Goal: Task Accomplishment & Management: Manage account settings

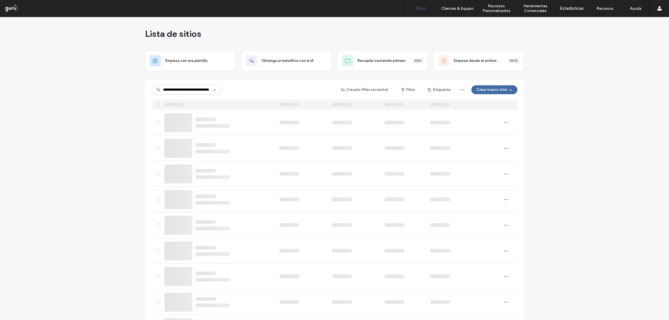
scroll to position [0, 13]
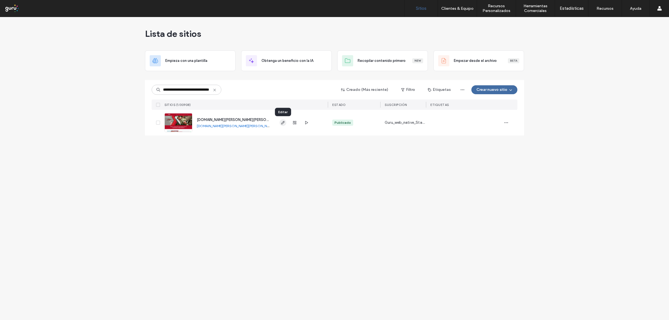
type input "**********"
click at [281, 123] on icon "button" at bounding box center [283, 122] width 4 height 4
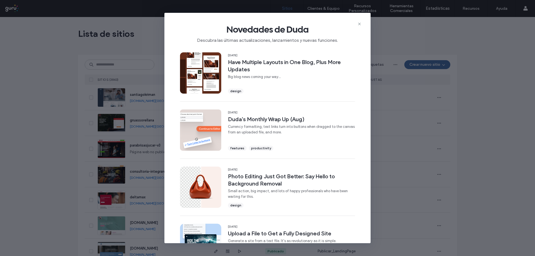
click at [362, 23] on div "Novedades de Duda Descubra las últimas actualizaciones, lanzamientos y nuevas f…" at bounding box center [268, 31] width 206 height 37
click at [360, 24] on use at bounding box center [359, 24] width 3 height 3
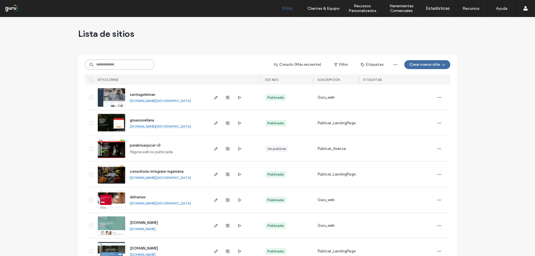
click at [120, 66] on input at bounding box center [120, 65] width 70 height 10
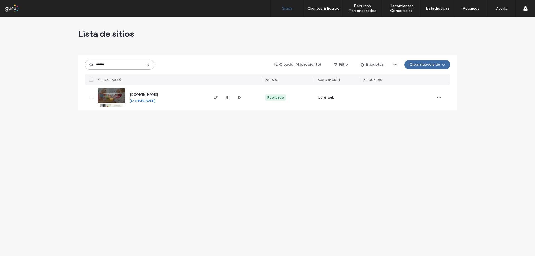
type input "******"
click at [214, 101] on div at bounding box center [228, 98] width 30 height 26
click at [215, 98] on icon "button" at bounding box center [216, 97] width 4 height 4
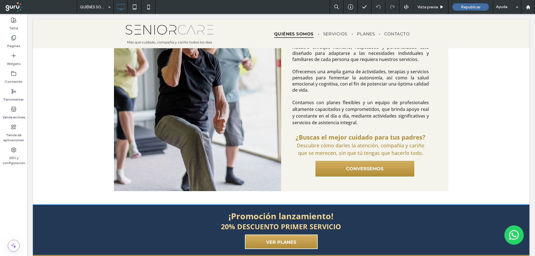
scroll to position [281, 0]
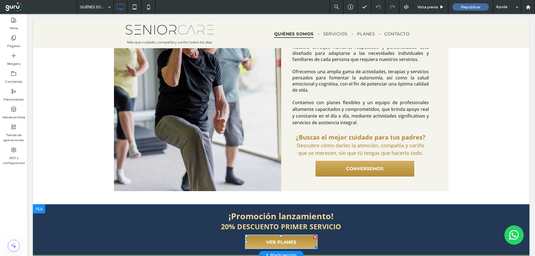
click at [258, 235] on link "VER PLANES" at bounding box center [281, 242] width 73 height 14
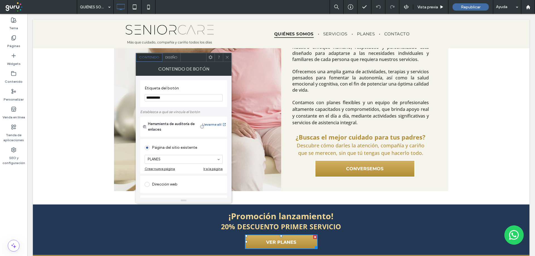
drag, startPoint x: 155, startPoint y: 96, endPoint x: 211, endPoint y: 96, distance: 55.8
click at [207, 96] on input "**********" at bounding box center [184, 97] width 78 height 7
type input "**********"
click at [228, 57] on use at bounding box center [227, 57] width 3 height 3
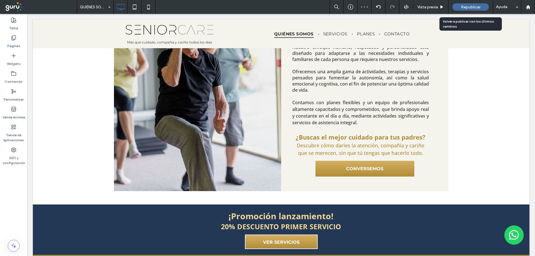
click at [469, 9] on span "Republicar" at bounding box center [471, 7] width 20 height 5
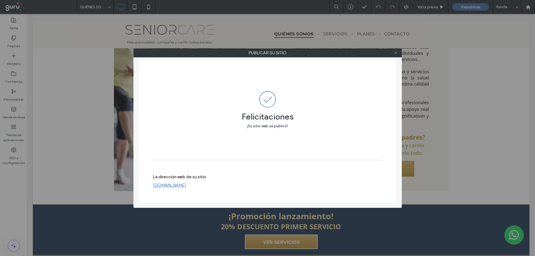
click at [396, 54] on icon at bounding box center [396, 53] width 4 height 4
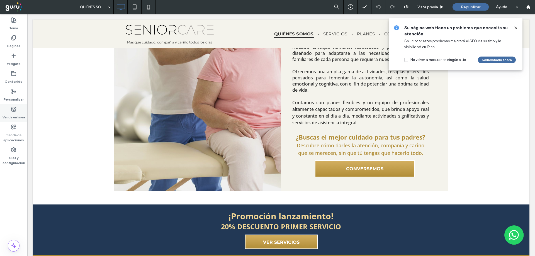
click at [15, 106] on div "Venda en línea" at bounding box center [13, 113] width 27 height 18
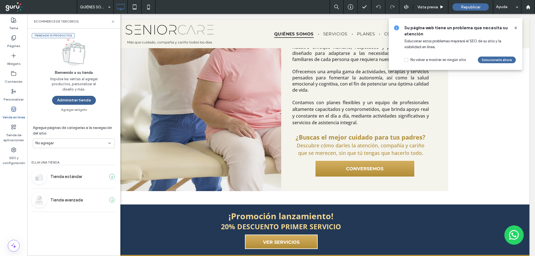
click at [66, 101] on button "Administrar tienda" at bounding box center [74, 100] width 44 height 9
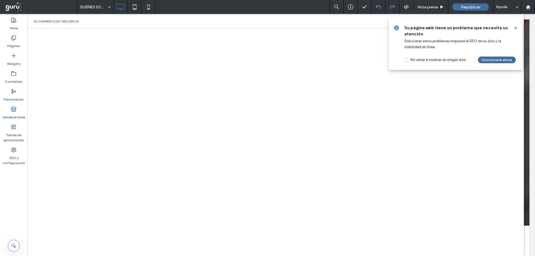
scroll to position [0, 0]
click at [16, 157] on label "SEO y configuración" at bounding box center [13, 159] width 27 height 13
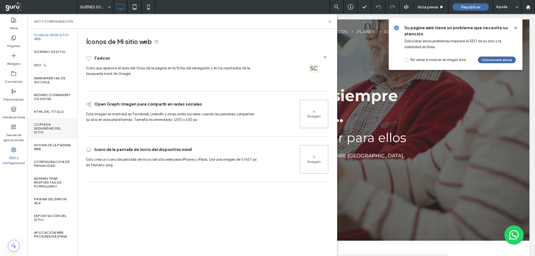
click at [54, 124] on label "Copia de seguridad del sitio" at bounding box center [52, 129] width 37 height 12
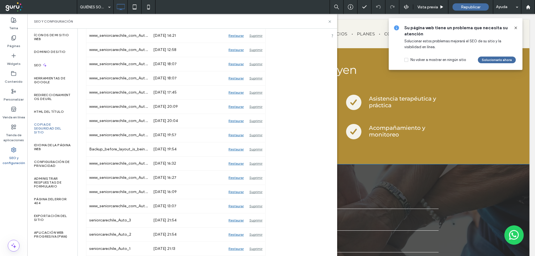
scroll to position [504, 0]
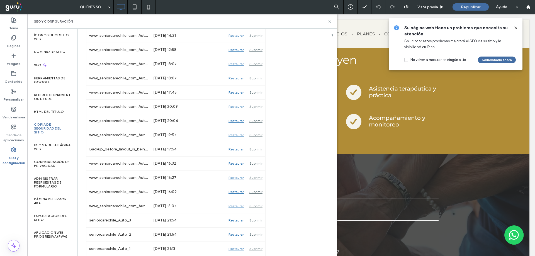
click at [321, 51] on div "Copia de seguridad www.seniorcarechile.com Guarda una versión de tu sitio por l…" at bounding box center [205, 20] width 255 height 474
drag, startPoint x: 283, startPoint y: 65, endPoint x: 279, endPoint y: 83, distance: 18.5
click at [282, 68] on div "www.seniorcarechile.com versiones Para restaurar a una versión anterior, haga c…" at bounding box center [205, 53] width 238 height 405
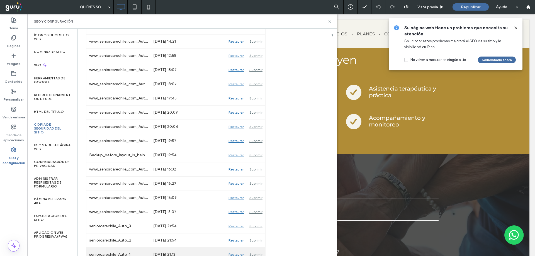
scroll to position [246, 0]
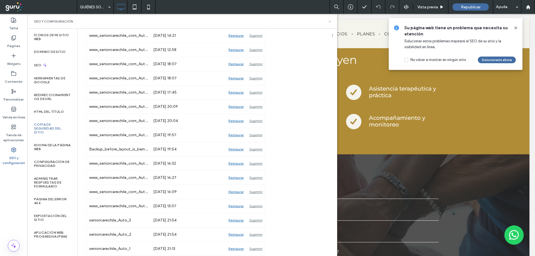
click at [331, 23] on icon at bounding box center [330, 22] width 4 height 4
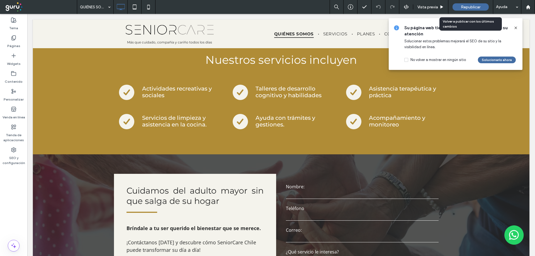
click at [466, 7] on span "Republicar" at bounding box center [471, 7] width 20 height 5
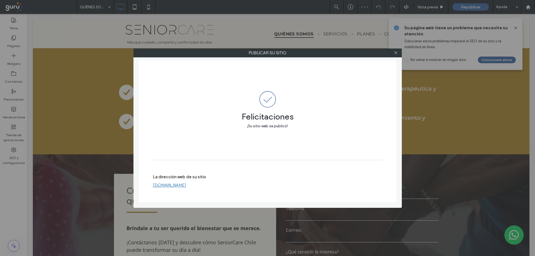
click at [175, 187] on link "www.seniorcarechile.com" at bounding box center [169, 185] width 33 height 5
click at [397, 54] on icon at bounding box center [396, 53] width 4 height 4
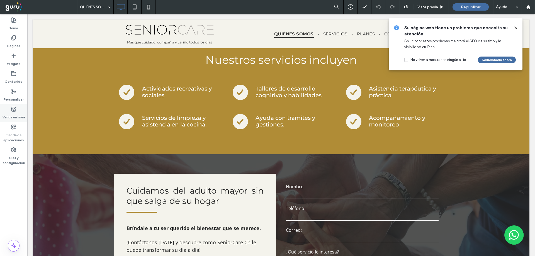
click at [10, 113] on label "Venda en línea" at bounding box center [14, 116] width 23 height 8
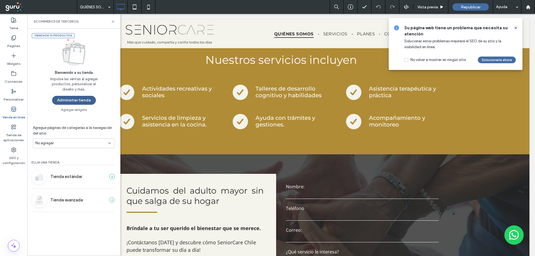
click at [69, 101] on button "Administrar tienda" at bounding box center [74, 100] width 44 height 9
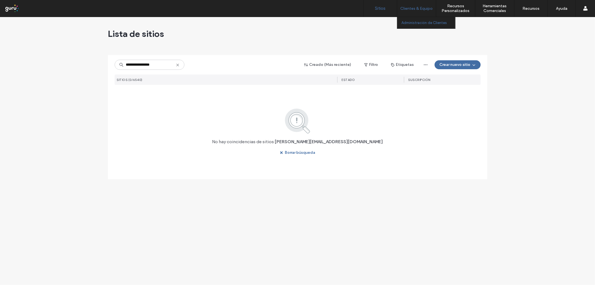
type input "**********"
click at [406, 23] on label "Administración de Clientes" at bounding box center [423, 23] width 45 height 4
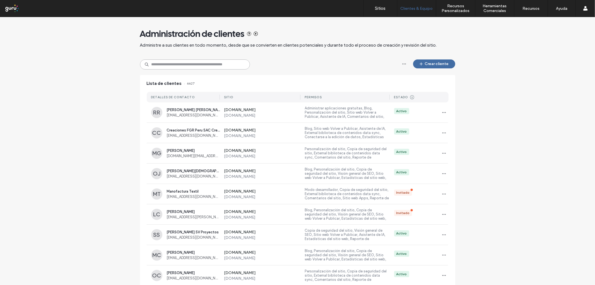
click at [175, 65] on input at bounding box center [195, 64] width 110 height 10
paste input "**********"
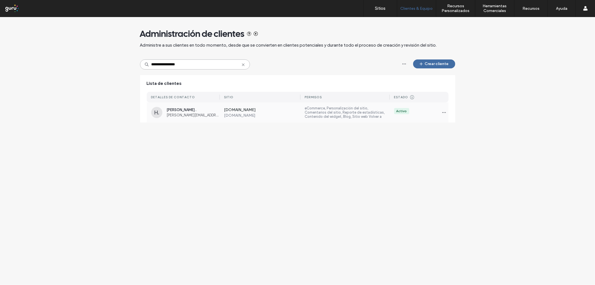
type input "**********"
click at [192, 105] on div "H. Huacapuma Huanaco Cirilo . ciro-h@hotmail.com www.automotrizciro.com www.aut…" at bounding box center [298, 112] width 302 height 20
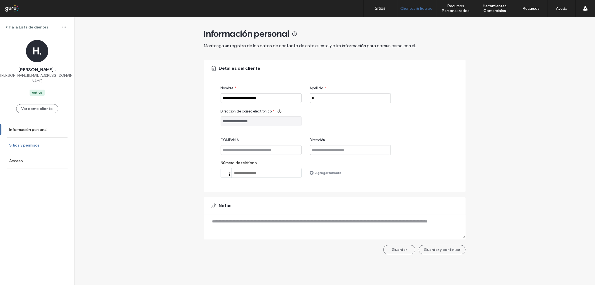
click at [20, 143] on label "Sitios y permisos" at bounding box center [24, 145] width 30 height 5
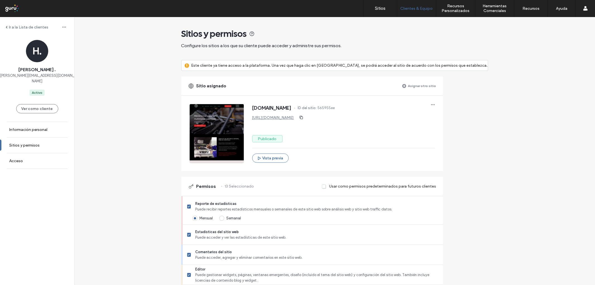
click at [294, 118] on link "https://www.automotrizciro.com" at bounding box center [273, 117] width 42 height 5
click at [435, 104] on icon "button" at bounding box center [432, 104] width 4 height 4
click at [458, 129] on span "Editar sitio" at bounding box center [463, 130] width 18 height 6
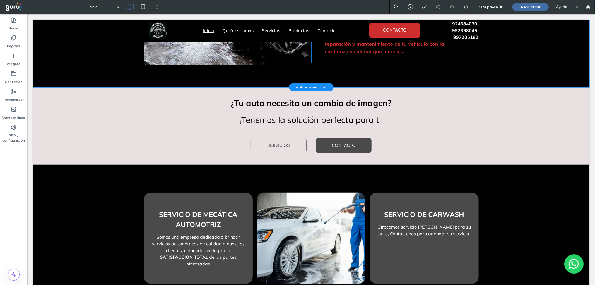
scroll to position [367, 0]
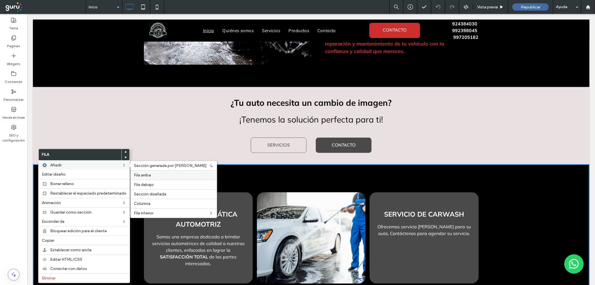
click at [146, 175] on span "Fila arriba" at bounding box center [142, 175] width 17 height 5
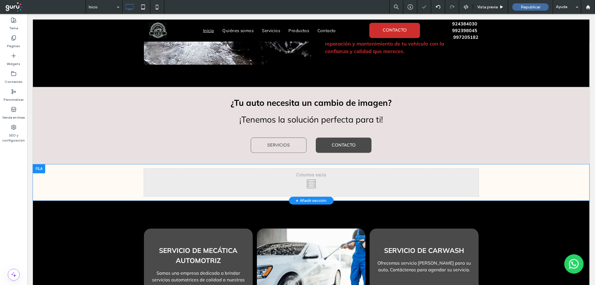
click at [40, 164] on div at bounding box center [39, 168] width 12 height 9
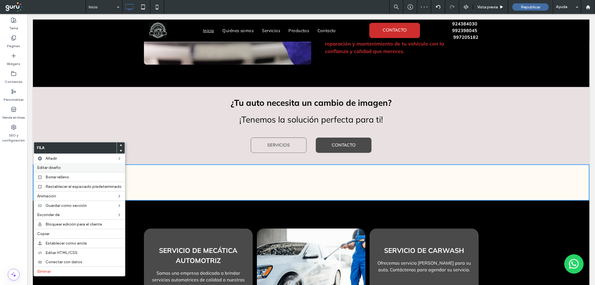
click at [52, 169] on span "Editar diseño" at bounding box center [49, 167] width 24 height 5
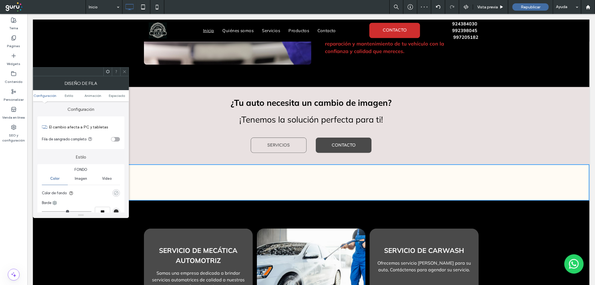
click at [116, 193] on use "rgba(0, 0, 0, 0)" at bounding box center [116, 193] width 4 height 4
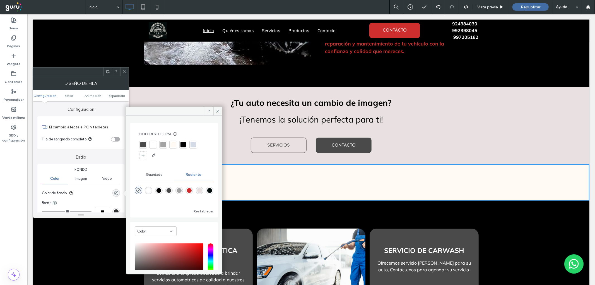
click at [185, 145] on div at bounding box center [183, 145] width 6 height 6
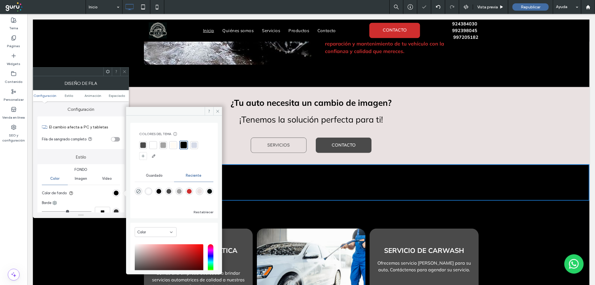
click at [124, 71] on icon at bounding box center [124, 71] width 4 height 4
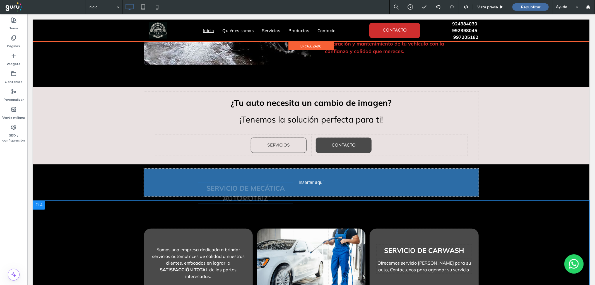
drag, startPoint x: 221, startPoint y: 225, endPoint x: 259, endPoint y: 181, distance: 57.9
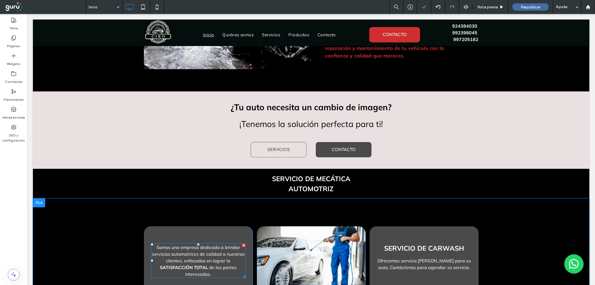
scroll to position [372, 0]
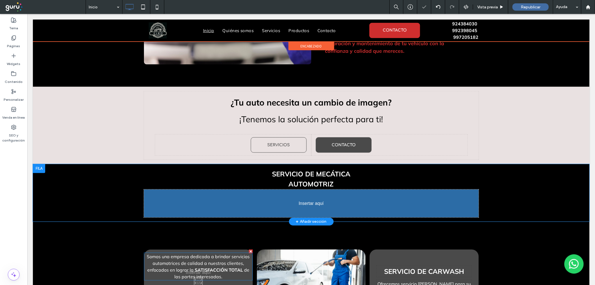
drag, startPoint x: 200, startPoint y: 227, endPoint x: 319, endPoint y: 187, distance: 125.0
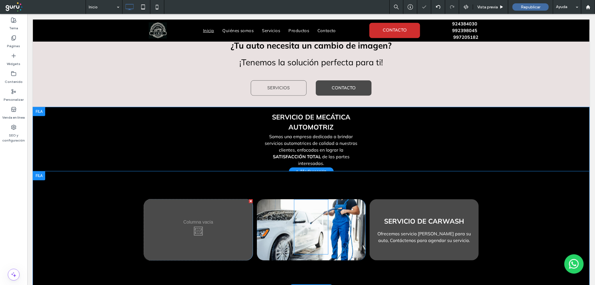
scroll to position [429, 0]
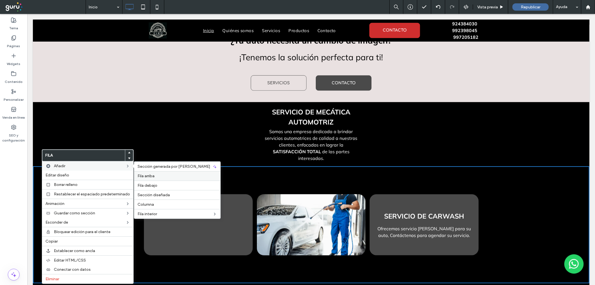
drag, startPoint x: 146, startPoint y: 174, endPoint x: 117, endPoint y: 160, distance: 33.2
click at [146, 174] on span "Fila arriba" at bounding box center [145, 175] width 17 height 5
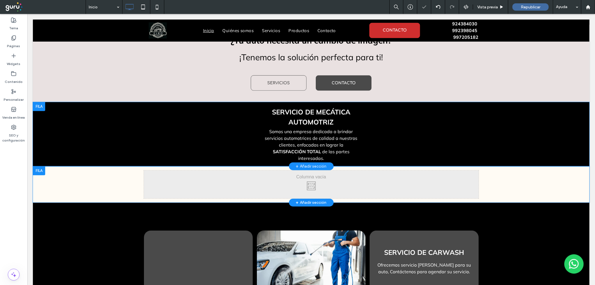
click at [62, 167] on div "Click To Paste Click To Paste Fila + Añadir sección" at bounding box center [311, 184] width 556 height 36
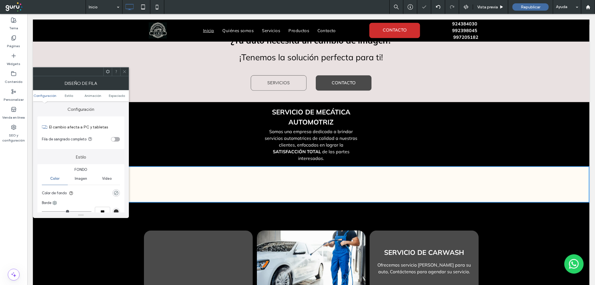
click at [116, 192] on div "rgba(0, 0, 0, 0)" at bounding box center [116, 192] width 5 height 5
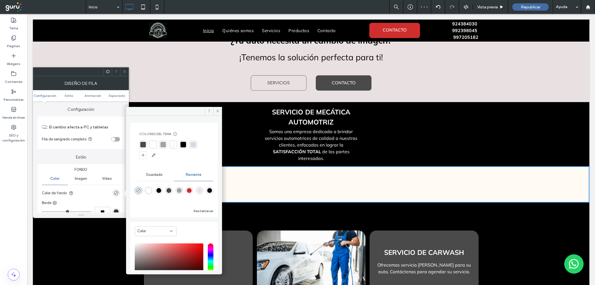
click at [184, 143] on div at bounding box center [183, 145] width 6 height 6
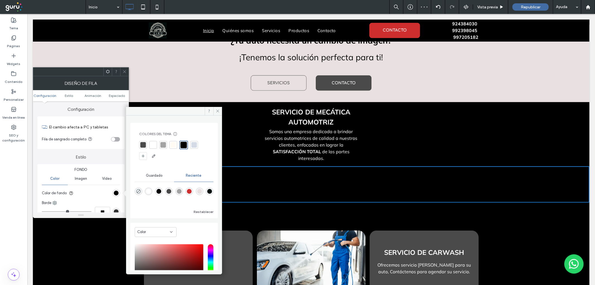
click at [127, 72] on div at bounding box center [124, 71] width 8 height 8
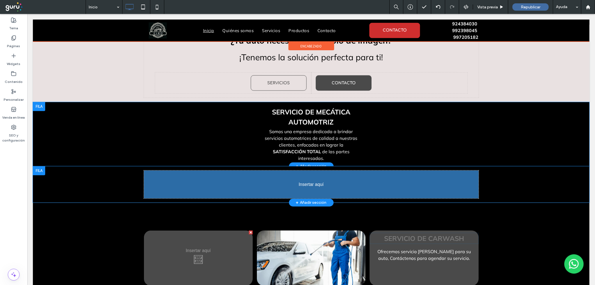
drag, startPoint x: 418, startPoint y: 230, endPoint x: 355, endPoint y: 179, distance: 81.3
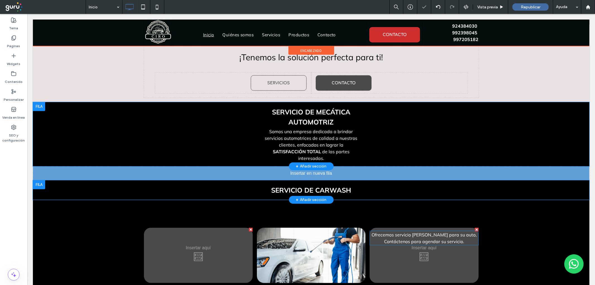
scroll to position [434, 0]
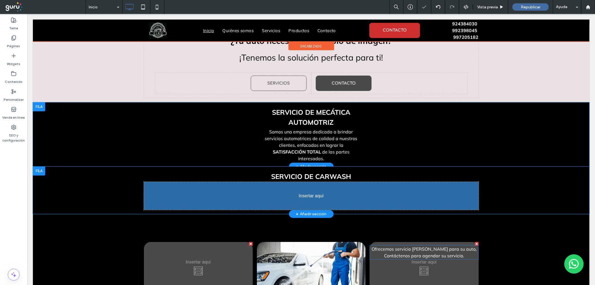
drag, startPoint x: 397, startPoint y: 215, endPoint x: 327, endPoint y: 178, distance: 79.6
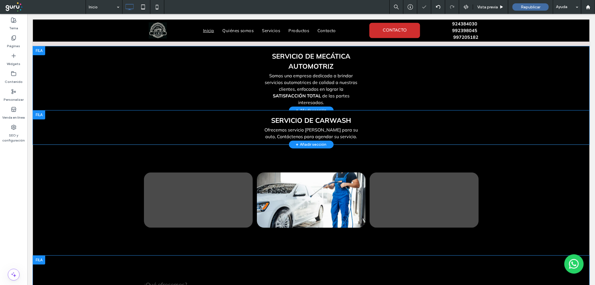
scroll to position [491, 0]
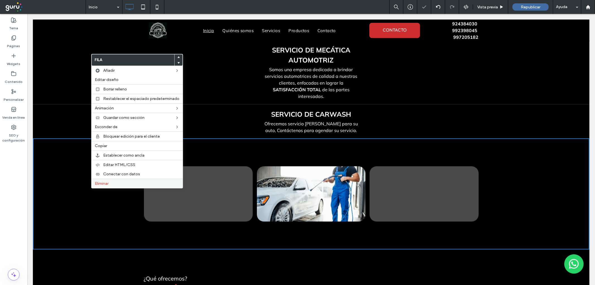
click at [105, 183] on span "Eliminar" at bounding box center [102, 183] width 14 height 5
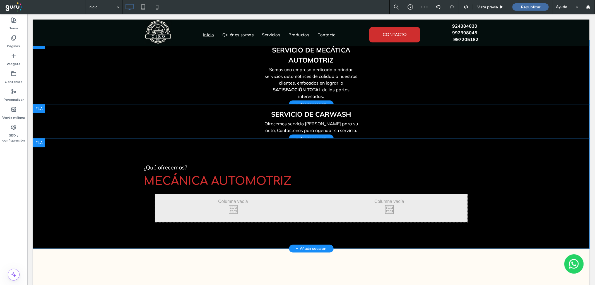
scroll to position [495, 0]
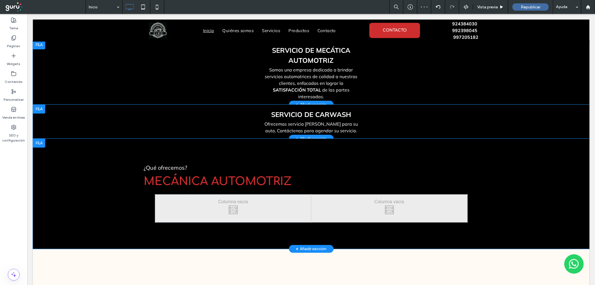
click at [46, 138] on div "¿Qué ofrecemos? MECÁNICA AUTOMOTRIZ Click To Paste Click To Paste Click To Past…" at bounding box center [311, 193] width 556 height 110
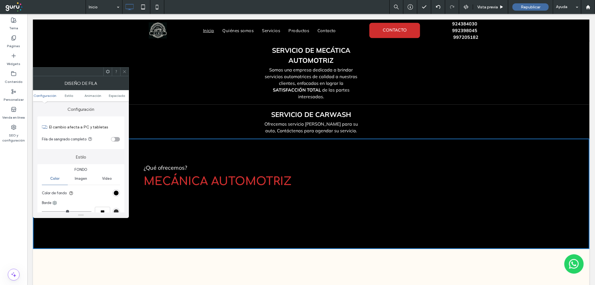
click at [124, 71] on icon at bounding box center [124, 71] width 4 height 4
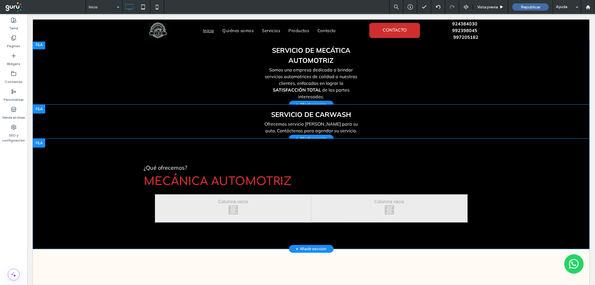
click at [35, 138] on div at bounding box center [39, 142] width 12 height 9
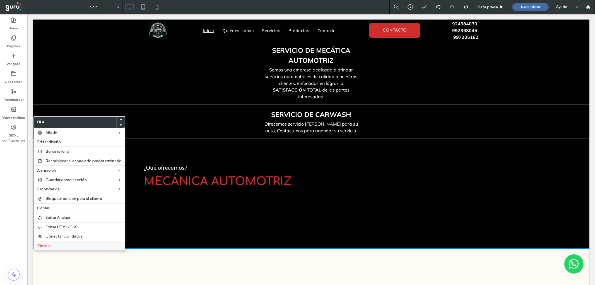
click at [43, 243] on span "Eliminar" at bounding box center [44, 245] width 14 height 5
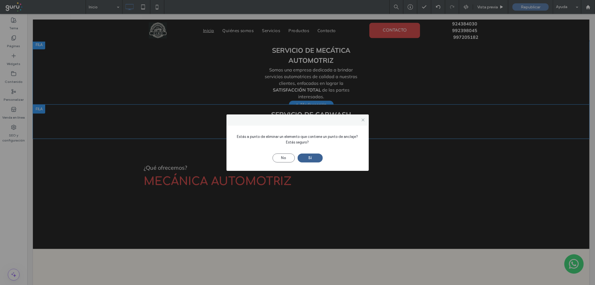
click at [313, 158] on button "Sí" at bounding box center [310, 157] width 25 height 9
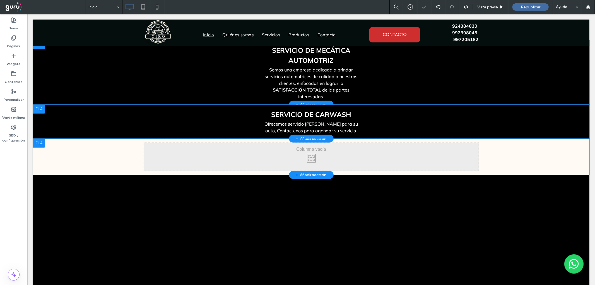
click at [38, 138] on div at bounding box center [39, 142] width 12 height 9
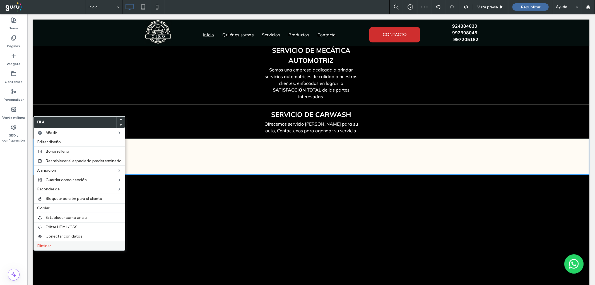
click at [41, 244] on span "Eliminar" at bounding box center [44, 245] width 14 height 5
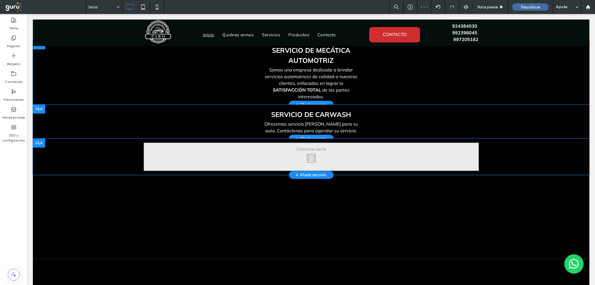
click at [42, 138] on div at bounding box center [39, 142] width 12 height 9
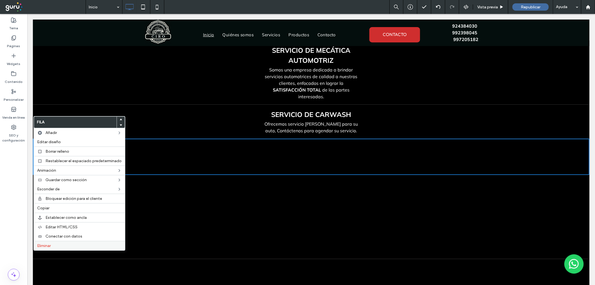
click at [43, 247] on div "Eliminar" at bounding box center [79, 245] width 91 height 9
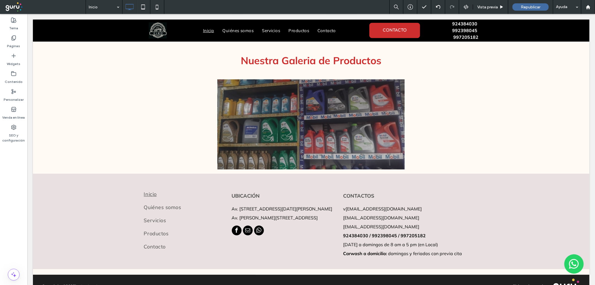
scroll to position [1356, 0]
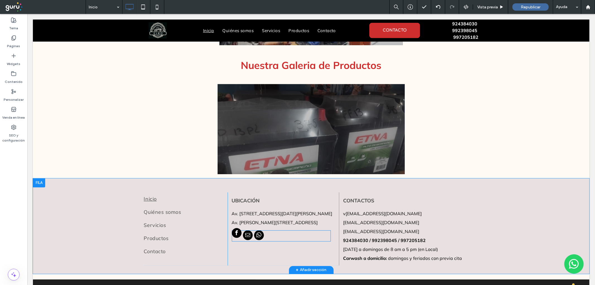
click at [235, 228] on span "facebook" at bounding box center [236, 233] width 10 height 10
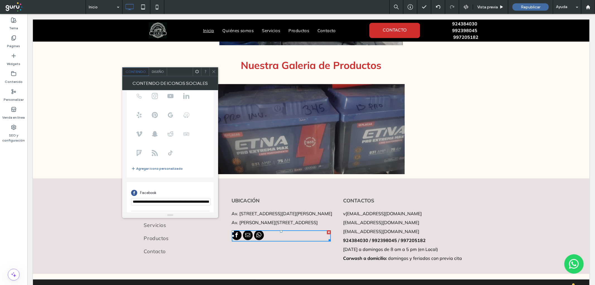
scroll to position [52, 0]
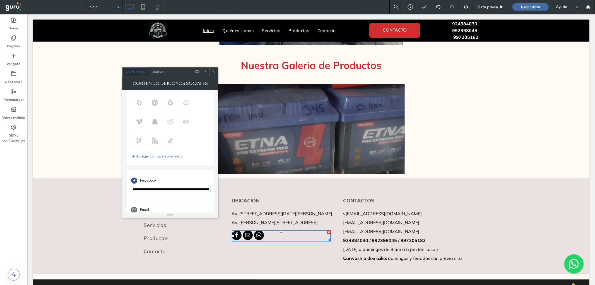
click at [177, 187] on input "**********" at bounding box center [170, 189] width 79 height 7
paste input "url"
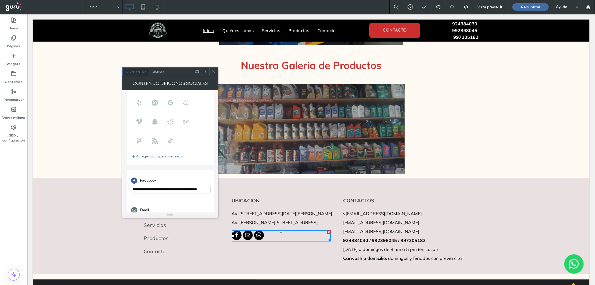
type input "**********"
click at [215, 73] on icon at bounding box center [214, 71] width 4 height 4
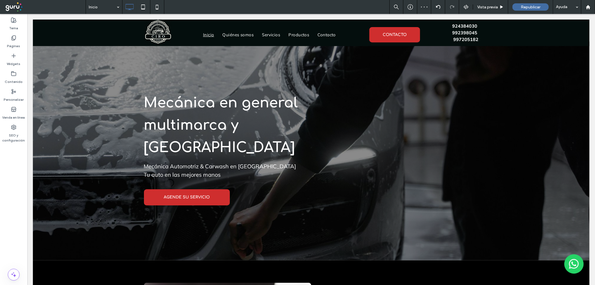
scroll to position [0, 0]
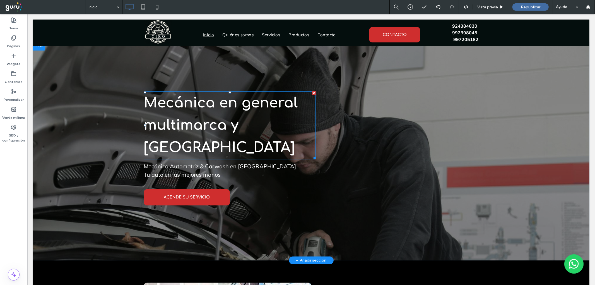
click at [256, 117] on span "Mecánica en general multimarca y Carwash" at bounding box center [221, 125] width 154 height 60
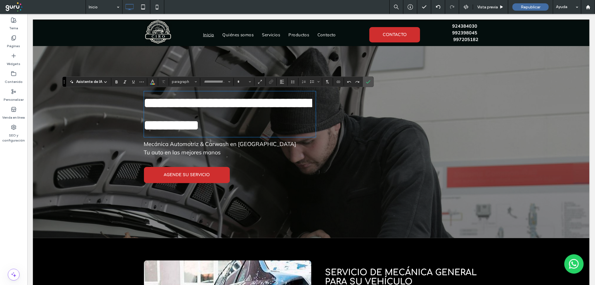
type input "*********"
type input "**"
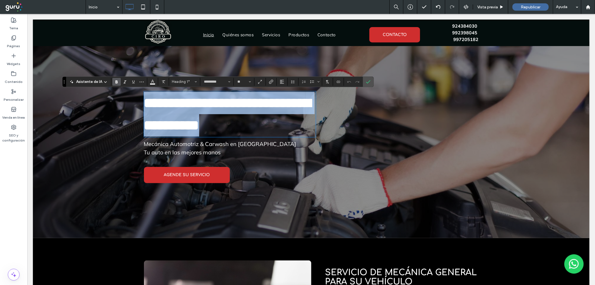
click at [235, 112] on h1 "**********" at bounding box center [230, 113] width 172 height 45
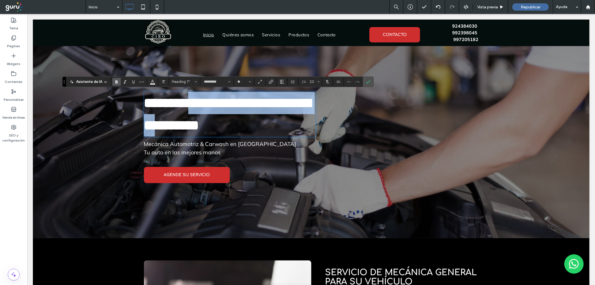
drag, startPoint x: 210, startPoint y: 101, endPoint x: 234, endPoint y: 126, distance: 34.9
click at [234, 126] on strong "**********" at bounding box center [227, 114] width 167 height 36
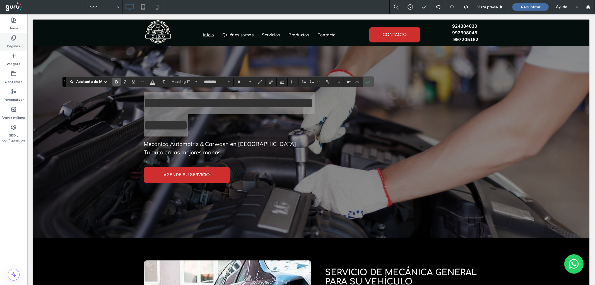
click at [367, 82] on icon "Confirmar" at bounding box center [368, 81] width 4 height 4
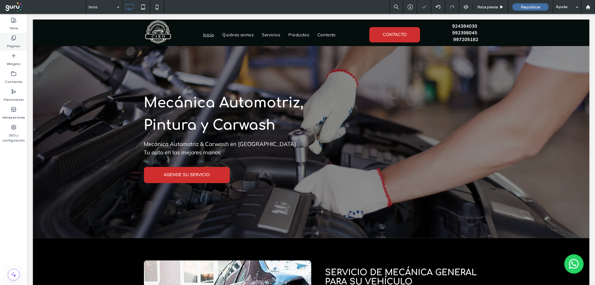
click at [13, 43] on label "Páginas" at bounding box center [13, 45] width 13 height 8
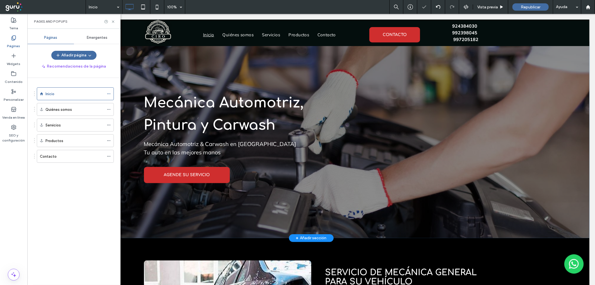
click at [366, 82] on div at bounding box center [311, 139] width 556 height 196
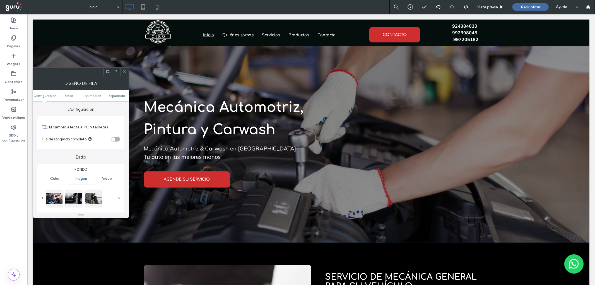
click at [127, 72] on div at bounding box center [124, 71] width 8 height 8
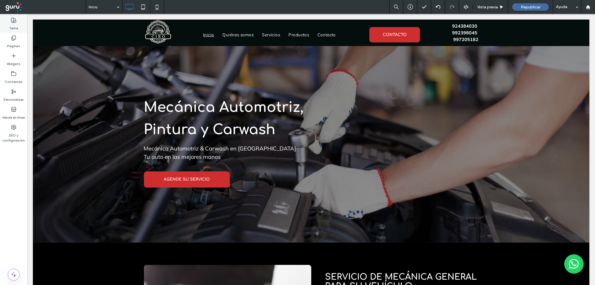
click at [6, 25] on div "Tema" at bounding box center [13, 24] width 27 height 18
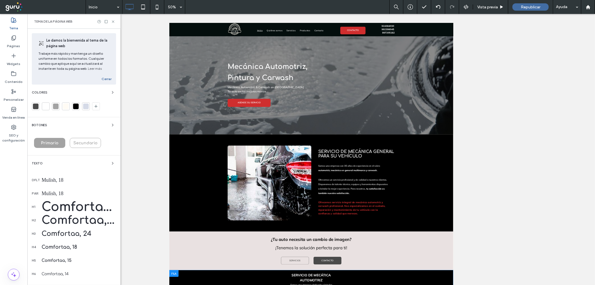
drag, startPoint x: 51, startPoint y: 204, endPoint x: 56, endPoint y: 200, distance: 6.9
click at [51, 205] on div "Comfortaa, 50" at bounding box center [79, 207] width 74 height 14
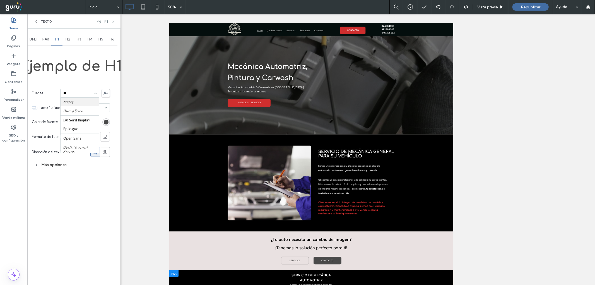
type input "***"
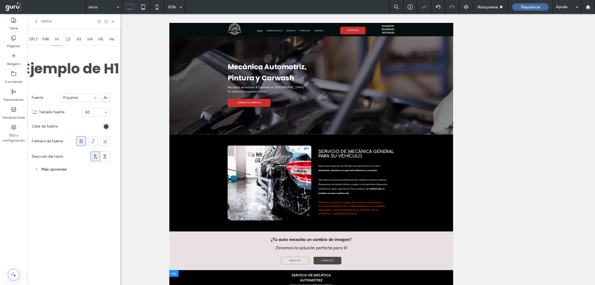
click at [67, 40] on span "H2" at bounding box center [68, 39] width 5 height 4
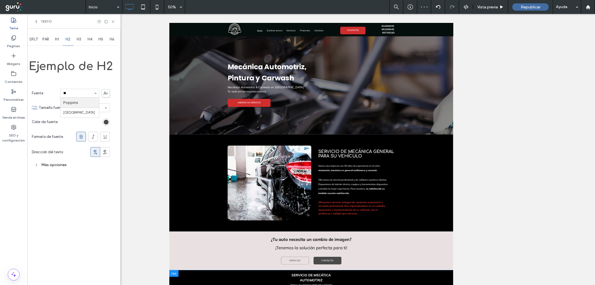
type input "***"
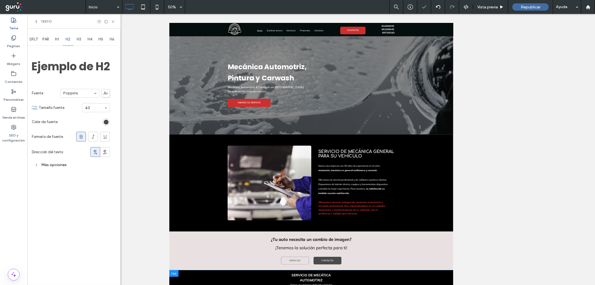
click at [79, 41] on span "H3" at bounding box center [79, 39] width 4 height 4
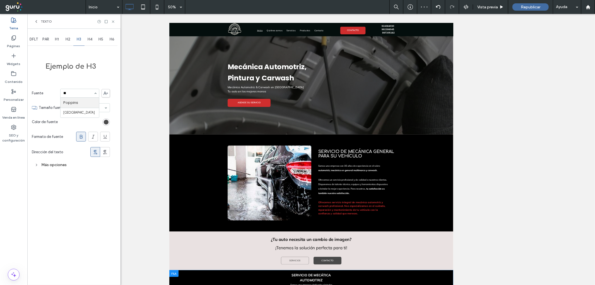
type input "***"
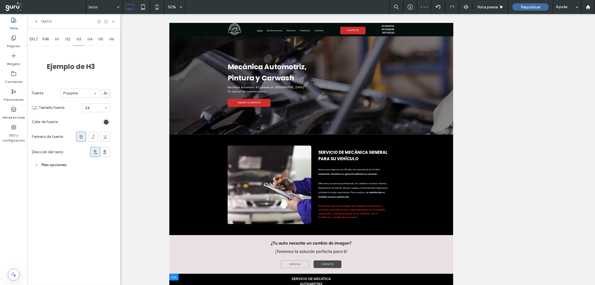
click at [91, 40] on span "H4" at bounding box center [90, 39] width 5 height 4
type input "***"
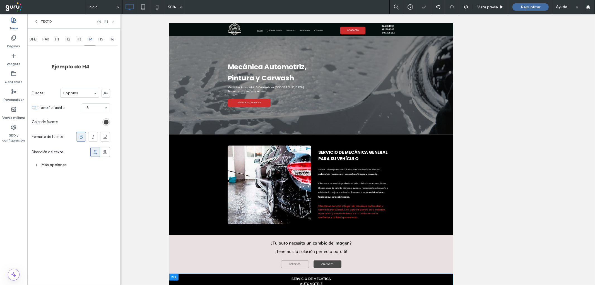
click at [113, 21] on use at bounding box center [113, 21] width 2 height 2
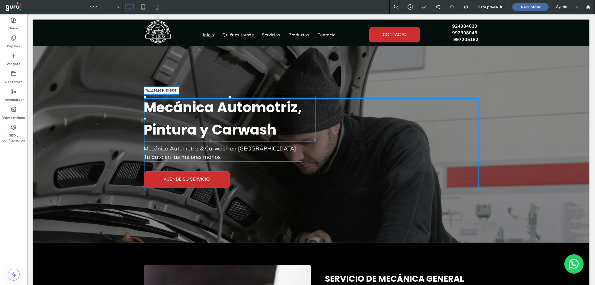
drag, startPoint x: 319, startPoint y: 138, endPoint x: 461, endPoint y: 137, distance: 141.6
click at [461, 137] on div "Mecánica Automotriz, Pintura y Carwash W:1158.98 H:83.9931 Mecánica Automotriz …" at bounding box center [311, 144] width 335 height 92
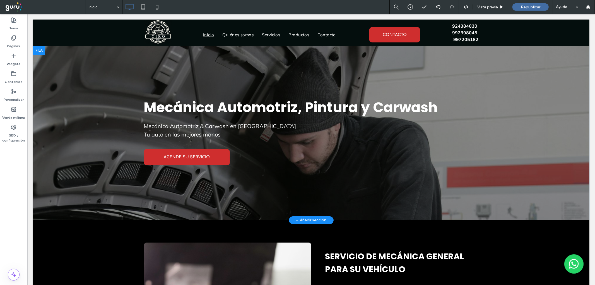
click at [75, 80] on div at bounding box center [311, 133] width 556 height 174
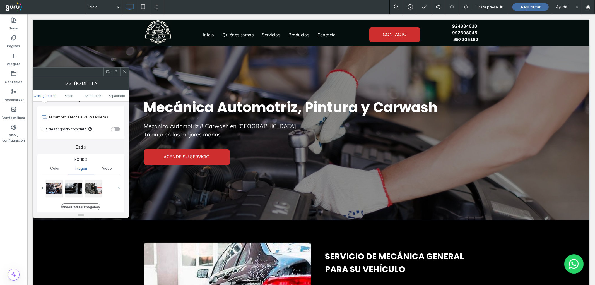
scroll to position [41, 0]
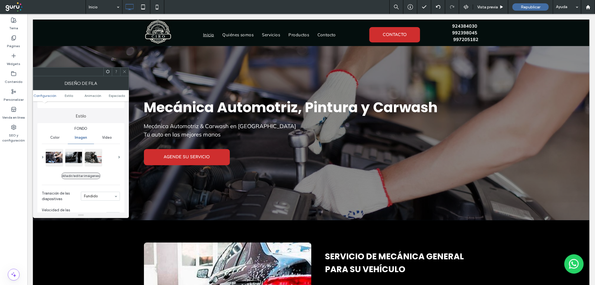
click at [90, 173] on button "Añadir/editar imágenes" at bounding box center [80, 175] width 39 height 7
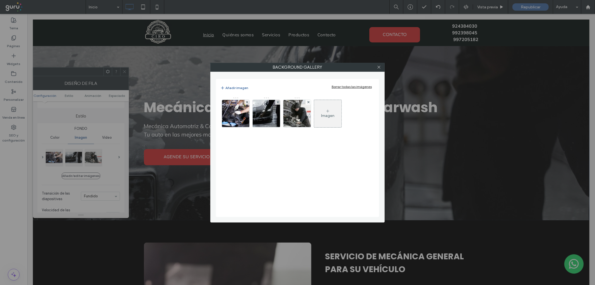
click at [335, 87] on div "Borrar todas las imágenes" at bounding box center [352, 86] width 40 height 4
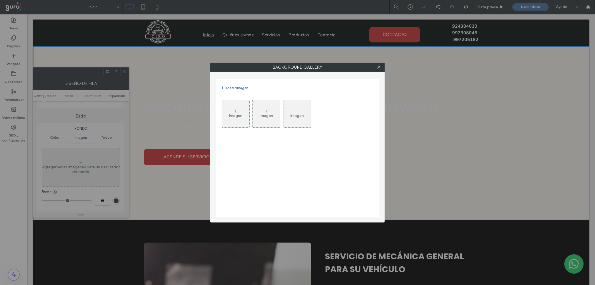
click at [233, 113] on div "Imagen" at bounding box center [235, 115] width 13 height 5
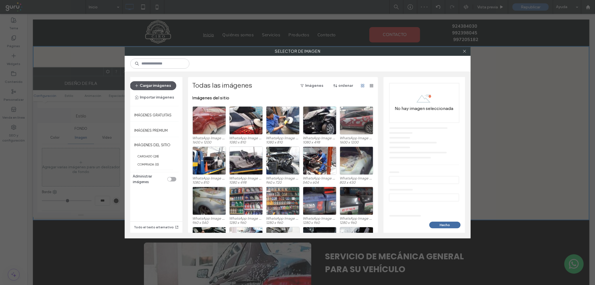
click at [144, 84] on button "Cargar imágenes" at bounding box center [153, 85] width 46 height 9
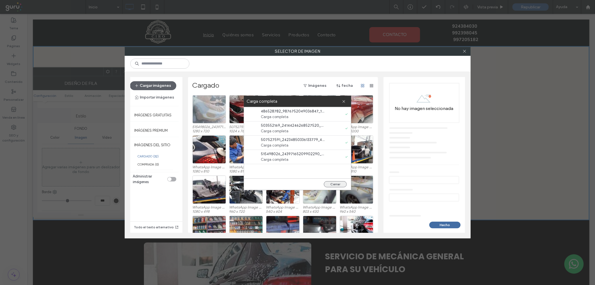
click at [333, 183] on button "Cerrar" at bounding box center [335, 184] width 23 height 6
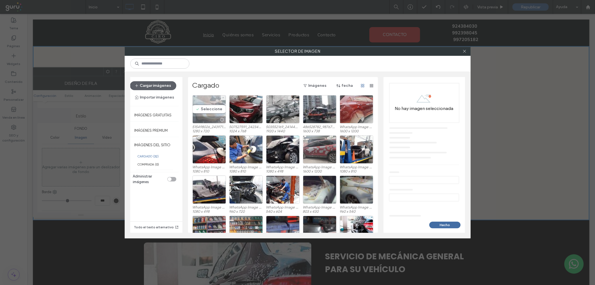
click at [200, 106] on div "Seleccione" at bounding box center [208, 109] width 33 height 28
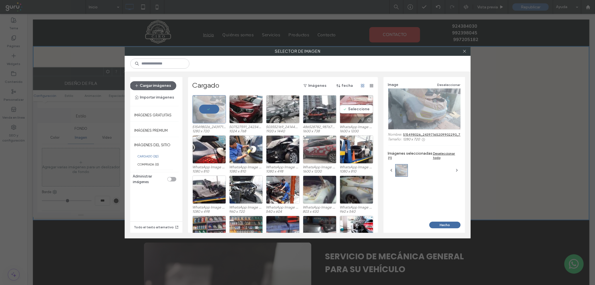
click at [351, 116] on div at bounding box center [356, 119] width 33 height 7
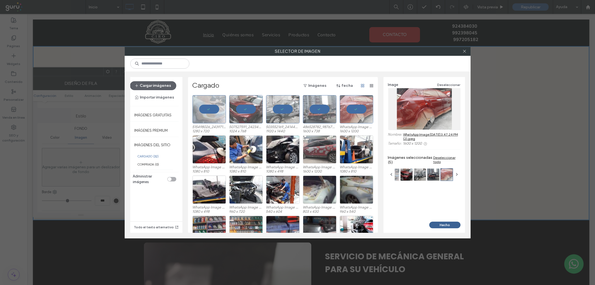
click at [440, 226] on button "Hecho" at bounding box center [444, 224] width 31 height 7
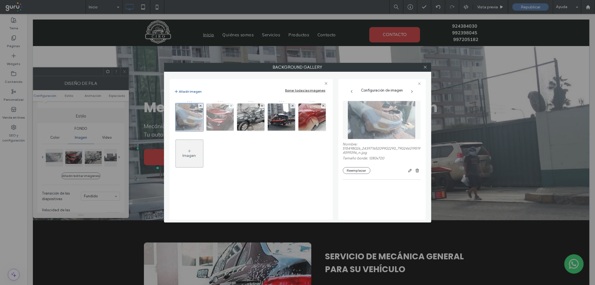
click at [233, 119] on img at bounding box center [220, 116] width 37 height 27
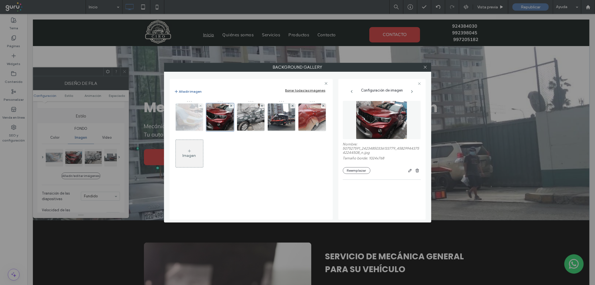
click at [197, 119] on img at bounding box center [189, 116] width 49 height 27
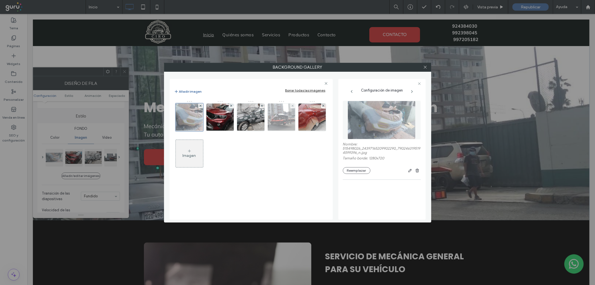
click at [276, 124] on img at bounding box center [280, 116] width 59 height 27
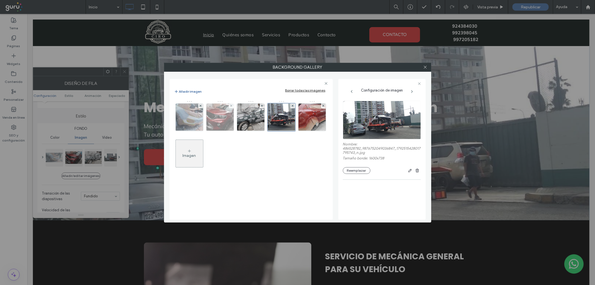
click at [226, 116] on img at bounding box center [220, 116] width 37 height 27
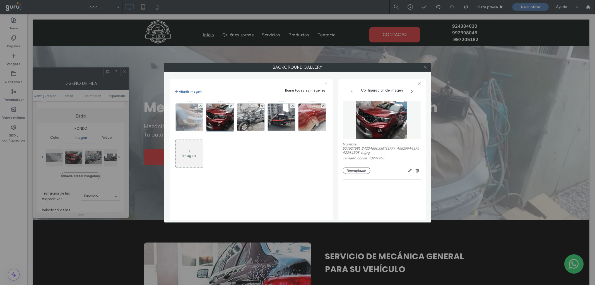
click at [427, 66] on icon at bounding box center [425, 67] width 4 height 4
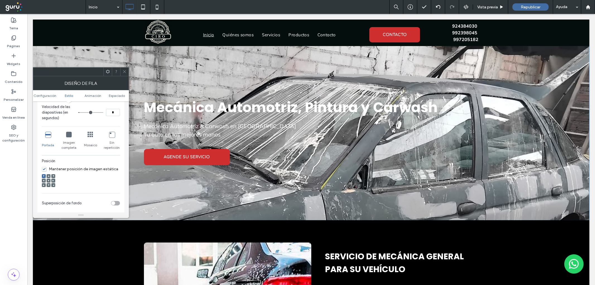
scroll to position [144, 0]
click at [45, 168] on span "Mantener posición de imagen estática" at bounding box center [80, 168] width 76 height 5
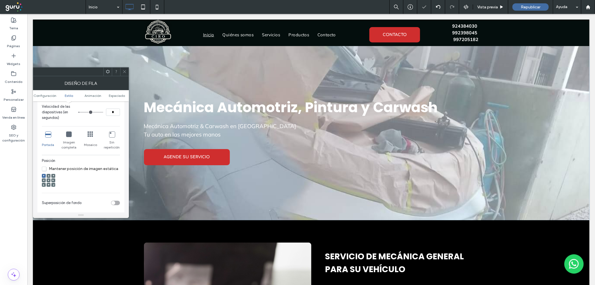
click at [47, 180] on div at bounding box center [49, 180] width 4 height 4
click at [50, 179] on div at bounding box center [48, 180] width 13 height 13
click at [47, 180] on div at bounding box center [49, 180] width 4 height 4
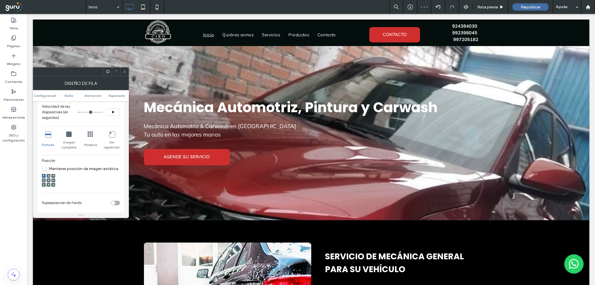
click at [49, 180] on use at bounding box center [48, 180] width 1 height 1
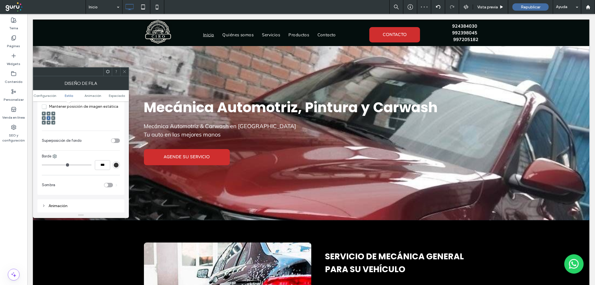
scroll to position [217, 0]
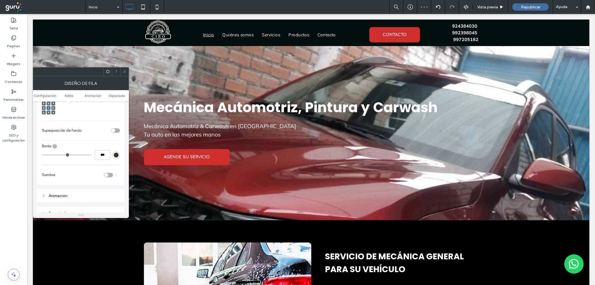
click at [116, 130] on div "toggle" at bounding box center [115, 130] width 9 height 4
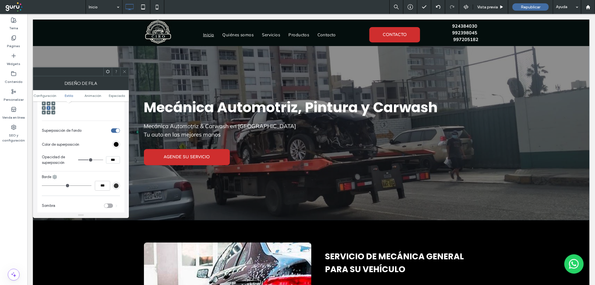
click at [123, 71] on icon at bounding box center [124, 71] width 4 height 4
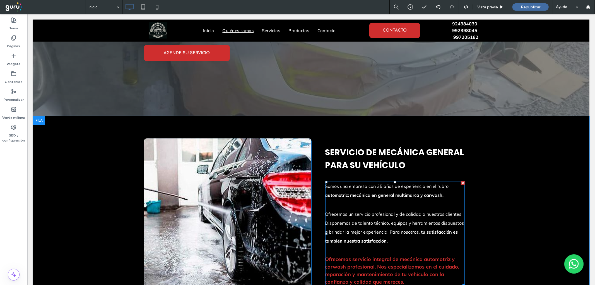
scroll to position [124, 0]
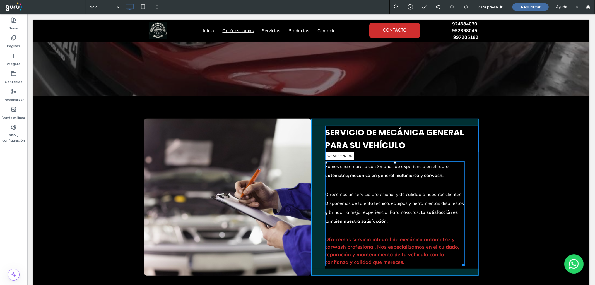
drag, startPoint x: 461, startPoint y: 263, endPoint x: 532, endPoint y: 253, distance: 71.2
click at [532, 253] on div "Click To Paste SERVICIO DE MECÁNICA GENERAL PARA SU VEHÍCULO Somos una empresa …" at bounding box center [311, 196] width 556 height 201
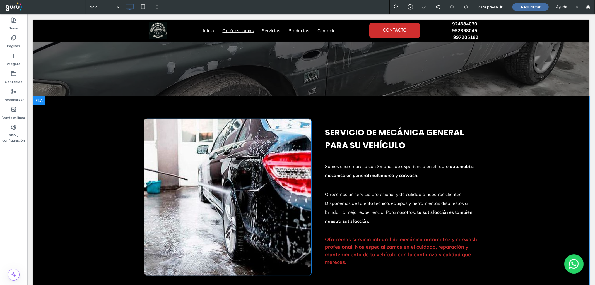
click at [260, 219] on div at bounding box center [227, 196] width 167 height 157
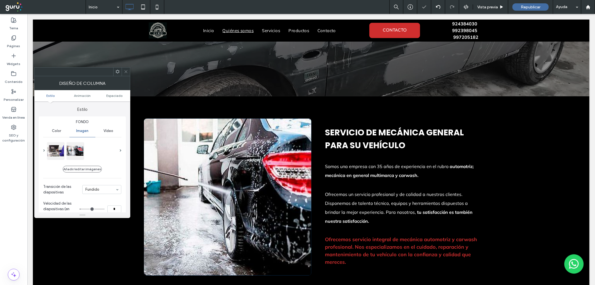
type input "**"
click at [88, 170] on button "Añadir/editar imágenes" at bounding box center [82, 169] width 39 height 7
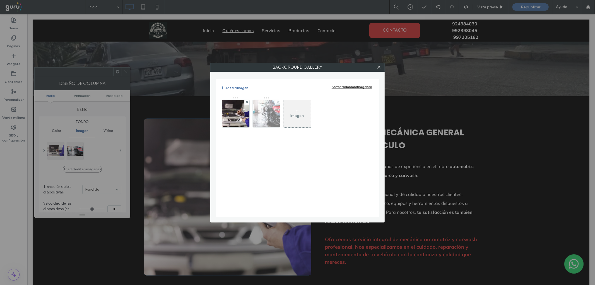
click at [278, 102] on use at bounding box center [277, 102] width 2 height 2
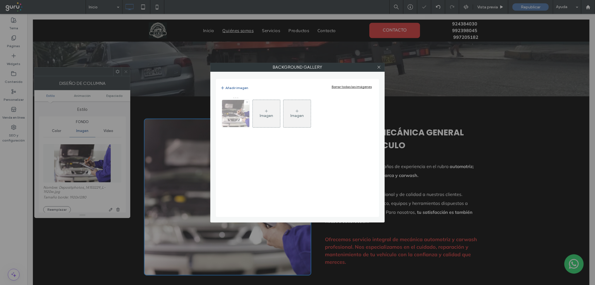
click at [246, 102] on icon at bounding box center [247, 102] width 2 height 2
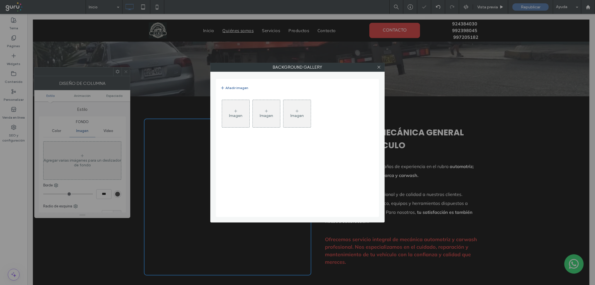
click at [241, 115] on div "Imagen" at bounding box center [235, 115] width 13 height 5
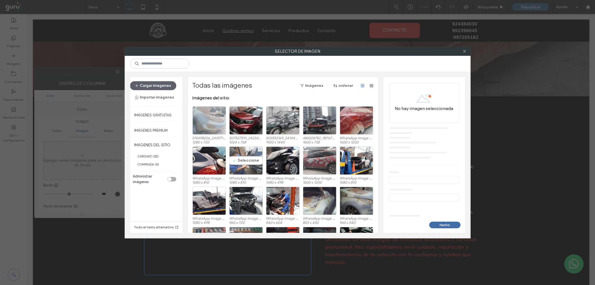
click at [238, 165] on div "Seleccione" at bounding box center [245, 160] width 33 height 28
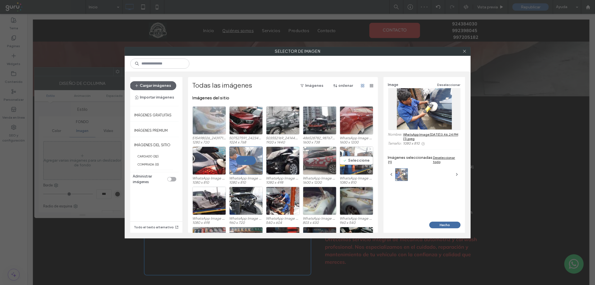
click at [353, 167] on div "Seleccione" at bounding box center [356, 160] width 33 height 28
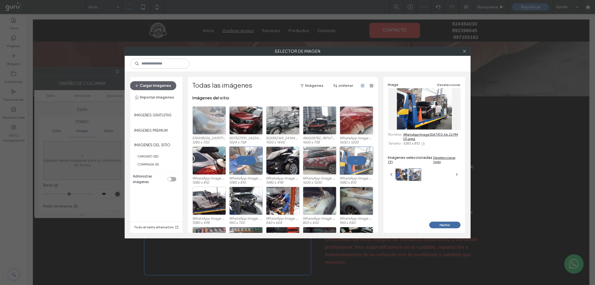
click at [441, 224] on button "Hecho" at bounding box center [444, 224] width 31 height 7
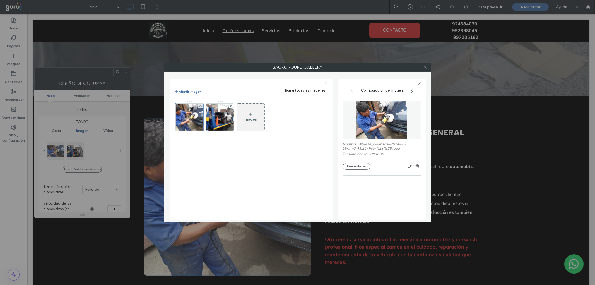
click at [424, 67] on icon at bounding box center [425, 67] width 4 height 4
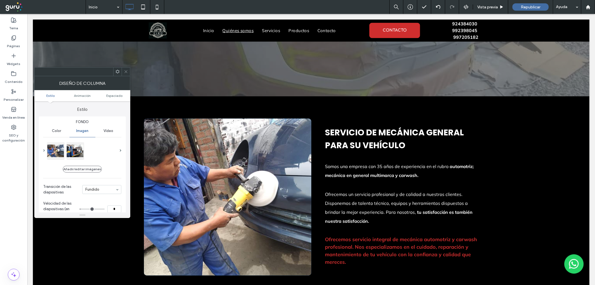
drag, startPoint x: 129, startPoint y: 73, endPoint x: 128, endPoint y: 85, distance: 11.5
click at [129, 73] on div at bounding box center [126, 71] width 8 height 8
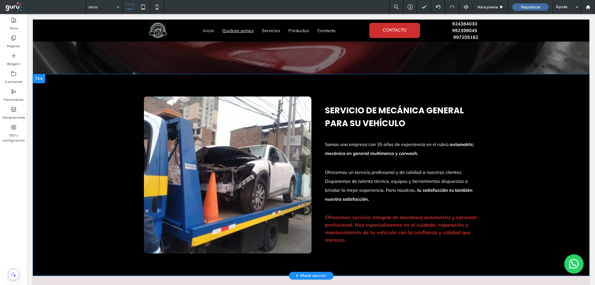
scroll to position [144, 0]
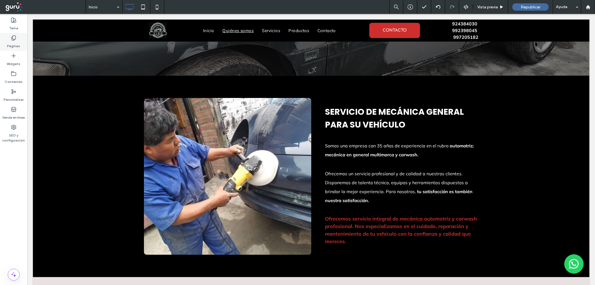
click at [22, 35] on div "Páginas" at bounding box center [13, 42] width 27 height 18
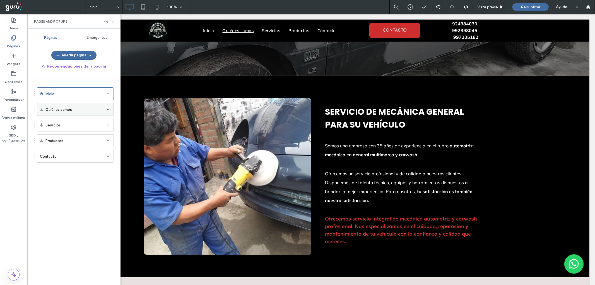
click at [108, 110] on use at bounding box center [108, 109] width 3 height 1
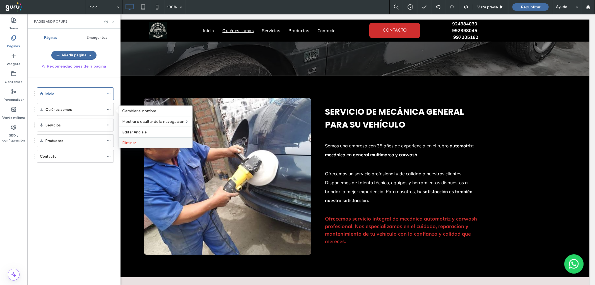
click at [137, 140] on label "Eliminar" at bounding box center [155, 142] width 67 height 5
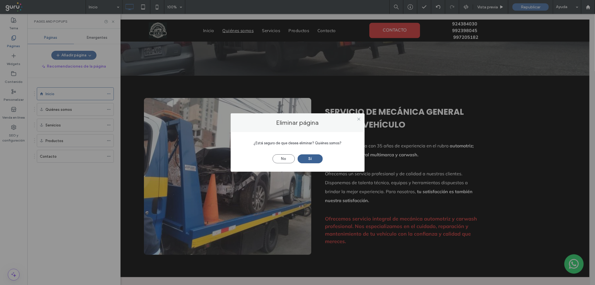
click at [308, 160] on button "Sí" at bounding box center [310, 158] width 25 height 9
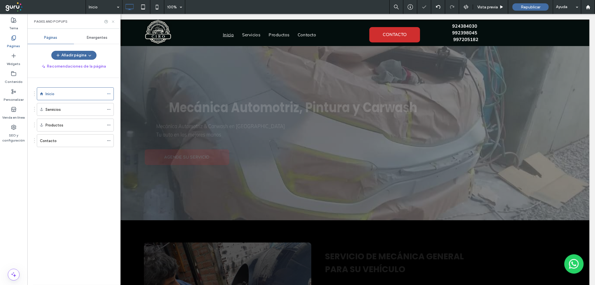
scroll to position [0, 0]
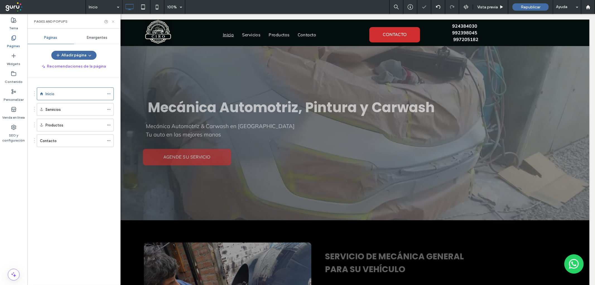
click at [112, 22] on icon at bounding box center [113, 22] width 4 height 4
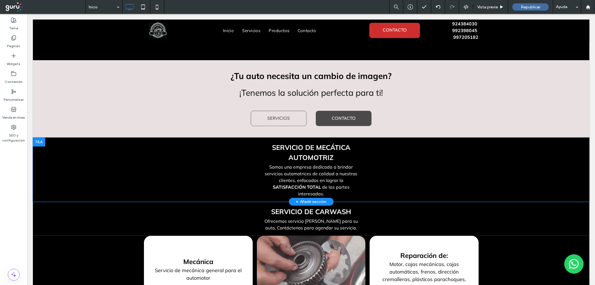
scroll to position [361, 0]
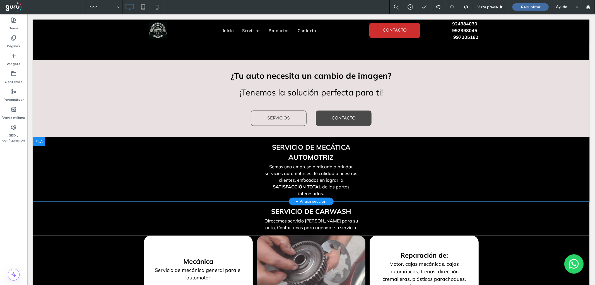
click at [36, 140] on div at bounding box center [39, 141] width 12 height 9
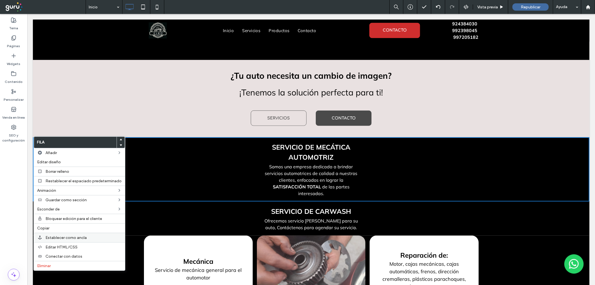
click at [83, 235] on span "Establecer como ancla" at bounding box center [65, 237] width 41 height 5
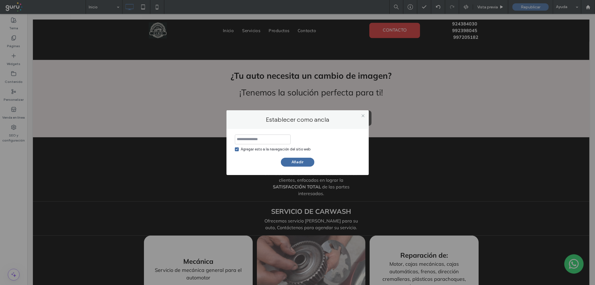
click at [249, 140] on input at bounding box center [263, 139] width 56 height 10
type input "**********"
click at [289, 159] on button "Añadir" at bounding box center [297, 162] width 33 height 9
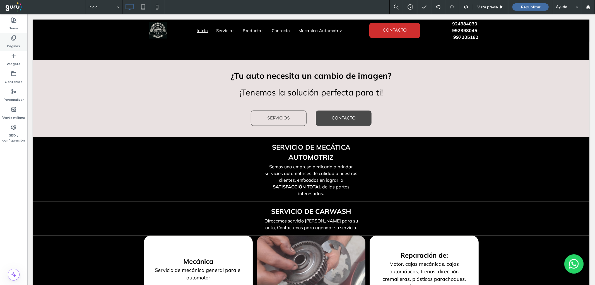
click at [16, 45] on label "Páginas" at bounding box center [13, 45] width 13 height 8
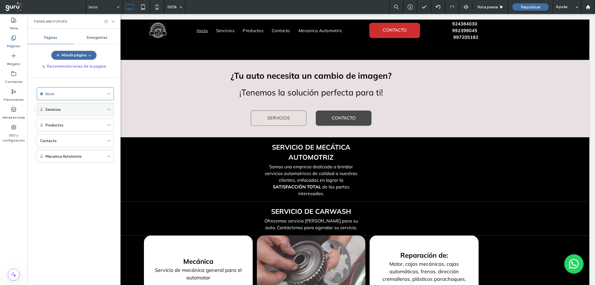
click at [110, 109] on icon at bounding box center [109, 109] width 4 height 4
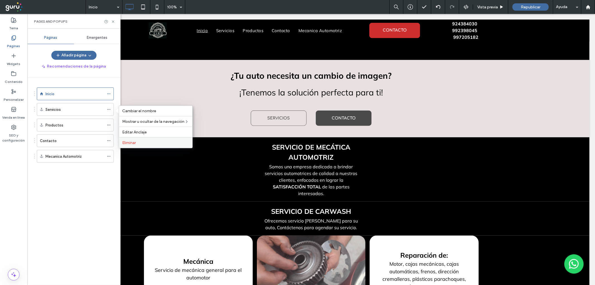
click at [132, 144] on span "Eliminar" at bounding box center [129, 142] width 14 height 5
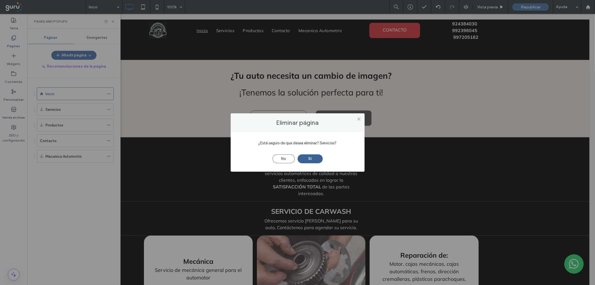
click at [313, 160] on button "Sí" at bounding box center [310, 158] width 25 height 9
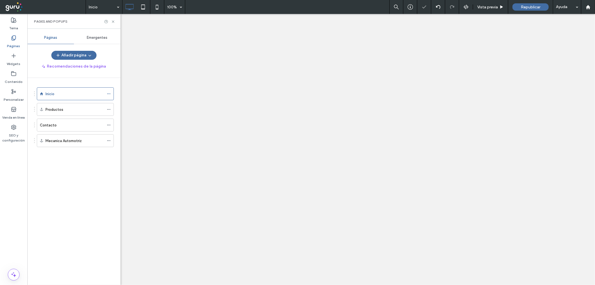
drag, startPoint x: 62, startPoint y: 139, endPoint x: 68, endPoint y: 102, distance: 37.9
click at [68, 102] on div "Inicio 100% Vista previa Republicar Ayuda Tema Páginas Widgets Contenido Person…" at bounding box center [297, 142] width 595 height 285
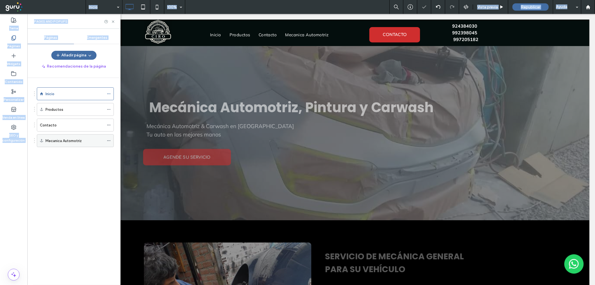
scroll to position [0, 0]
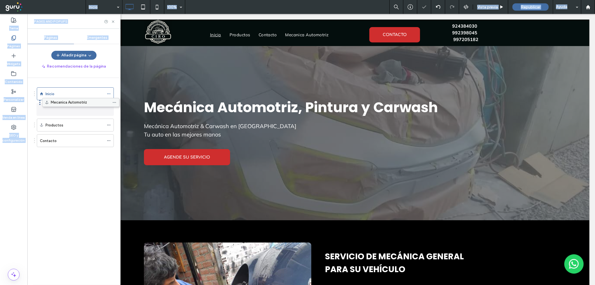
drag, startPoint x: 40, startPoint y: 141, endPoint x: 45, endPoint y: 104, distance: 36.9
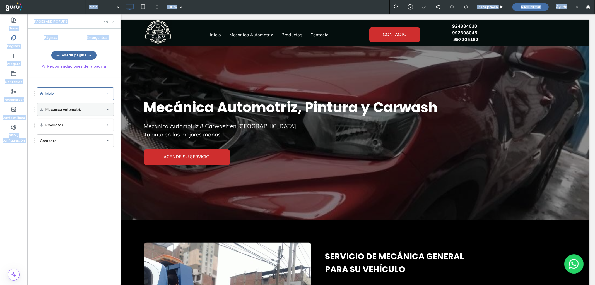
click at [112, 109] on div at bounding box center [110, 109] width 7 height 8
click at [111, 108] on div at bounding box center [110, 109] width 7 height 8
click at [110, 110] on icon at bounding box center [109, 109] width 4 height 4
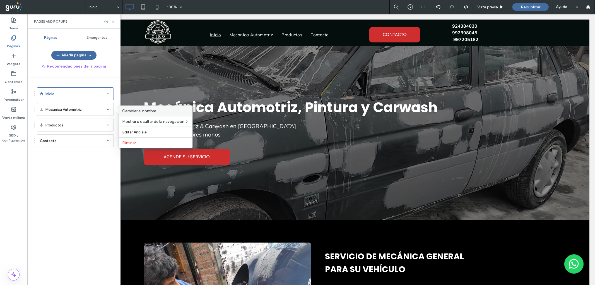
click at [139, 112] on span "Cambiar el nombre" at bounding box center [139, 110] width 34 height 5
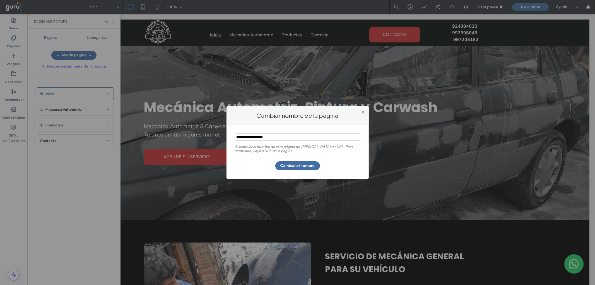
click at [245, 138] on input "notEmpty" at bounding box center [297, 136] width 125 height 7
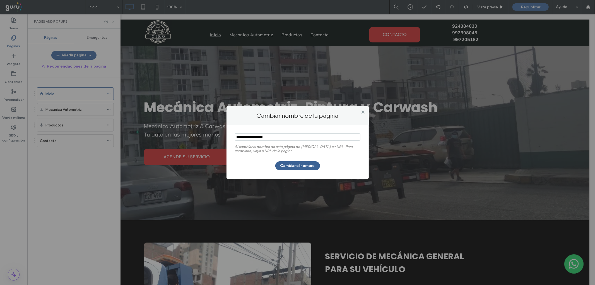
type input "**********"
click at [286, 162] on button "Cambiar el nombre" at bounding box center [297, 165] width 45 height 9
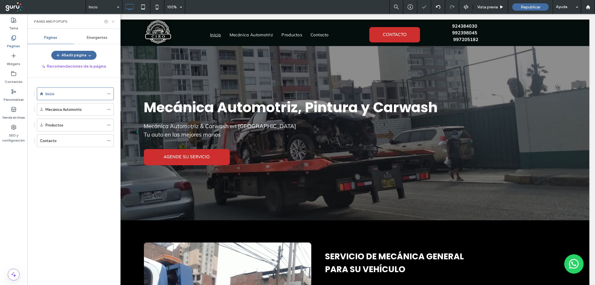
click at [114, 21] on icon at bounding box center [113, 22] width 4 height 4
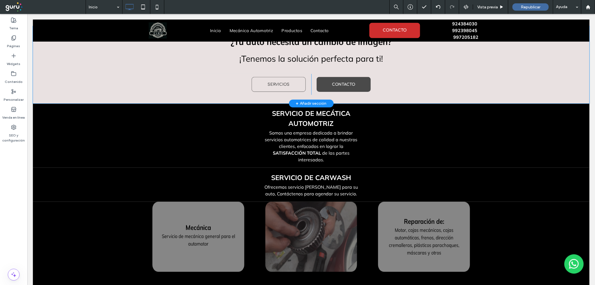
scroll to position [403, 0]
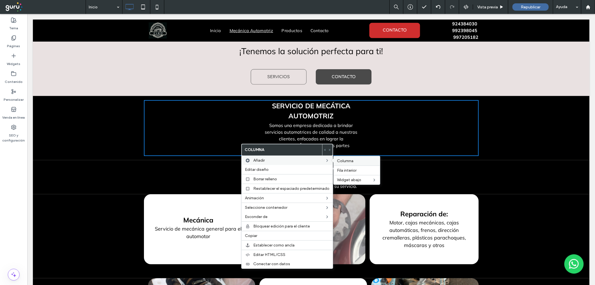
drag, startPoint x: 339, startPoint y: 159, endPoint x: 311, endPoint y: 142, distance: 32.7
click at [339, 159] on span "Columna" at bounding box center [345, 160] width 16 height 5
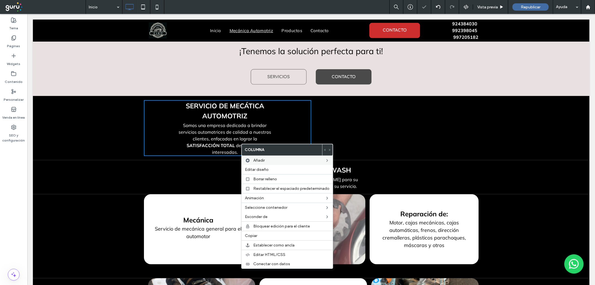
click at [225, 114] on strong "SERVICIO DE MECÁTICA AUTOMOTRIZ" at bounding box center [224, 110] width 78 height 18
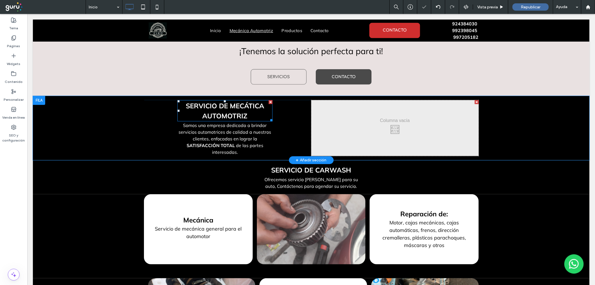
click at [225, 114] on strong "SERVICIO DE MECÁTICA AUTOMOTRIZ" at bounding box center [224, 110] width 78 height 18
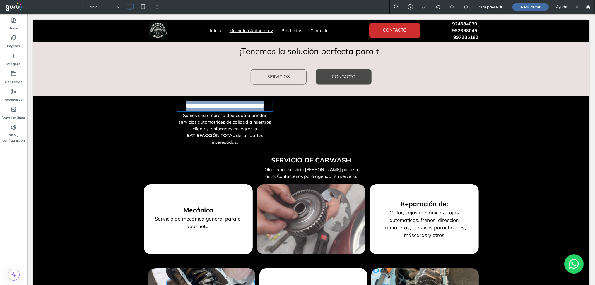
type input "******"
type input "**"
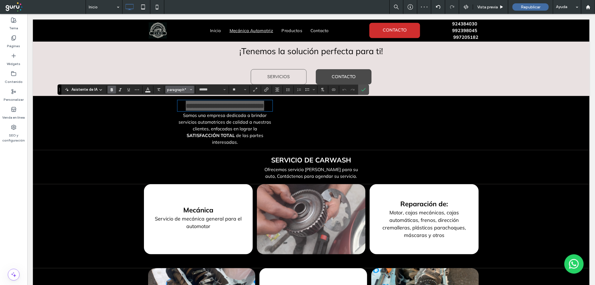
click at [191, 87] on span "Estilos" at bounding box center [191, 89] width 2 height 7
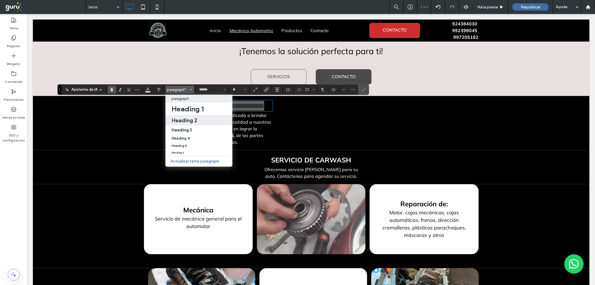
click at [189, 121] on h2 "Heading 2" at bounding box center [184, 120] width 26 height 7
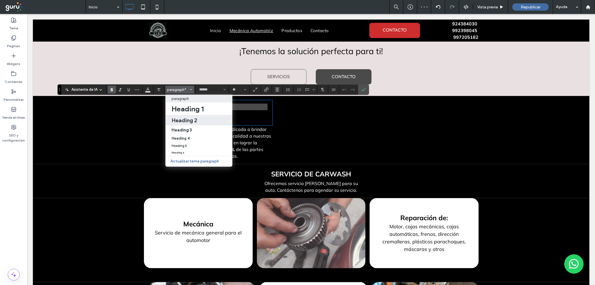
type input "*******"
type input "**"
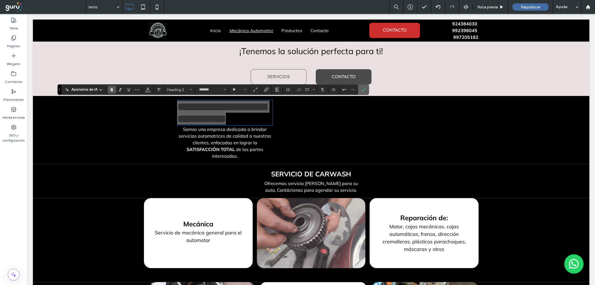
click at [363, 91] on use "Confirmar" at bounding box center [363, 89] width 4 height 3
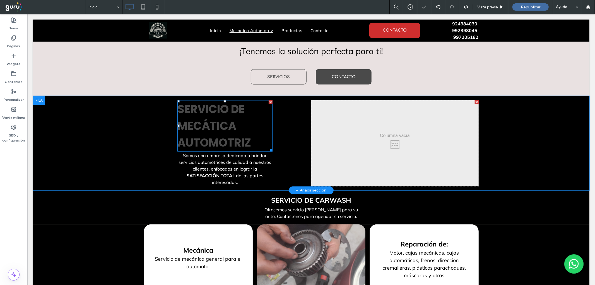
click at [252, 147] on h2 "SERVICIO DE MECÁTICA AUTOMOTRIZ" at bounding box center [224, 125] width 95 height 50
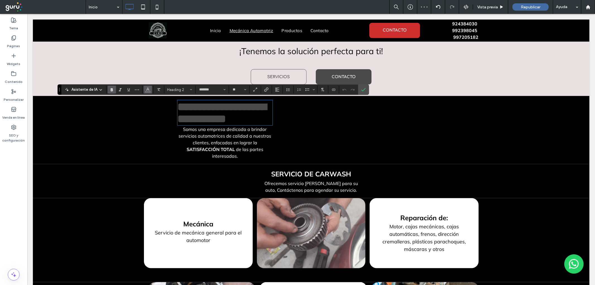
click at [144, 89] on button "Color" at bounding box center [148, 90] width 8 height 8
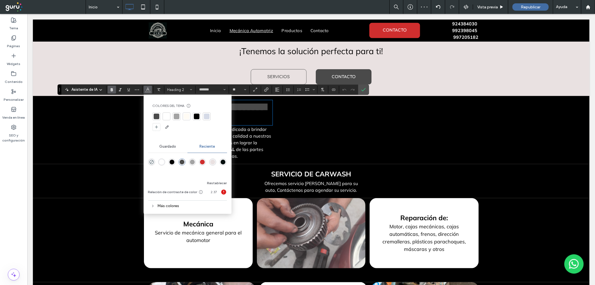
click at [164, 116] on div at bounding box center [167, 116] width 6 height 6
drag, startPoint x: 363, startPoint y: 88, endPoint x: 333, endPoint y: 78, distance: 31.2
click at [363, 88] on icon "Confirmar" at bounding box center [363, 89] width 4 height 4
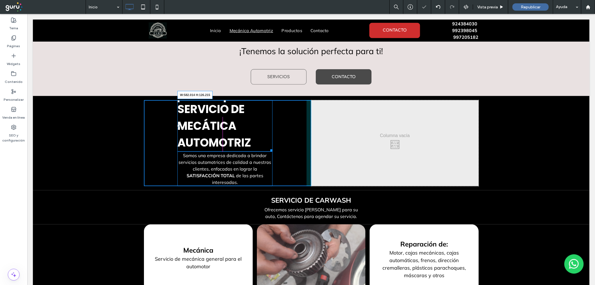
drag, startPoint x: 268, startPoint y: 149, endPoint x: 329, endPoint y: 149, distance: 60.5
click at [329, 149] on div "SERVICIO DE MECÁTICA AUTOMOTRIZ W:582.014 H:126.215 Somos una empresa dedicada …" at bounding box center [311, 143] width 335 height 86
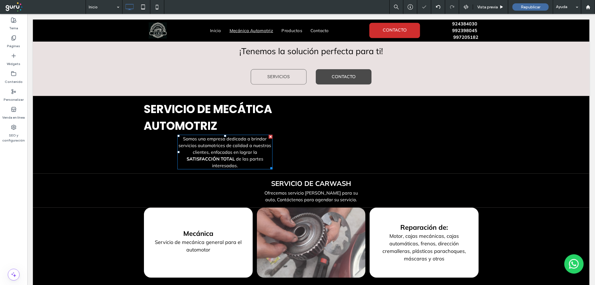
click at [221, 139] on span "Somos una empresa dedicada a brindar servicios automotrices de calidad a nuestr…" at bounding box center [224, 145] width 93 height 19
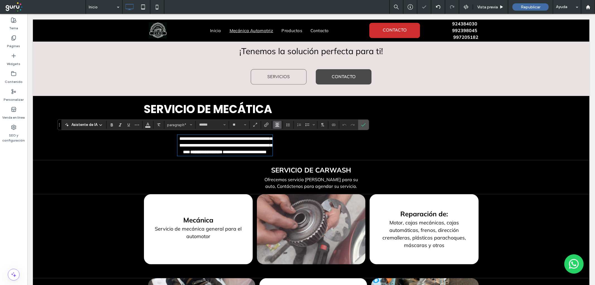
click at [279, 124] on button "Alineación" at bounding box center [277, 125] width 8 height 8
drag, startPoint x: 284, startPoint y: 133, endPoint x: 257, endPoint y: 119, distance: 30.5
click at [284, 133] on div "ui.textEditor.alignment.left" at bounding box center [282, 134] width 7 height 4
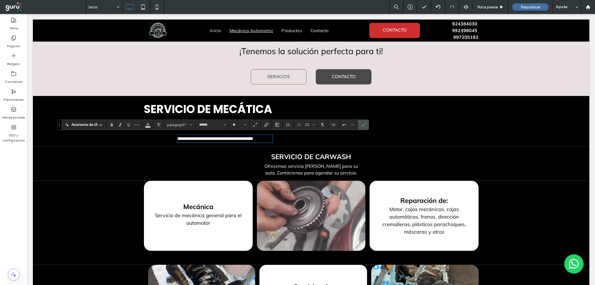
scroll to position [0, 0]
type input "**"
click at [184, 123] on span "paragraph*" at bounding box center [178, 125] width 22 height 4
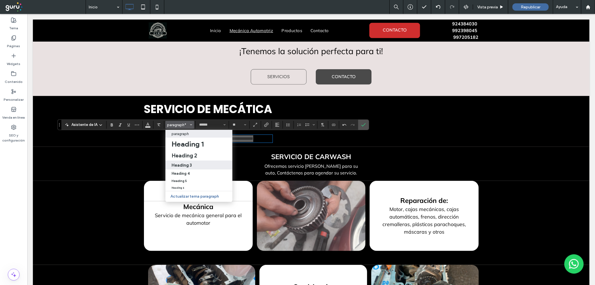
click at [188, 163] on h3 "Heading 3" at bounding box center [181, 164] width 20 height 5
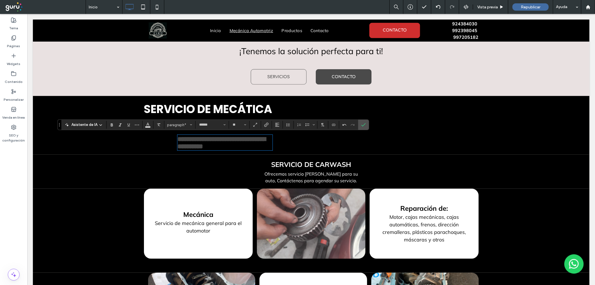
type input "*******"
type input "**"
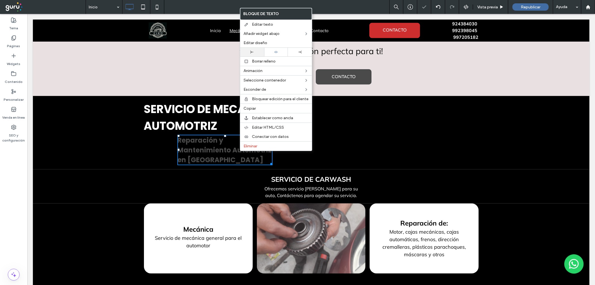
click at [255, 51] on div at bounding box center [252, 51] width 18 height 3
click at [182, 146] on span "Reparación y Mantenimiento Automotriz en [GEOGRAPHIC_DATA]" at bounding box center [191, 149] width 94 height 29
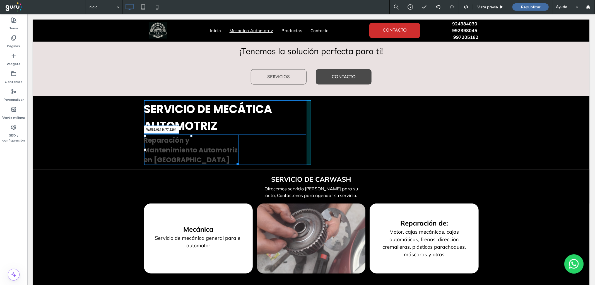
drag, startPoint x: 234, startPoint y: 163, endPoint x: 317, endPoint y: 159, distance: 82.3
click at [317, 159] on div "Mecánica Automotriz, Pintura y Carwash Mecánica Automotriz & Carwash en Lima Tu…" at bounding box center [311, 255] width 556 height 1225
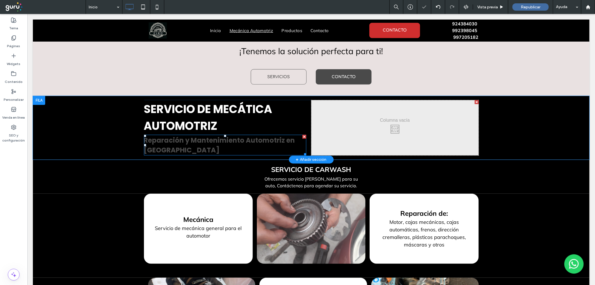
click at [245, 139] on span "Reparación y Mantenimiento Automotriz en [GEOGRAPHIC_DATA]" at bounding box center [219, 144] width 151 height 19
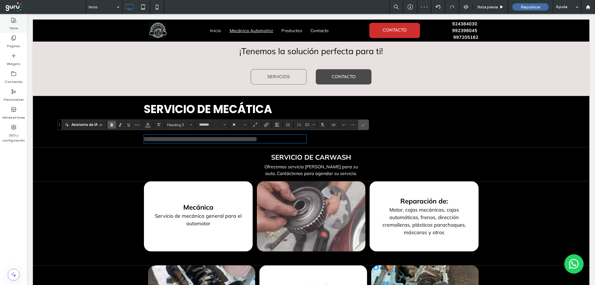
click at [14, 26] on label "Tema" at bounding box center [13, 27] width 9 height 8
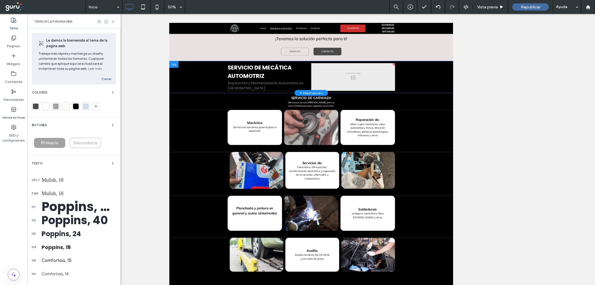
click at [52, 233] on div "Poppins, 24" at bounding box center [79, 234] width 74 height 10
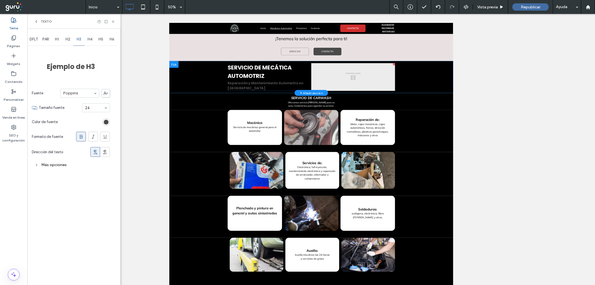
click at [106, 119] on div "rgb(74, 74, 74)" at bounding box center [106, 122] width 8 height 8
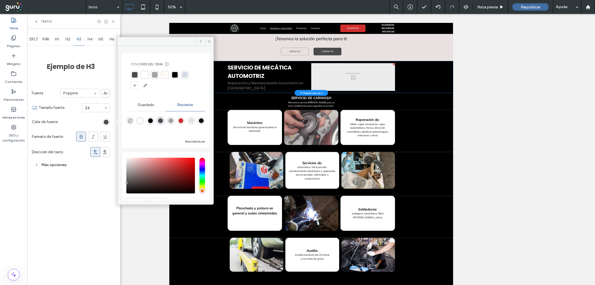
click at [179, 119] on div "rgba(207, 46, 46, 1)" at bounding box center [180, 120] width 5 height 5
type input "*******"
type input "**"
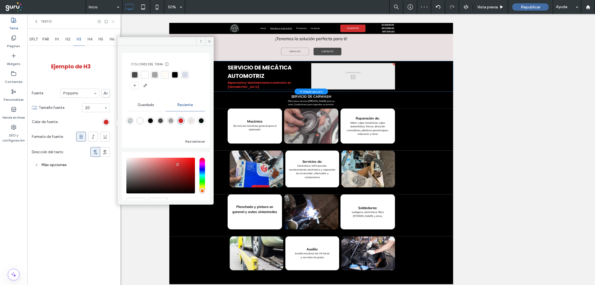
drag, startPoint x: 115, startPoint y: 20, endPoint x: 83, endPoint y: 13, distance: 33.1
click at [115, 20] on icon at bounding box center [113, 22] width 4 height 4
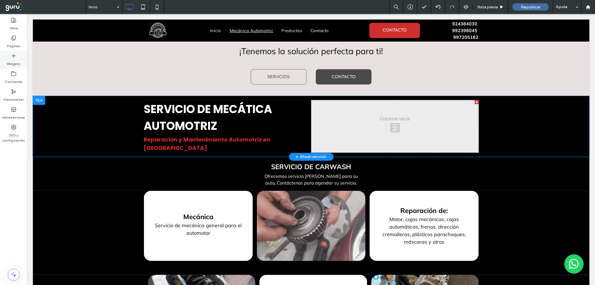
click at [4, 54] on div "Widgets" at bounding box center [13, 60] width 27 height 18
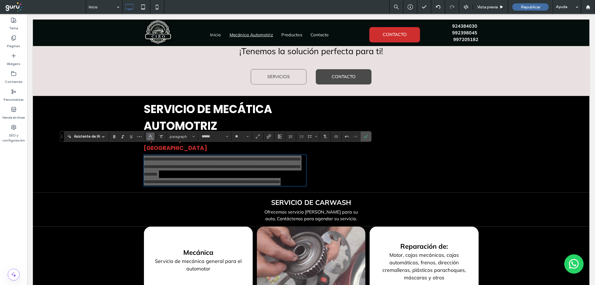
click at [148, 139] on span "Color" at bounding box center [150, 135] width 4 height 7
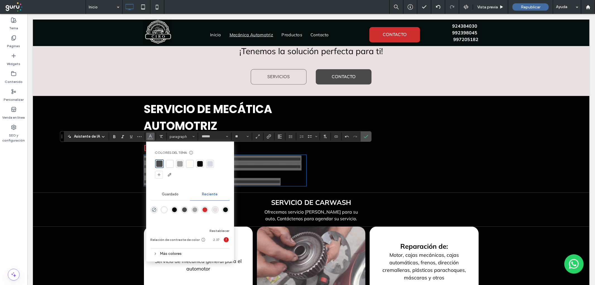
click at [169, 162] on div at bounding box center [170, 164] width 6 height 6
drag, startPoint x: 366, startPoint y: 135, endPoint x: 338, endPoint y: 122, distance: 30.7
click at [366, 135] on icon "Confirmar" at bounding box center [366, 136] width 4 height 4
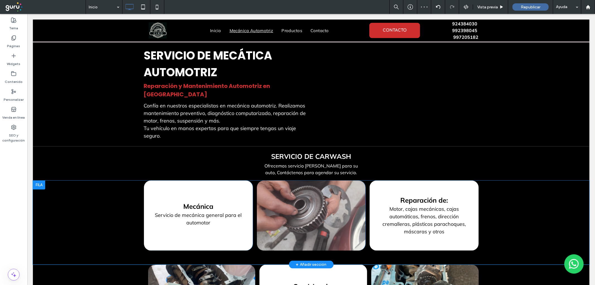
scroll to position [465, 0]
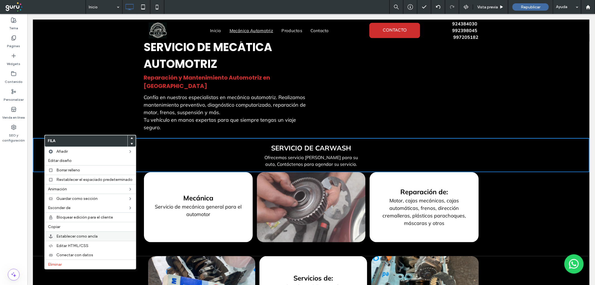
click at [88, 235] on span "Establecer como ancla" at bounding box center [76, 236] width 41 height 5
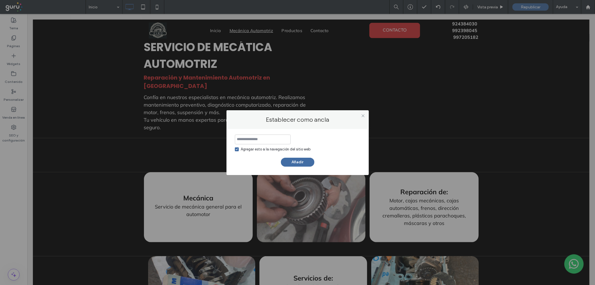
click at [268, 139] on input at bounding box center [263, 139] width 56 height 10
type input "*"
type input "*******"
click at [308, 159] on button "Añadir" at bounding box center [297, 162] width 33 height 9
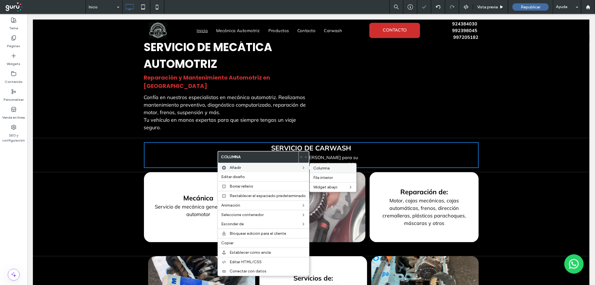
click at [320, 168] on span "Columna" at bounding box center [321, 168] width 16 height 5
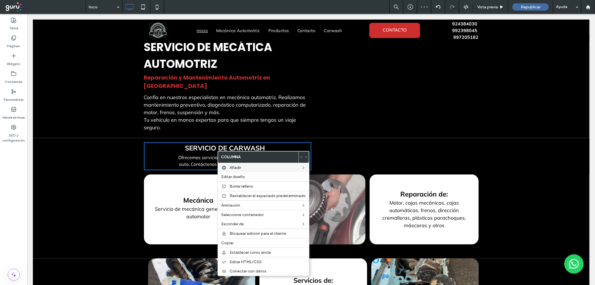
click at [359, 142] on div "Click To Paste Click To Paste" at bounding box center [394, 156] width 167 height 28
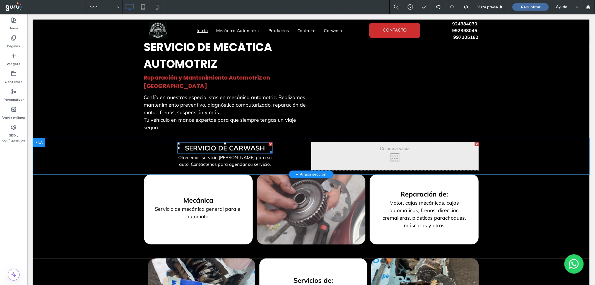
click at [241, 143] on strong "SERVICIO DE CARWASH" at bounding box center [225, 147] width 80 height 8
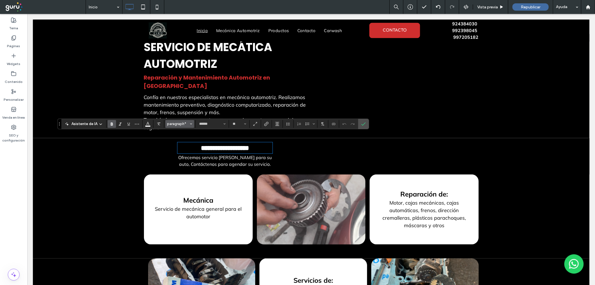
click at [188, 122] on span "paragraph*" at bounding box center [178, 124] width 22 height 4
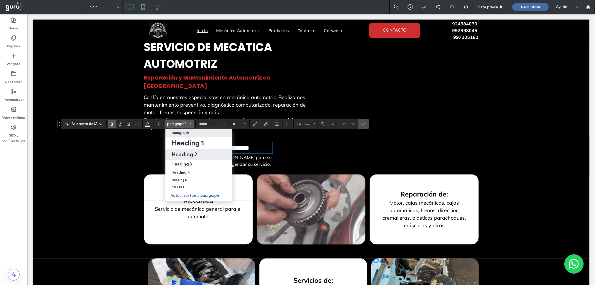
click at [185, 153] on h2 "Heading 2" at bounding box center [184, 154] width 26 height 7
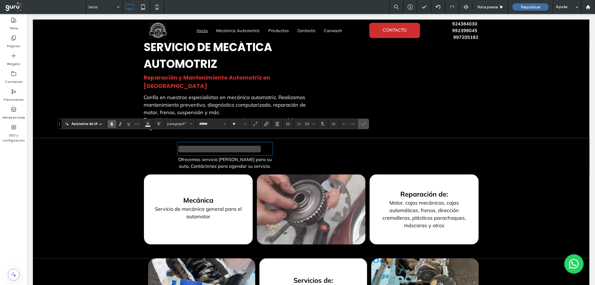
type input "*******"
type input "**"
click at [277, 122] on icon "Alineación" at bounding box center [277, 124] width 4 height 4
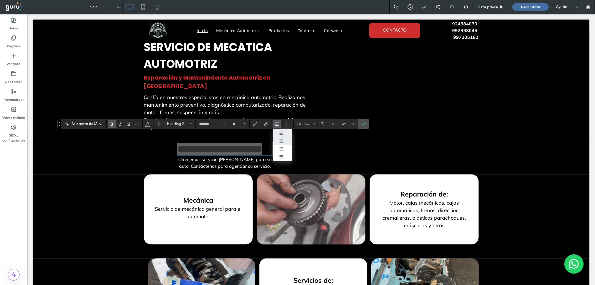
click at [280, 137] on label "ui.textEditor.alignment.center" at bounding box center [283, 141] width 20 height 8
click at [277, 123] on icon "Alineación" at bounding box center [277, 124] width 4 height 4
drag, startPoint x: 279, startPoint y: 132, endPoint x: 256, endPoint y: 117, distance: 27.8
click at [279, 132] on icon "ui.textEditor.alignment.left" at bounding box center [281, 132] width 4 height 4
drag, startPoint x: 363, startPoint y: 126, endPoint x: 308, endPoint y: 117, distance: 55.6
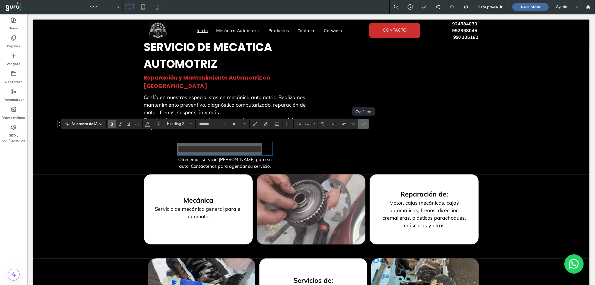
click at [363, 126] on span "Confirmar" at bounding box center [363, 123] width 4 height 9
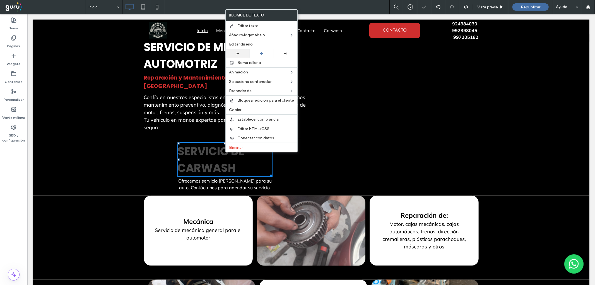
click at [241, 51] on div at bounding box center [238, 53] width 24 height 9
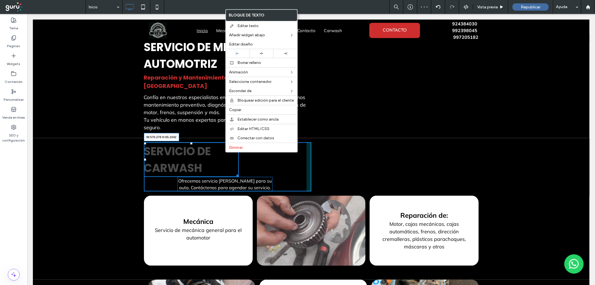
drag, startPoint x: 233, startPoint y: 166, endPoint x: 298, endPoint y: 164, distance: 64.2
click at [298, 164] on div "SERVICIO DE CARWASH W:570.278 H:65.1042 Ofrecemos servicio de lavado para su au…" at bounding box center [227, 166] width 167 height 49
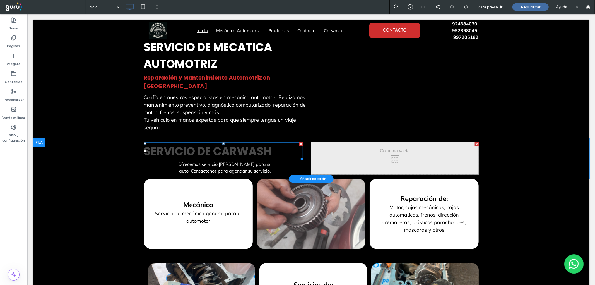
click at [190, 143] on span "SERVICIO DE CARWASH" at bounding box center [208, 151] width 128 height 16
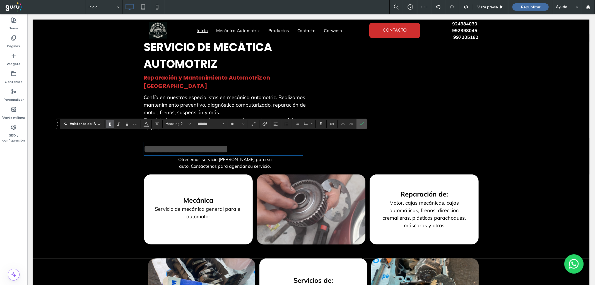
click at [190, 143] on span "**********" at bounding box center [186, 148] width 84 height 11
click at [146, 123] on icon "Color" at bounding box center [146, 123] width 4 height 4
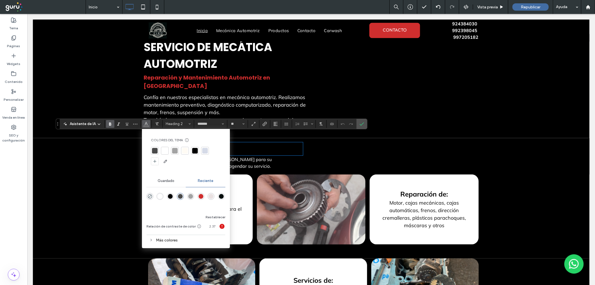
drag, startPoint x: 165, startPoint y: 149, endPoint x: 230, endPoint y: 135, distance: 66.4
click at [165, 149] on div at bounding box center [165, 151] width 6 height 6
click at [362, 123] on icon "Confirmar" at bounding box center [361, 124] width 4 height 4
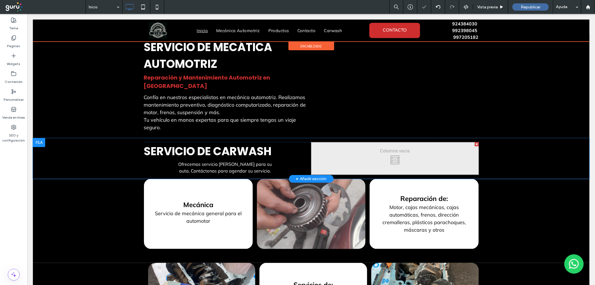
drag, startPoint x: 410, startPoint y: 37, endPoint x: 448, endPoint y: 28, distance: 38.9
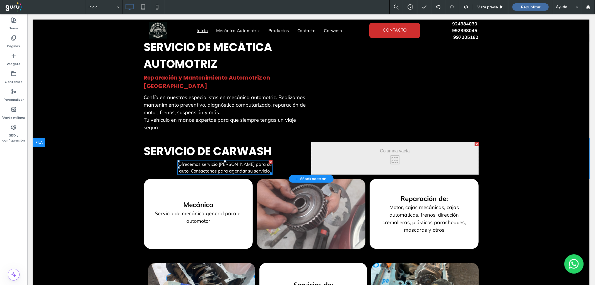
click at [226, 161] on span "Ofrecemos servicio de lavado para su auto, Contáctenos para agendar su servicio." at bounding box center [224, 167] width 93 height 12
type input "******"
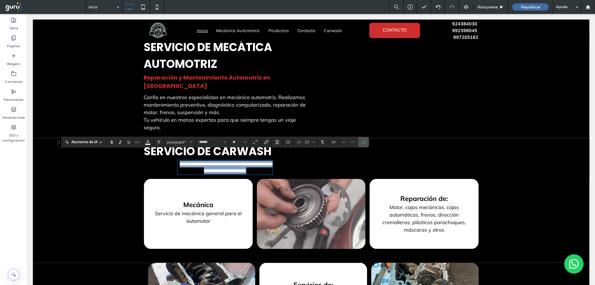
click at [226, 161] on span "**********" at bounding box center [225, 166] width 93 height 11
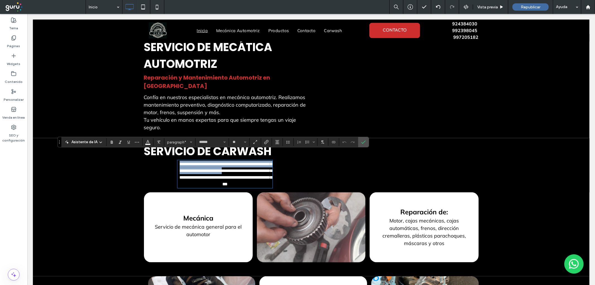
scroll to position [0, 0]
type input "**"
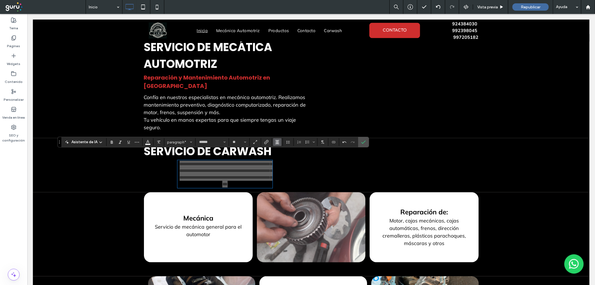
click at [275, 143] on icon "Alineación" at bounding box center [277, 142] width 4 height 4
click at [283, 176] on icon "ui.textEditor.alignment.justify" at bounding box center [281, 175] width 4 height 4
click at [362, 143] on use "Confirmar" at bounding box center [363, 141] width 4 height 3
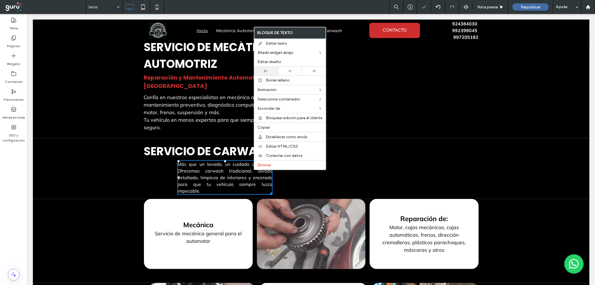
click at [265, 68] on div at bounding box center [266, 71] width 24 height 9
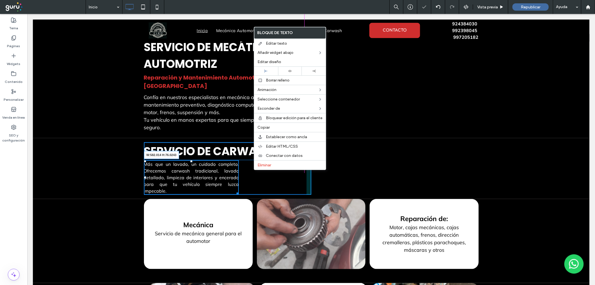
drag, startPoint x: 233, startPoint y: 177, endPoint x: 352, endPoint y: 191, distance: 119.6
click at [327, 178] on div "Mecánica Automotriz, Pintura y Carwash Mecánica Automotriz & Carwash en Lima Tu…" at bounding box center [311, 222] width 556 height 1283
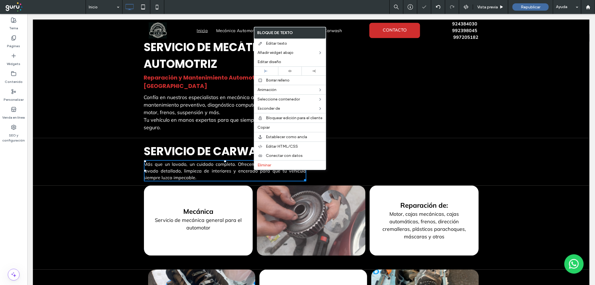
click at [212, 74] on span "Reparación y Mantenimiento Automotriz en [GEOGRAPHIC_DATA]" at bounding box center [207, 81] width 126 height 16
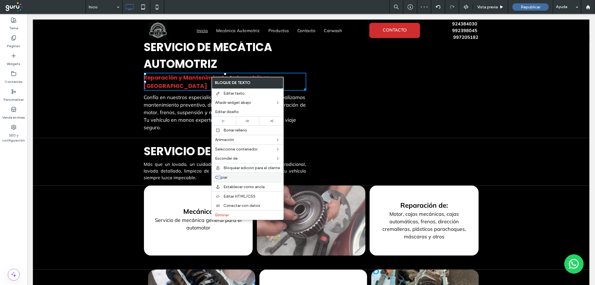
click at [219, 178] on span "Copiar" at bounding box center [221, 177] width 12 height 5
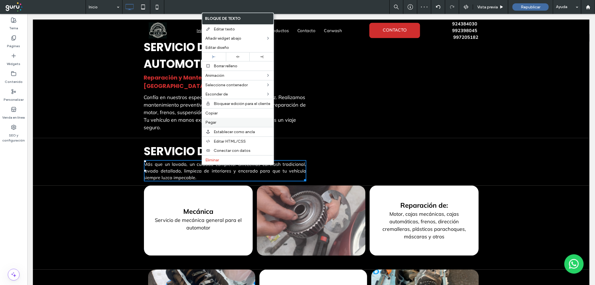
click at [218, 120] on label "Pegar" at bounding box center [237, 122] width 65 height 5
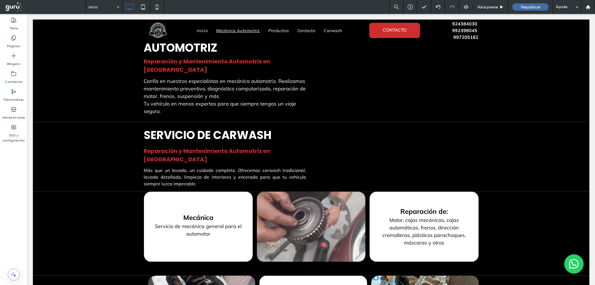
scroll to position [473, 0]
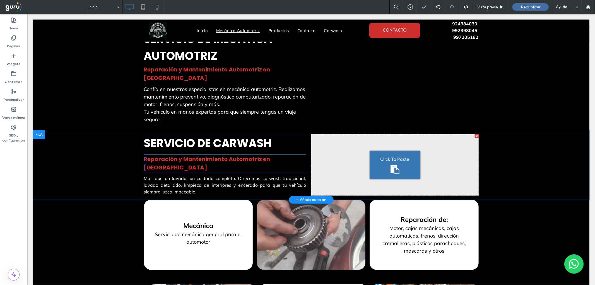
click at [199, 155] on span "Reparación y Mantenimiento Automotriz en [GEOGRAPHIC_DATA]" at bounding box center [207, 163] width 126 height 16
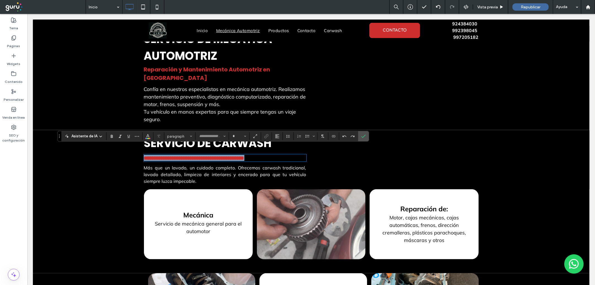
type input "*******"
type input "**"
click at [199, 155] on span "**********" at bounding box center [194, 158] width 100 height 6
type input "******"
type input "**"
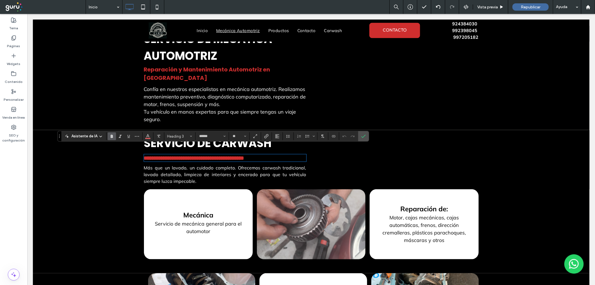
scroll to position [0, 0]
drag, startPoint x: 364, startPoint y: 138, endPoint x: 336, endPoint y: 124, distance: 30.9
click at [364, 138] on icon "Confirmar" at bounding box center [363, 136] width 4 height 4
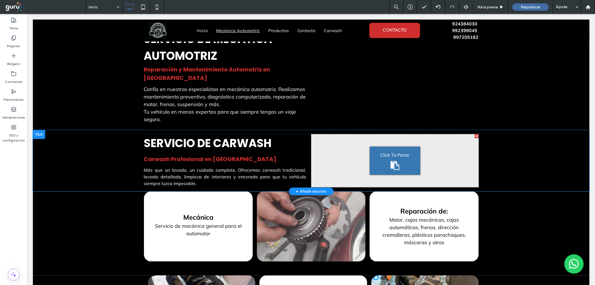
click at [340, 160] on div "Click To Paste Click To Paste" at bounding box center [394, 160] width 167 height 53
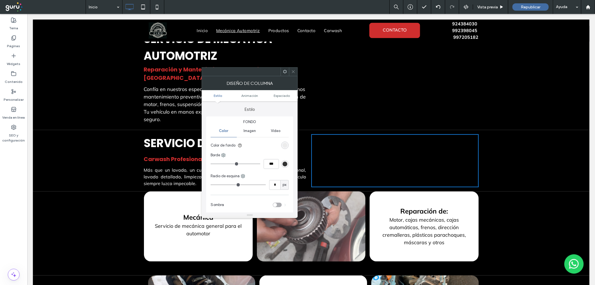
click at [251, 134] on div "Imagen" at bounding box center [250, 131] width 26 height 12
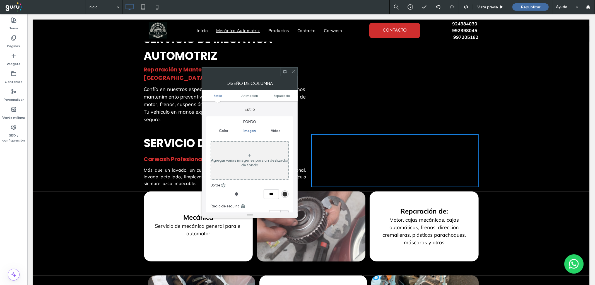
click at [247, 151] on div "Agregar varias imágenes para un deslizador de fondo" at bounding box center [250, 160] width 78 height 37
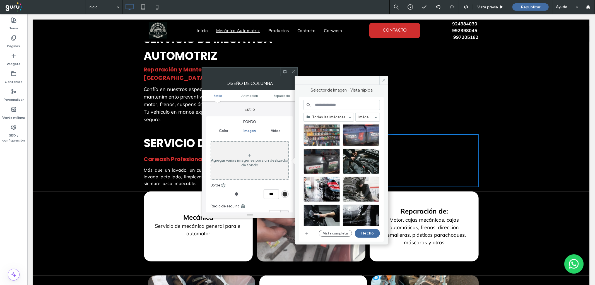
scroll to position [247, 0]
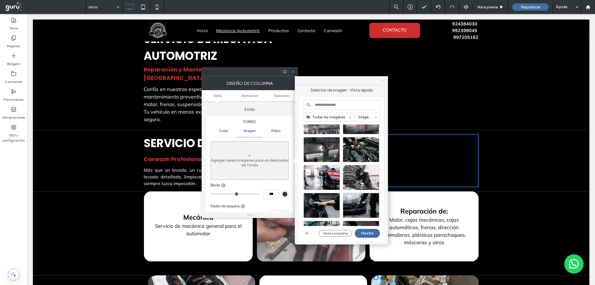
drag, startPoint x: 383, startPoint y: 79, endPoint x: 281, endPoint y: 143, distance: 119.5
click at [383, 79] on icon at bounding box center [384, 80] width 4 height 4
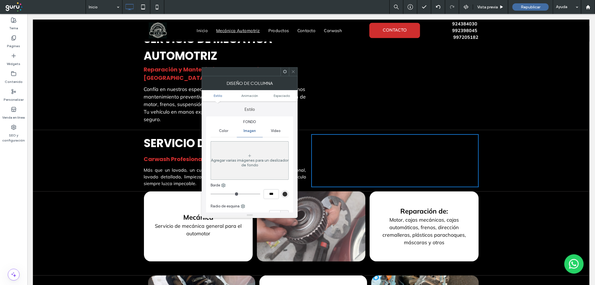
click at [111, 204] on div "Mecánica Servicio de mecánica general para el automotor Click To Paste Click To…" at bounding box center [311, 233] width 556 height 84
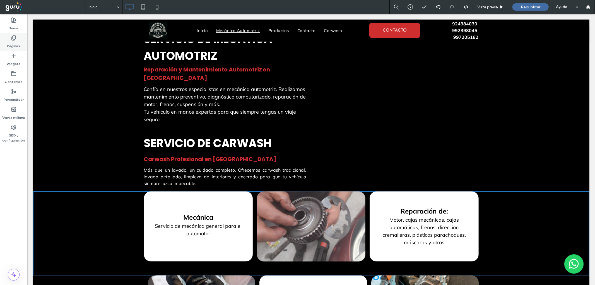
click at [12, 42] on label "Páginas" at bounding box center [13, 45] width 13 height 8
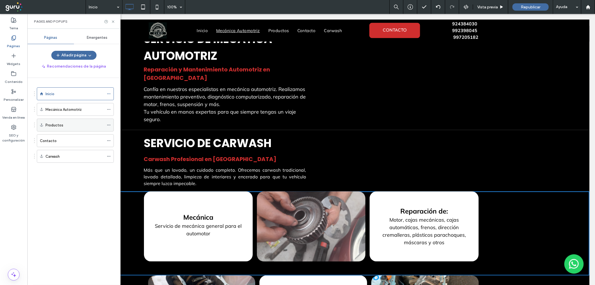
click at [108, 124] on icon at bounding box center [109, 125] width 4 height 4
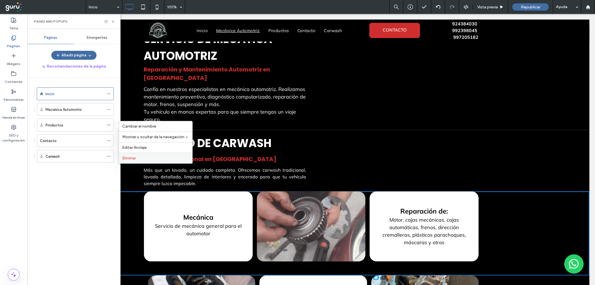
click at [139, 158] on label "Eliminar" at bounding box center [155, 158] width 67 height 5
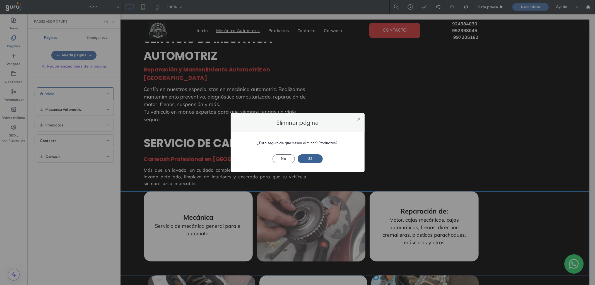
click at [308, 157] on button "Sí" at bounding box center [310, 158] width 25 height 9
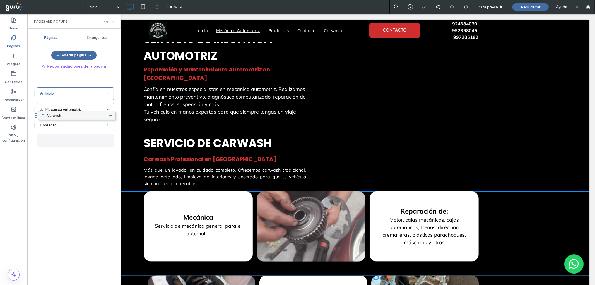
drag, startPoint x: 61, startPoint y: 140, endPoint x: 62, endPoint y: 116, distance: 23.5
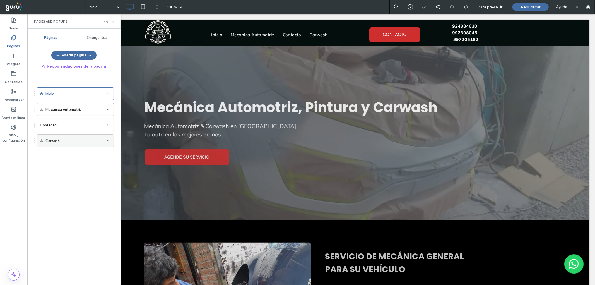
scroll to position [0, 0]
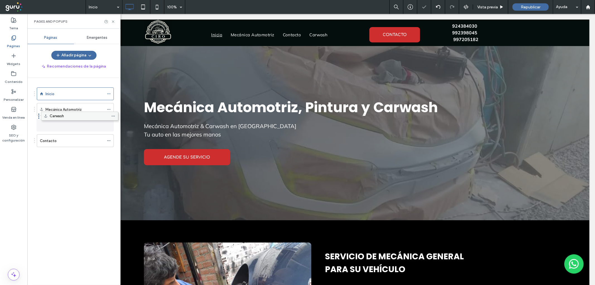
drag, startPoint x: 40, startPoint y: 141, endPoint x: 44, endPoint y: 118, distance: 23.2
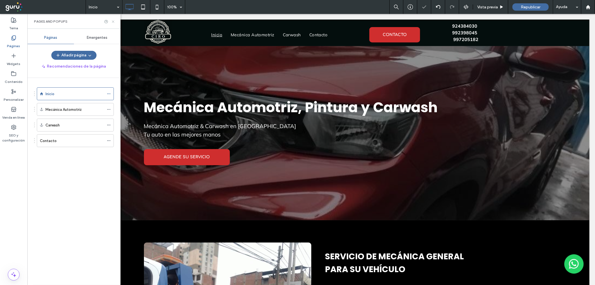
click at [113, 21] on icon at bounding box center [113, 22] width 4 height 4
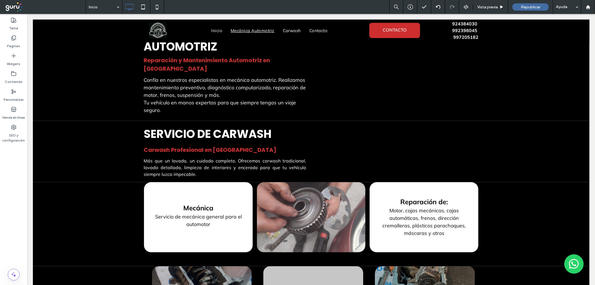
scroll to position [394, 0]
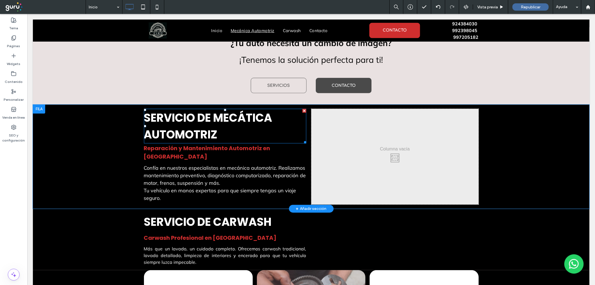
click at [237, 121] on span "SERVICIO DE MECÁTICA AUTOMOTRIZ" at bounding box center [208, 126] width 128 height 32
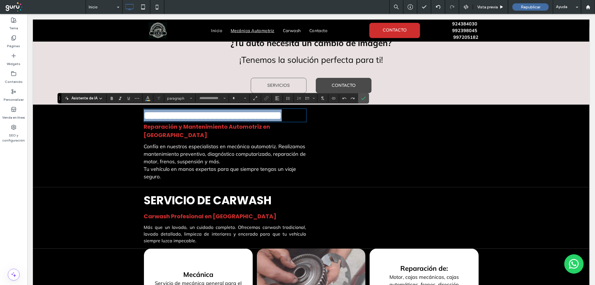
type input "*******"
type input "**"
click at [250, 113] on span "**********" at bounding box center [213, 115] width 138 height 11
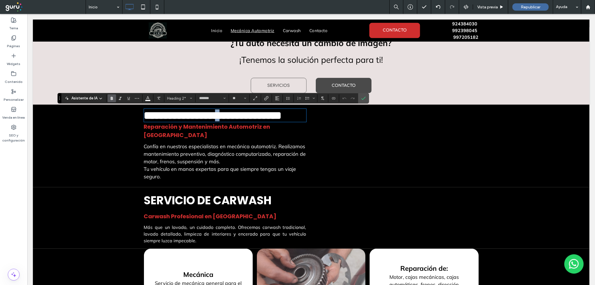
drag, startPoint x: 251, startPoint y: 114, endPoint x: 243, endPoint y: 114, distance: 8.6
click at [243, 114] on span "**********" at bounding box center [213, 115] width 138 height 11
drag, startPoint x: 365, startPoint y: 99, endPoint x: 335, endPoint y: 101, distance: 29.3
click at [365, 99] on icon "Confirmar" at bounding box center [363, 98] width 4 height 4
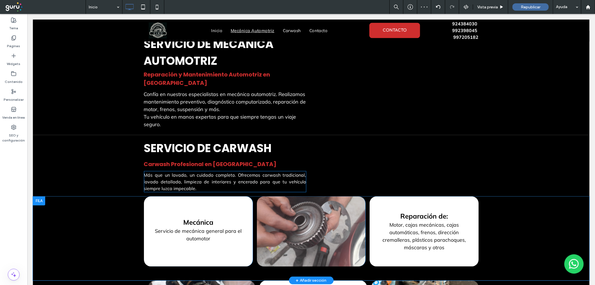
scroll to position [466, 0]
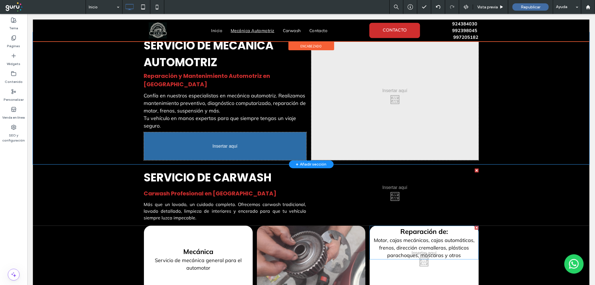
drag, startPoint x: 410, startPoint y: 221, endPoint x: 223, endPoint y: 131, distance: 207.8
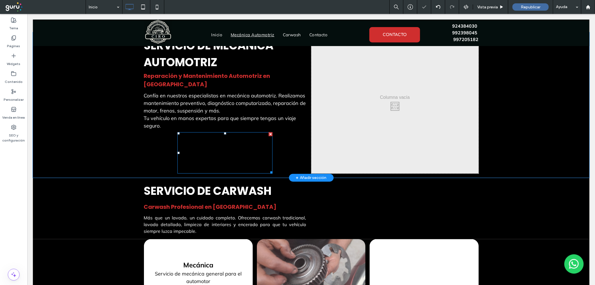
click at [220, 133] on span "Reparación de:" at bounding box center [225, 137] width 48 height 8
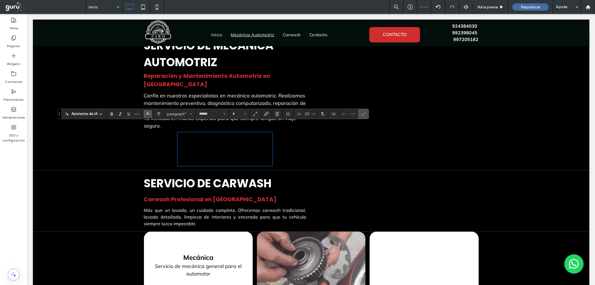
click at [148, 115] on span "Color" at bounding box center [148, 113] width 4 height 7
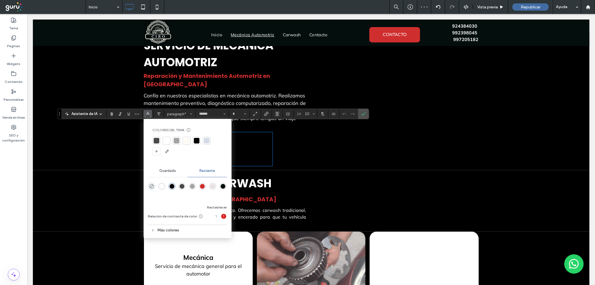
click at [168, 141] on div at bounding box center [167, 141] width 6 height 6
click at [279, 112] on button "Alineación" at bounding box center [277, 114] width 8 height 8
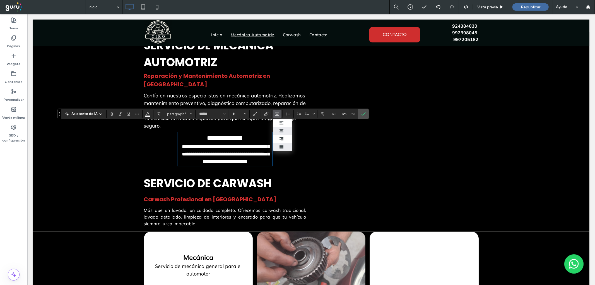
drag, startPoint x: 282, startPoint y: 146, endPoint x: 272, endPoint y: 125, distance: 23.6
click at [282, 146] on icon "ui.textEditor.alignment.justify" at bounding box center [281, 147] width 4 height 4
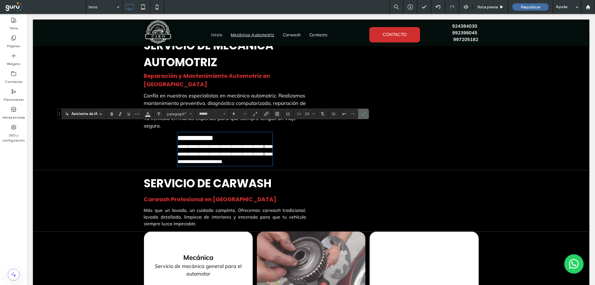
click at [361, 113] on icon "Confirmar" at bounding box center [363, 114] width 4 height 4
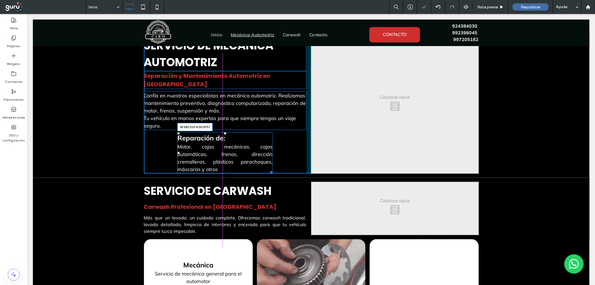
drag, startPoint x: 267, startPoint y: 161, endPoint x: 335, endPoint y: 161, distance: 68.6
click at [335, 161] on div "Mecánica Automotriz, Pintura y Carwash Mecánica Automotriz & Carwash en Lima Tu…" at bounding box center [311, 242] width 556 height 1325
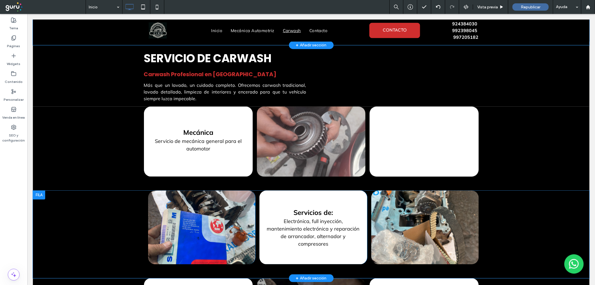
scroll to position [580, 0]
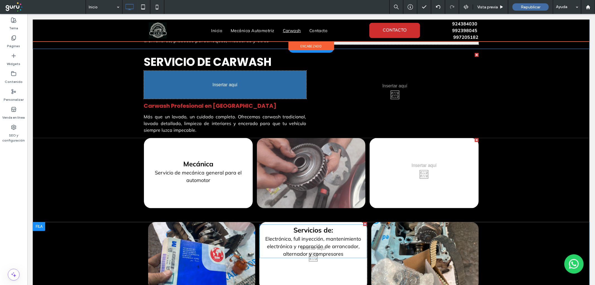
drag, startPoint x: 318, startPoint y: 216, endPoint x: 229, endPoint y: 68, distance: 172.6
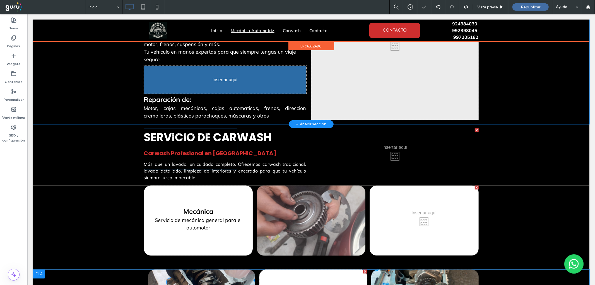
scroll to position [524, 0]
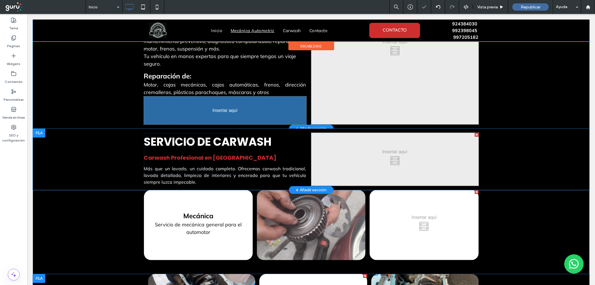
drag, startPoint x: 226, startPoint y: 135, endPoint x: 226, endPoint y: 100, distance: 34.6
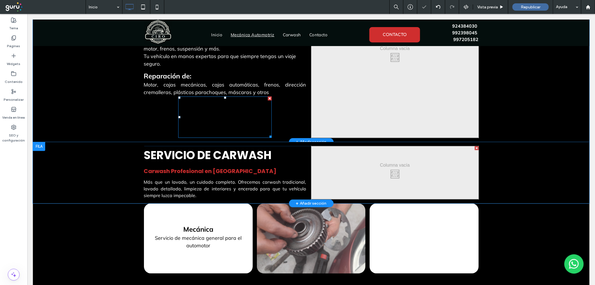
click at [226, 107] on span "Electrónica, full inyección, mantenimiento electrónica y reparación de arrancad…" at bounding box center [224, 121] width 93 height 29
type input "******"
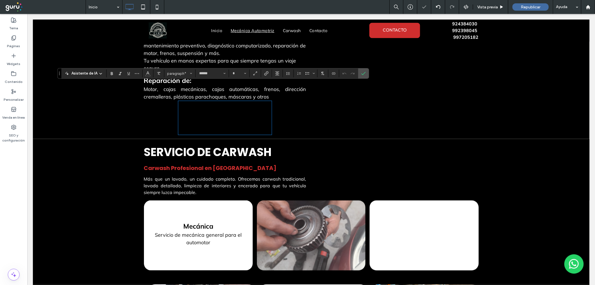
scroll to position [528, 0]
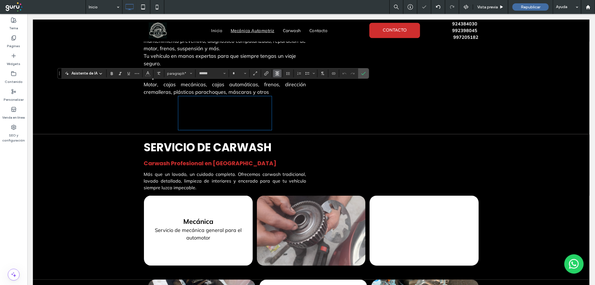
click at [277, 73] on use "Alineación" at bounding box center [277, 73] width 4 height 4
click at [280, 107] on icon "ui.textEditor.alignment.justify" at bounding box center [281, 107] width 4 height 4
click at [148, 71] on icon "Color" at bounding box center [148, 73] width 4 height 4
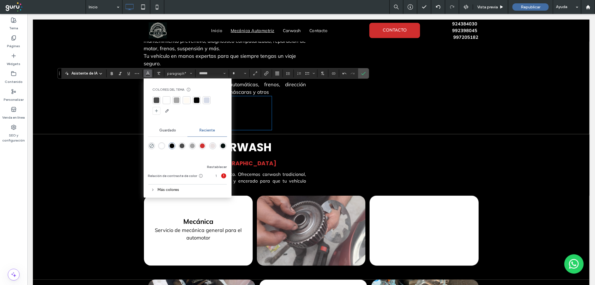
click at [165, 101] on div at bounding box center [167, 100] width 6 height 6
click at [364, 73] on use "Confirmar" at bounding box center [363, 73] width 4 height 3
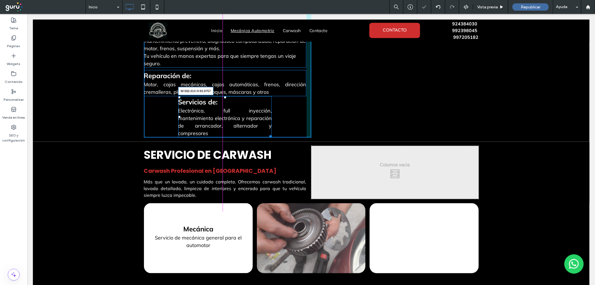
drag, startPoint x: 267, startPoint y: 125, endPoint x: 353, endPoint y: 137, distance: 86.7
click at [330, 124] on div "Mecánica Automotriz, Pintura y Carwash Mecánica Automotriz & Carwash en Lima Tu…" at bounding box center [311, 189] width 556 height 1345
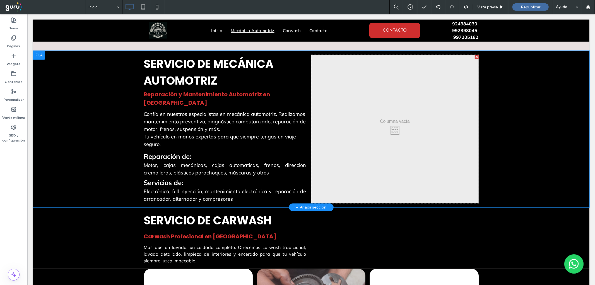
scroll to position [446, 0]
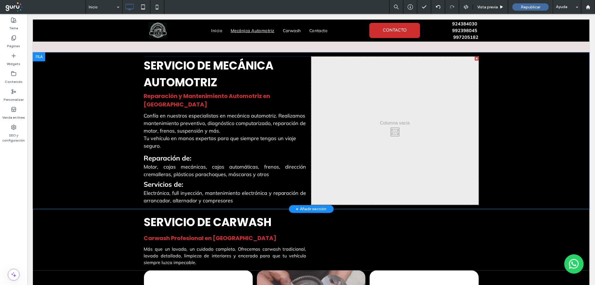
click at [357, 139] on div "Click To Paste" at bounding box center [394, 130] width 167 height 148
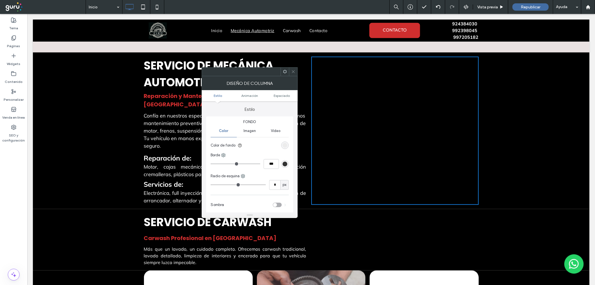
click at [252, 130] on span "Imagen" at bounding box center [249, 131] width 12 height 4
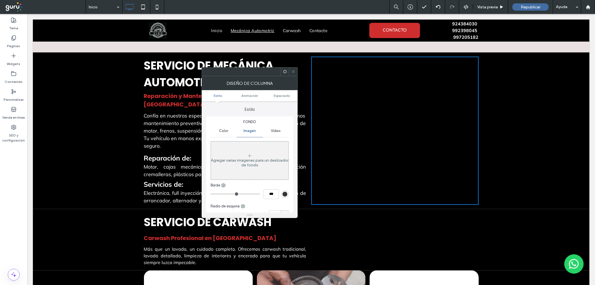
click at [251, 150] on div "Agregar varias imágenes para un deslizador de fondo" at bounding box center [250, 160] width 78 height 37
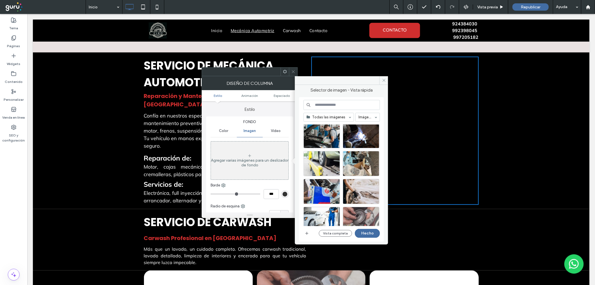
scroll to position [355, 0]
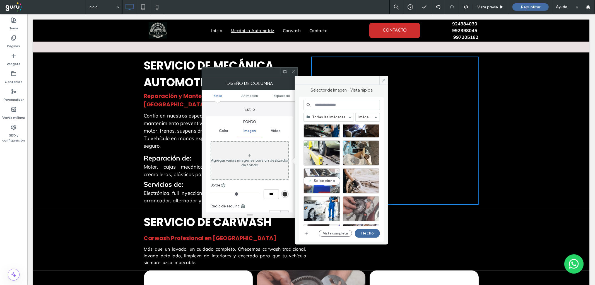
click at [333, 187] on div at bounding box center [336, 189] width 7 height 4
click at [356, 158] on div at bounding box center [361, 161] width 36 height 7
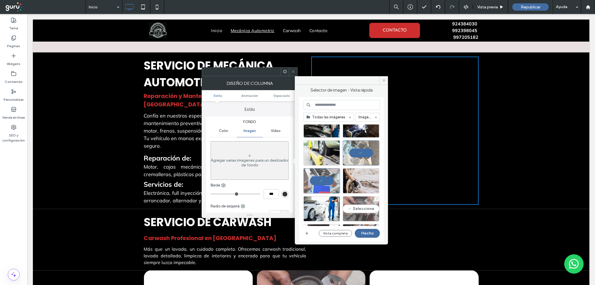
click at [355, 200] on div "Seleccione" at bounding box center [361, 208] width 37 height 25
click at [367, 233] on button "Hecho" at bounding box center [367, 233] width 25 height 9
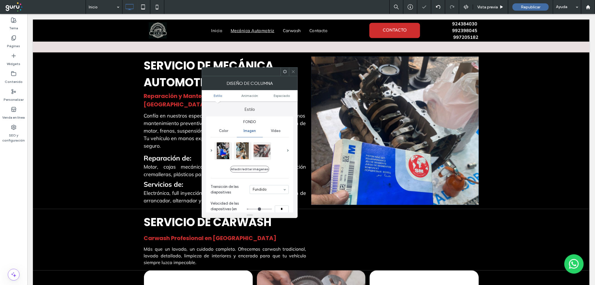
click at [297, 66] on h2 "SERVICIO DE MECÁNICA AUTOMOTRIZ" at bounding box center [225, 73] width 162 height 33
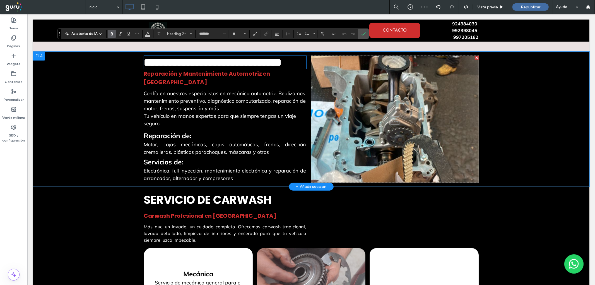
scroll to position [446, 0]
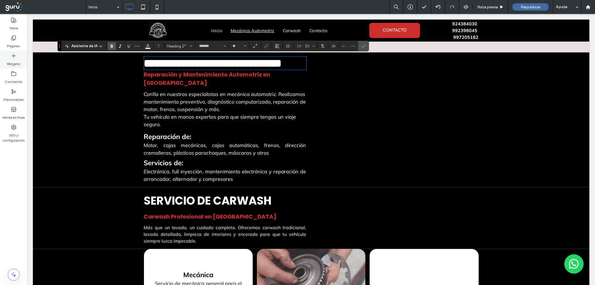
click at [9, 59] on label "Widgets" at bounding box center [14, 63] width 14 height 8
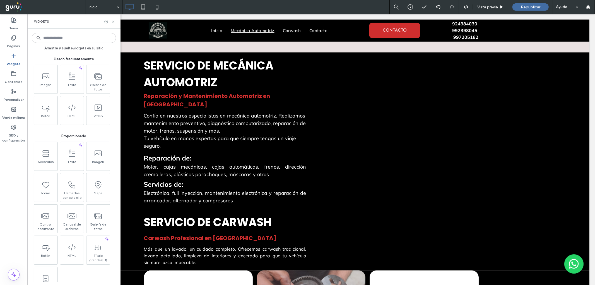
click at [66, 42] on input at bounding box center [74, 38] width 84 height 10
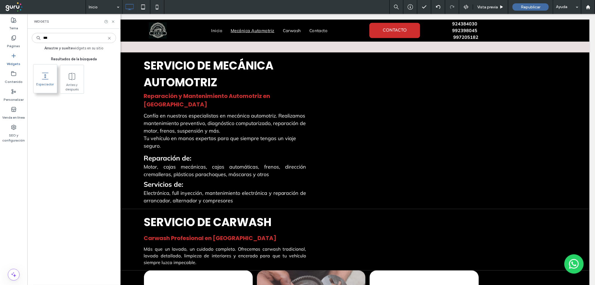
type input "***"
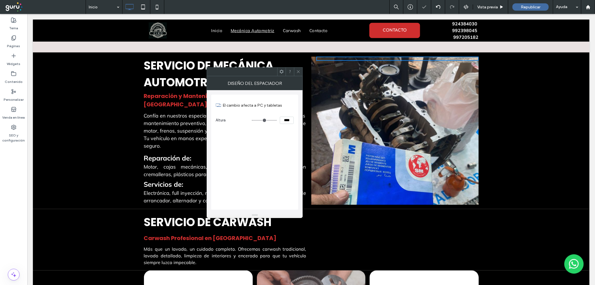
type input "***"
type input "*****"
type input "***"
click at [267, 120] on input "range" at bounding box center [264, 120] width 25 height 1
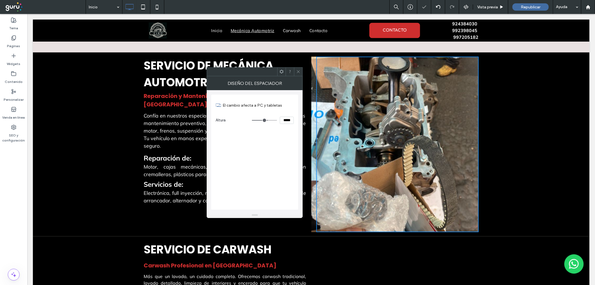
drag, startPoint x: 299, startPoint y: 72, endPoint x: 292, endPoint y: 74, distance: 7.4
click at [299, 72] on icon at bounding box center [298, 71] width 4 height 4
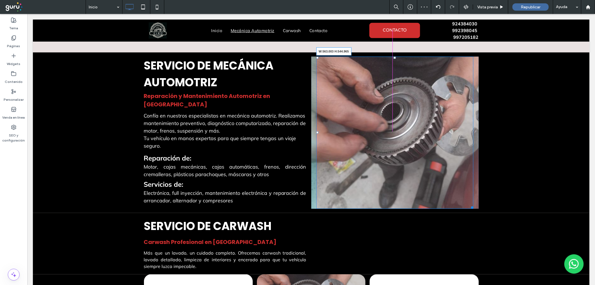
click at [469, 205] on div at bounding box center [471, 206] width 4 height 4
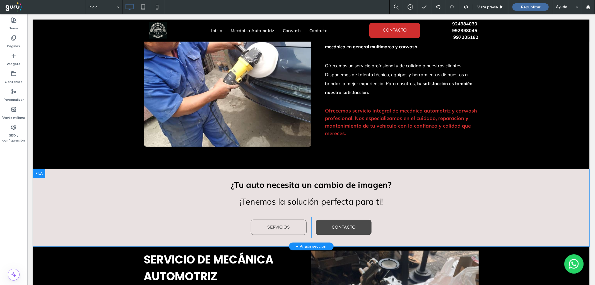
scroll to position [250, 0]
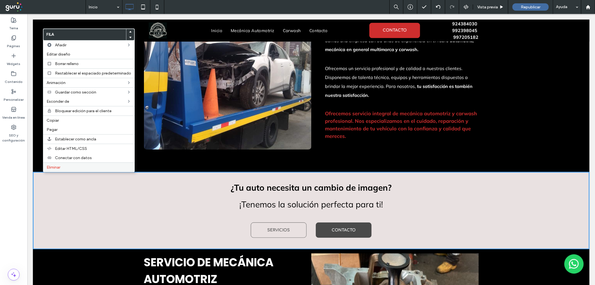
click at [49, 166] on span "Eliminar" at bounding box center [54, 167] width 14 height 5
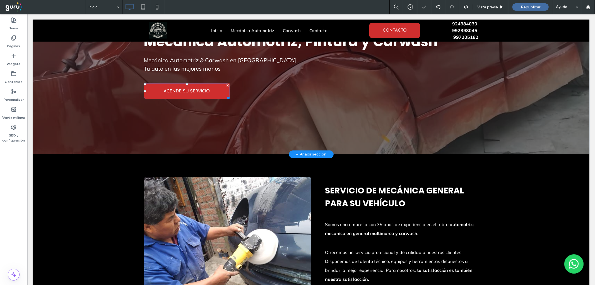
scroll to position [59, 0]
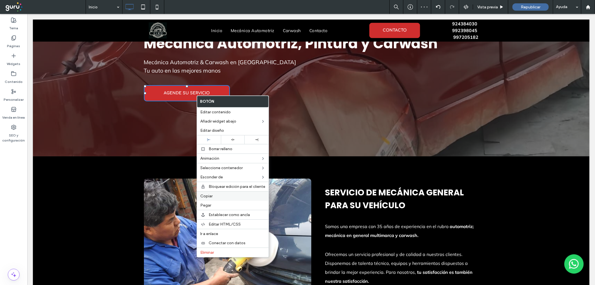
click at [220, 195] on label "Copiar" at bounding box center [232, 196] width 65 height 5
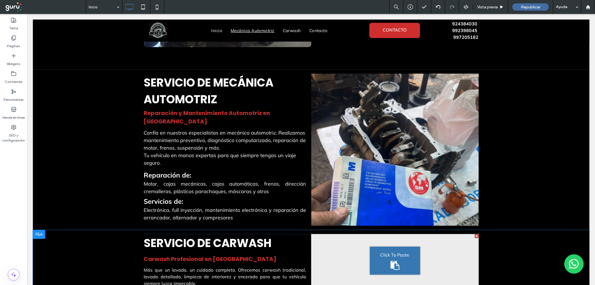
scroll to position [349, 0]
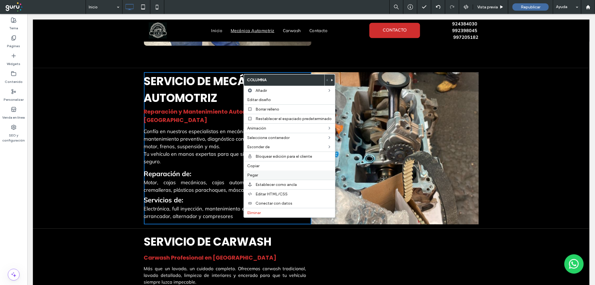
click at [260, 173] on label "Pegar" at bounding box center [289, 175] width 84 height 5
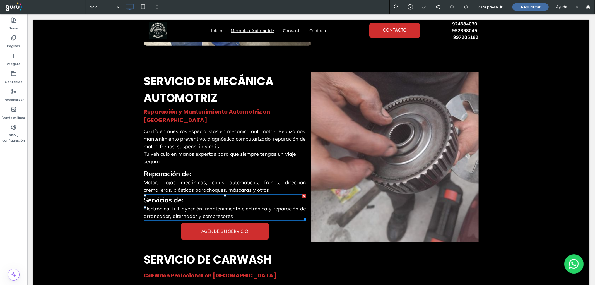
click at [235, 209] on p "Electrónica, full inyección, mantenimiento electrónica y reparación de arrancad…" at bounding box center [225, 211] width 162 height 15
type input "******"
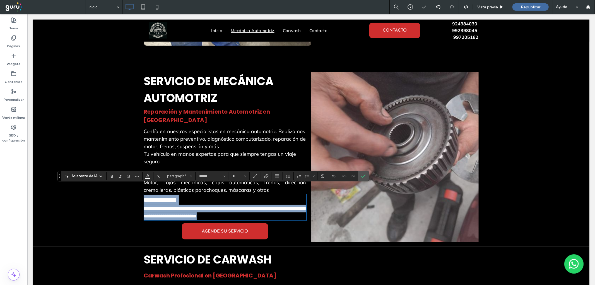
click at [234, 207] on p "**********" at bounding box center [225, 211] width 162 height 15
type input "**"
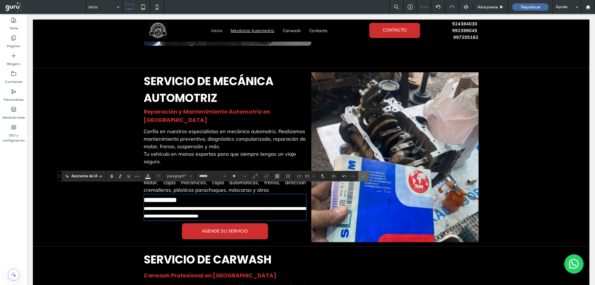
click at [361, 174] on icon "Confirmar" at bounding box center [363, 176] width 4 height 4
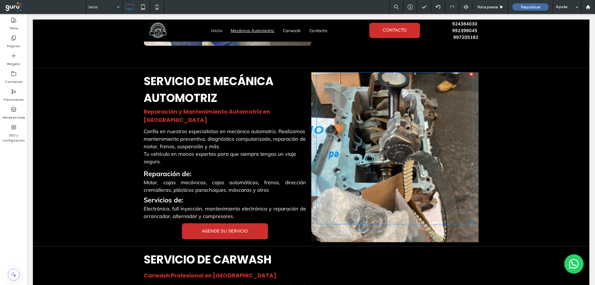
click at [0, 0] on div at bounding box center [0, 0] width 0 height 0
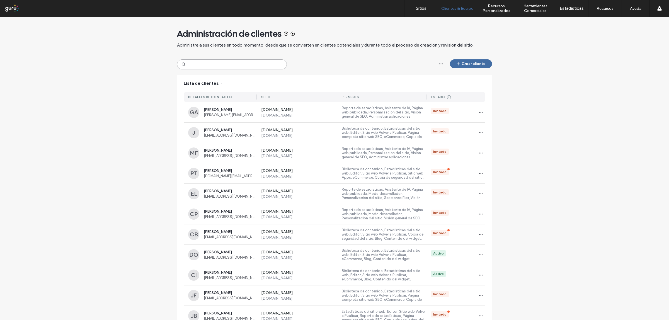
click at [225, 61] on input at bounding box center [232, 64] width 110 height 10
paste input "**********"
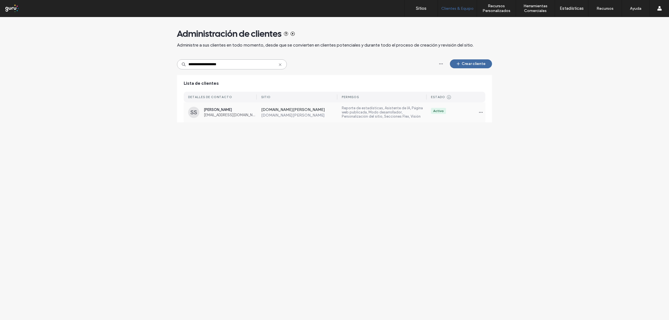
type input "**********"
click at [215, 109] on span "[PERSON_NAME]" at bounding box center [230, 110] width 53 height 4
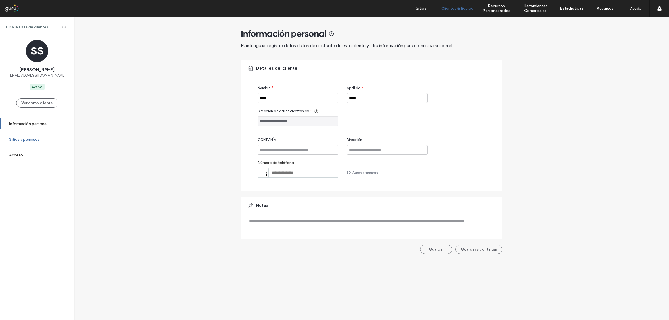
click at [32, 139] on label "Sitios y permisos" at bounding box center [24, 139] width 30 height 5
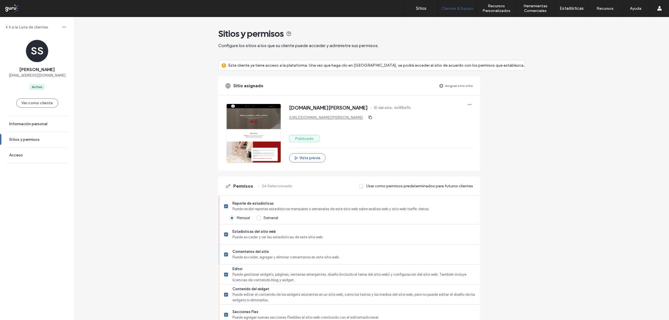
click at [320, 118] on link "[URL][DOMAIN_NAME][PERSON_NAME]" at bounding box center [326, 117] width 74 height 5
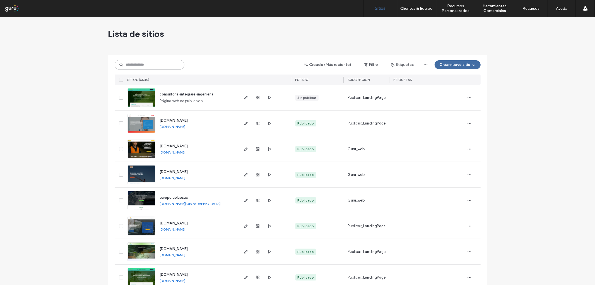
click at [137, 64] on input at bounding box center [150, 65] width 70 height 10
click at [416, 25] on label "Administración de Clientes" at bounding box center [423, 23] width 45 height 4
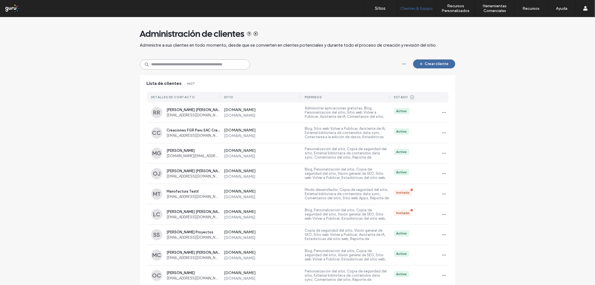
click at [176, 63] on input at bounding box center [195, 64] width 110 height 10
paste input "**********"
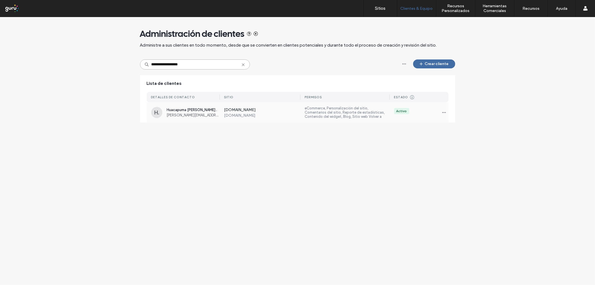
type input "**********"
click at [177, 118] on div "H. Huacapuma Huanaco Cirilo . ciro-h@hotmail.com www.automotrizciro.com www.aut…" at bounding box center [298, 112] width 302 height 20
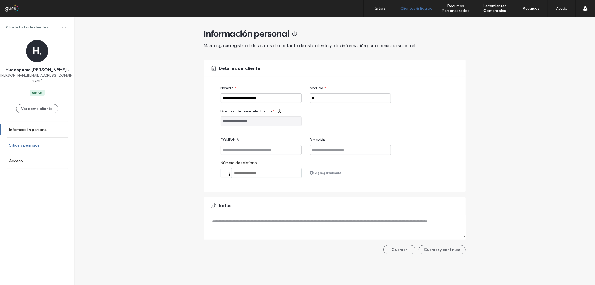
click at [38, 143] on label "Sitios y permisos" at bounding box center [24, 145] width 30 height 5
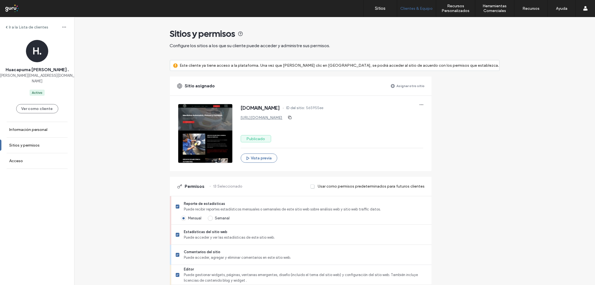
click at [282, 118] on link "https://www.automotrizciro.com" at bounding box center [262, 117] width 42 height 5
click at [376, 6] on label "Sitios" at bounding box center [380, 8] width 11 height 5
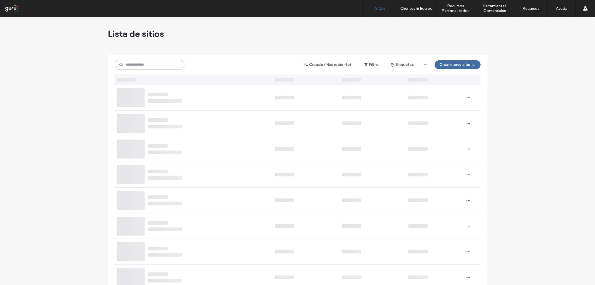
click at [134, 64] on input at bounding box center [150, 65] width 70 height 10
paste input "**********"
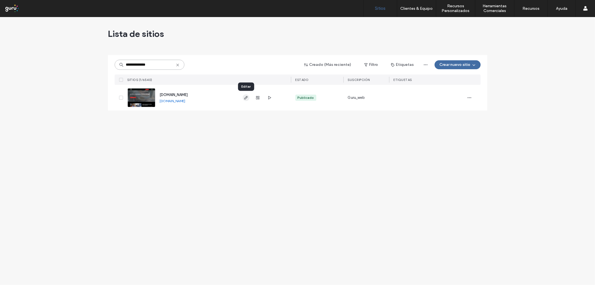
type input "**********"
click at [245, 98] on use "button" at bounding box center [245, 97] width 3 height 3
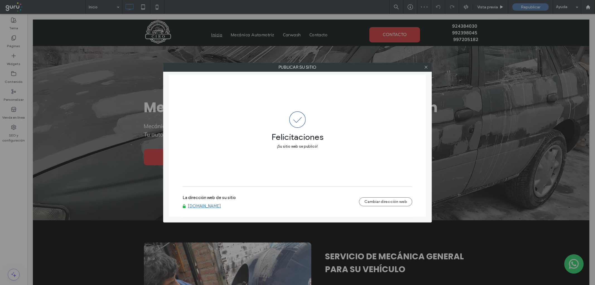
click at [206, 205] on link "[DOMAIN_NAME]" at bounding box center [204, 205] width 33 height 5
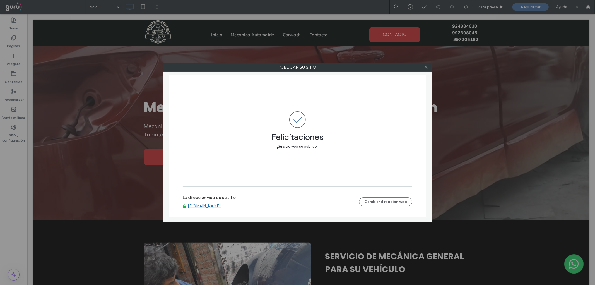
click at [426, 69] on icon at bounding box center [426, 67] width 4 height 4
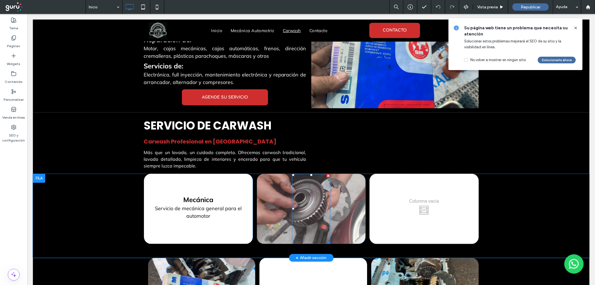
scroll to position [506, 0]
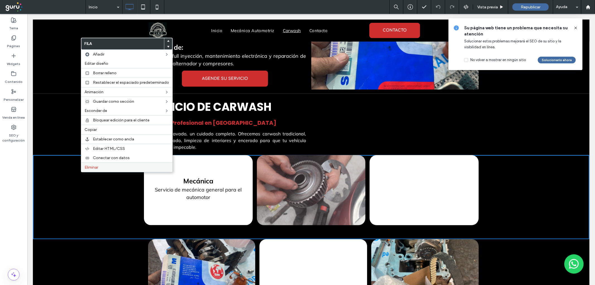
click at [90, 165] on span "Eliminar" at bounding box center [91, 167] width 14 height 5
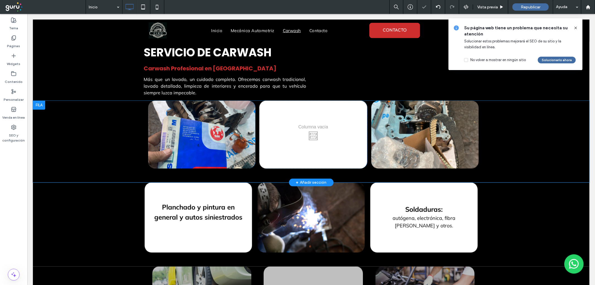
scroll to position [563, 0]
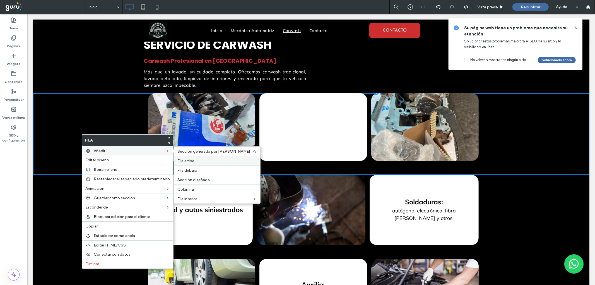
click at [180, 160] on span "Fila arriba" at bounding box center [185, 160] width 17 height 5
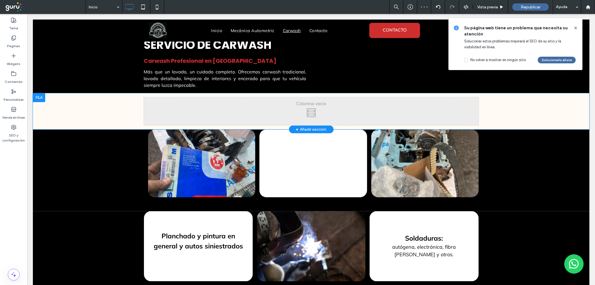
click at [80, 107] on div "Click To Paste Click To Paste Fila + Añadir sección" at bounding box center [311, 111] width 556 height 36
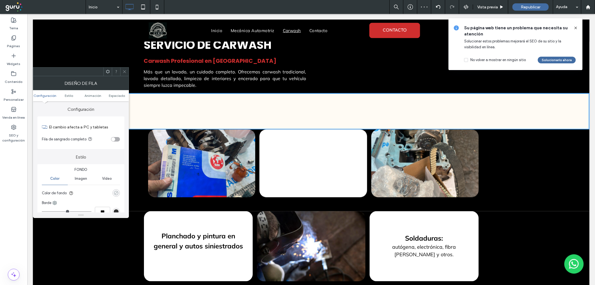
click at [116, 193] on div "rgba(0, 0, 0, 0)" at bounding box center [116, 192] width 5 height 5
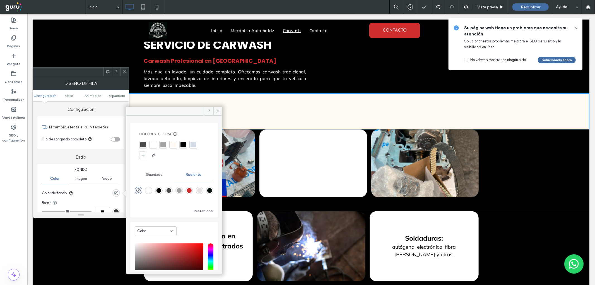
click at [185, 143] on div at bounding box center [183, 145] width 6 height 6
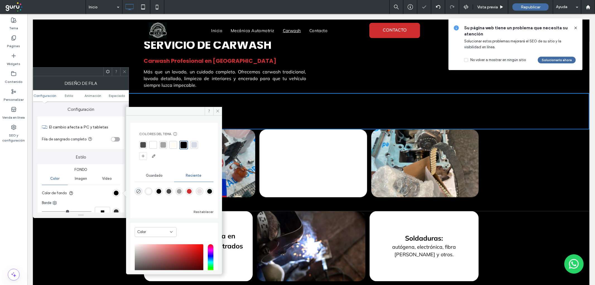
click at [124, 71] on icon at bounding box center [124, 71] width 4 height 4
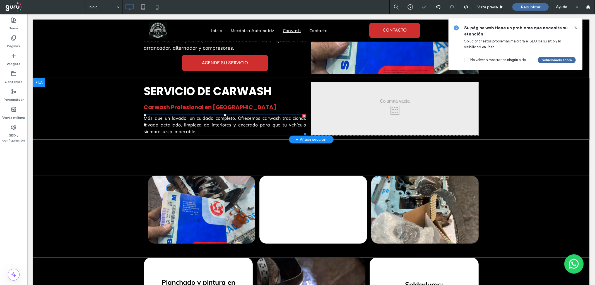
scroll to position [512, 0]
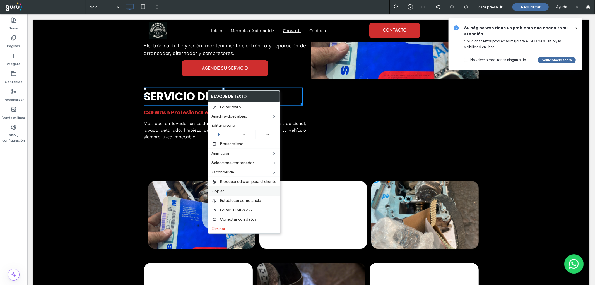
click at [216, 192] on span "Copiar" at bounding box center [217, 190] width 12 height 5
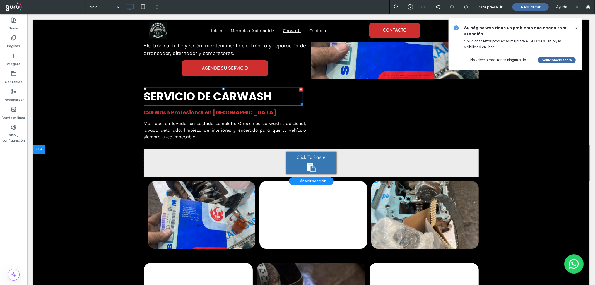
click at [212, 156] on div "Click To Paste Click To Paste" at bounding box center [311, 163] width 335 height 28
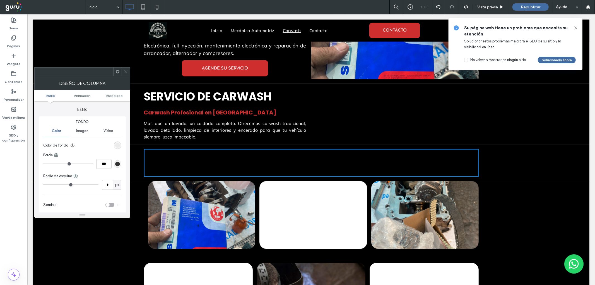
click at [124, 71] on icon at bounding box center [126, 71] width 4 height 4
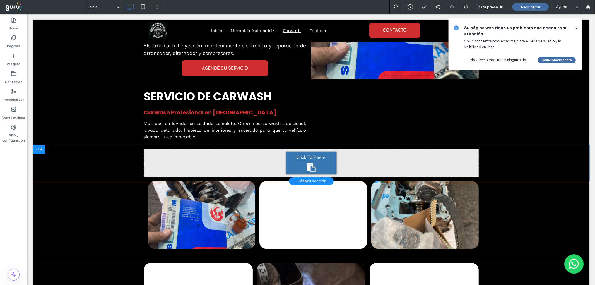
click at [306, 163] on icon at bounding box center [310, 167] width 9 height 9
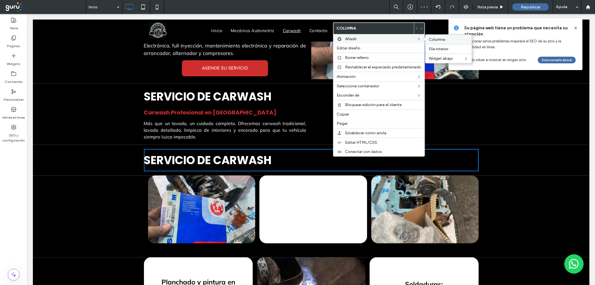
click at [435, 40] on span "Columna" at bounding box center [437, 39] width 16 height 5
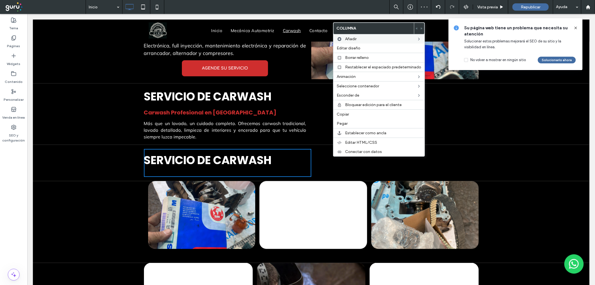
click at [301, 120] on span "Más que un lavado, un cuidado completo. Ofrecemos carwash tradicional, lavado d…" at bounding box center [225, 129] width 162 height 19
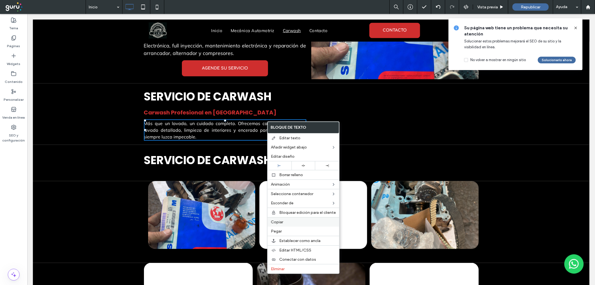
click at [280, 220] on span "Copiar" at bounding box center [277, 221] width 12 height 5
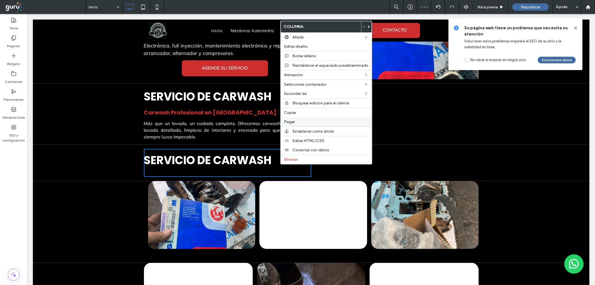
click at [296, 120] on label "Pegar" at bounding box center [326, 121] width 84 height 5
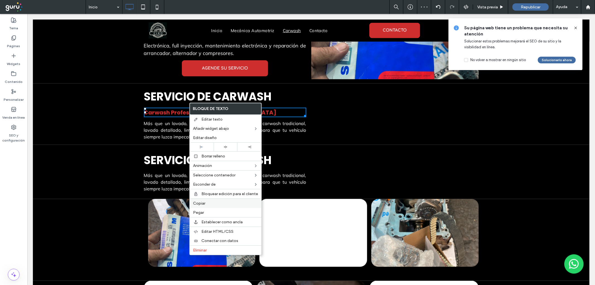
click at [200, 204] on span "Copiar" at bounding box center [199, 203] width 12 height 5
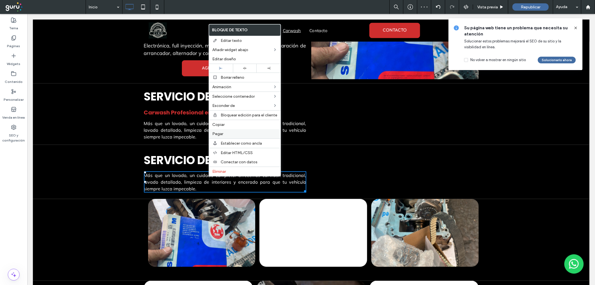
click at [232, 131] on label "Pegar" at bounding box center [244, 133] width 65 height 5
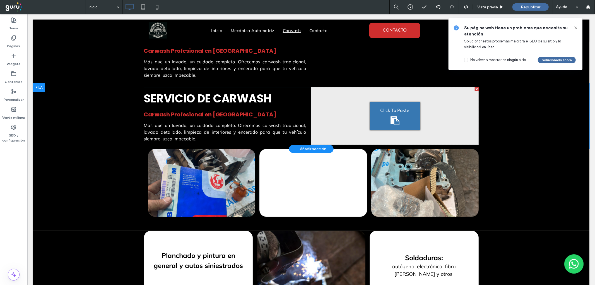
scroll to position [553, 0]
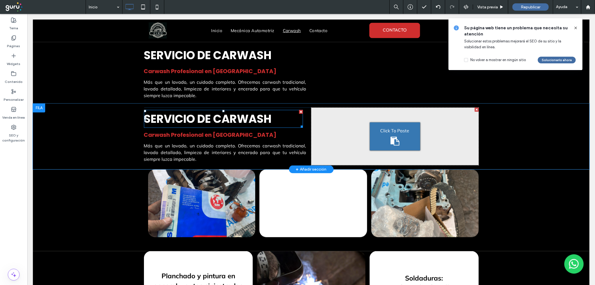
click at [178, 111] on span "SERVICIO DE CARWASH" at bounding box center [208, 119] width 128 height 16
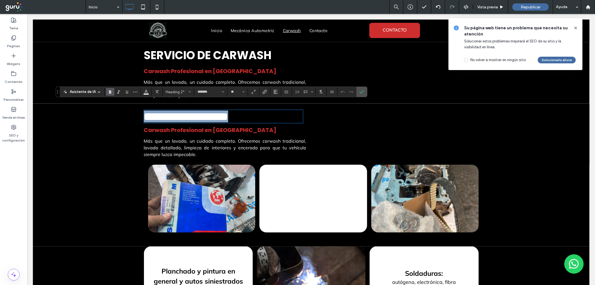
click at [194, 112] on span "**********" at bounding box center [186, 116] width 84 height 11
drag, startPoint x: 210, startPoint y: 111, endPoint x: 312, endPoint y: 112, distance: 102.1
click at [311, 112] on div "**********" at bounding box center [311, 133] width 335 height 53
drag, startPoint x: 212, startPoint y: 109, endPoint x: 243, endPoint y: 109, distance: 30.9
click at [243, 110] on h2 "**********" at bounding box center [223, 116] width 159 height 12
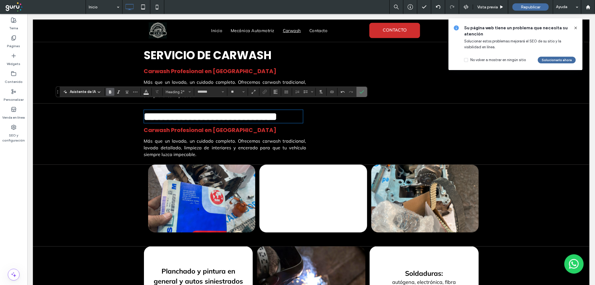
drag, startPoint x: 329, startPoint y: 87, endPoint x: 360, endPoint y: 92, distance: 31.7
click at [360, 92] on icon "Confirmar" at bounding box center [361, 92] width 4 height 4
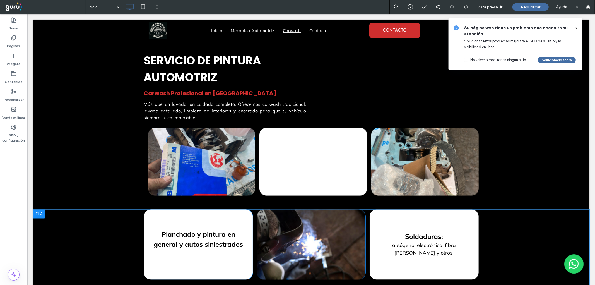
scroll to position [604, 0]
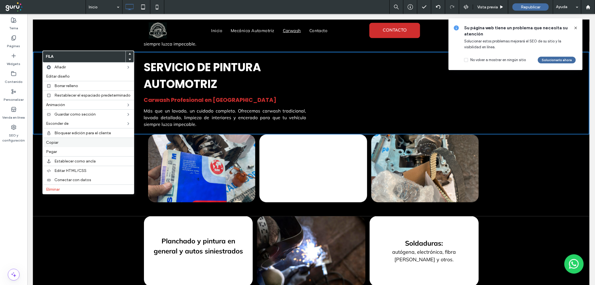
click at [53, 141] on span "Copiar" at bounding box center [52, 142] width 12 height 5
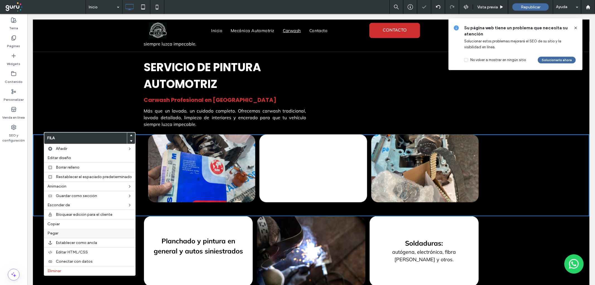
click at [61, 233] on label "Pegar" at bounding box center [89, 233] width 84 height 5
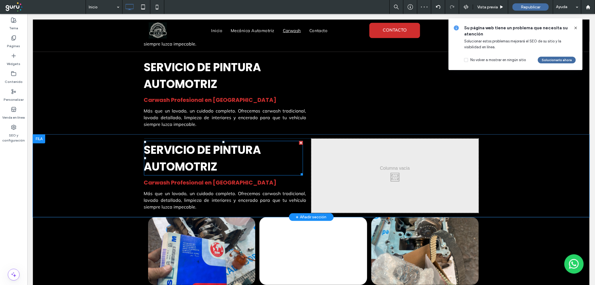
click at [203, 157] on span "SERVICIO DE PINTURA AUTOMOTRIZ" at bounding box center [202, 158] width 117 height 32
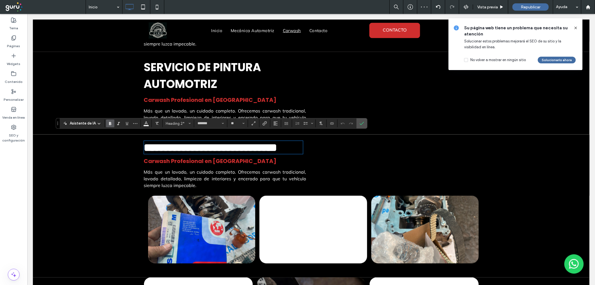
click at [206, 153] on span "**********" at bounding box center [210, 147] width 133 height 11
drag, startPoint x: 270, startPoint y: 143, endPoint x: 106, endPoint y: 135, distance: 164.2
click at [106, 135] on div "**********" at bounding box center [311, 164] width 556 height 61
click at [144, 142] on span "**********" at bounding box center [197, 147] width 107 height 11
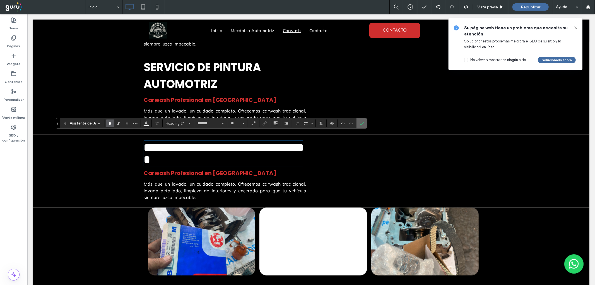
drag, startPoint x: 361, startPoint y: 123, endPoint x: 219, endPoint y: 229, distance: 176.6
click at [361, 123] on icon "Confirmar" at bounding box center [361, 123] width 4 height 4
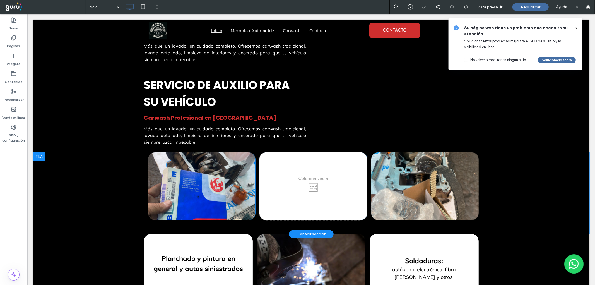
scroll to position [677, 0]
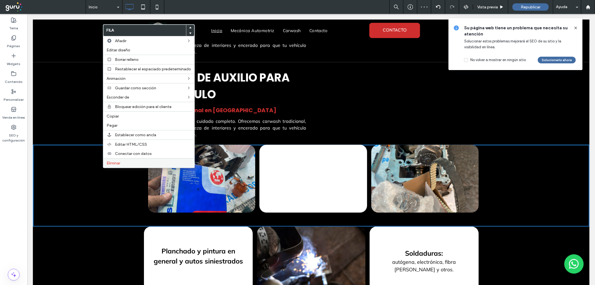
click at [136, 161] on label "Eliminar" at bounding box center [149, 163] width 84 height 5
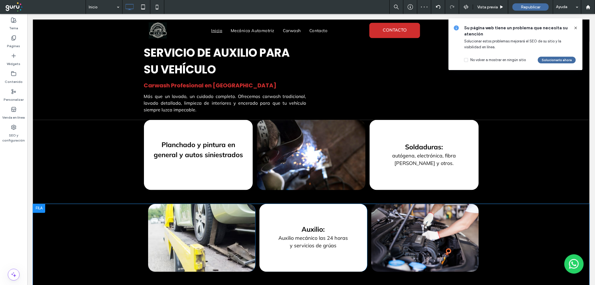
scroll to position [702, 0]
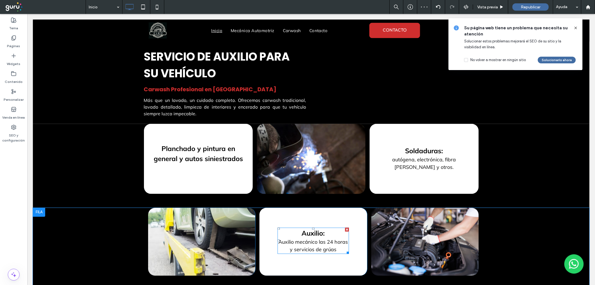
click at [312, 238] on span "Auxilio mecánico las 24 horas y servicios de grúas" at bounding box center [312, 245] width 69 height 14
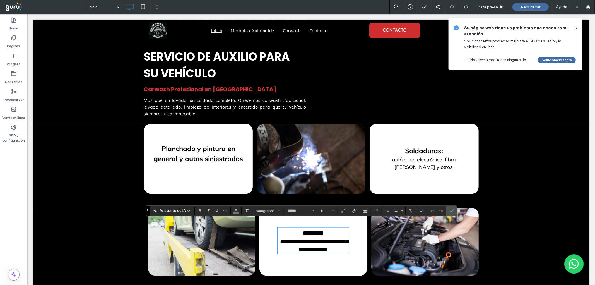
click at [322, 239] on span "**********" at bounding box center [314, 245] width 68 height 13
type input "**"
drag, startPoint x: 334, startPoint y: 241, endPoint x: 273, endPoint y: 234, distance: 60.9
click at [273, 234] on div "**********" at bounding box center [313, 241] width 108 height 68
copy span "**********"
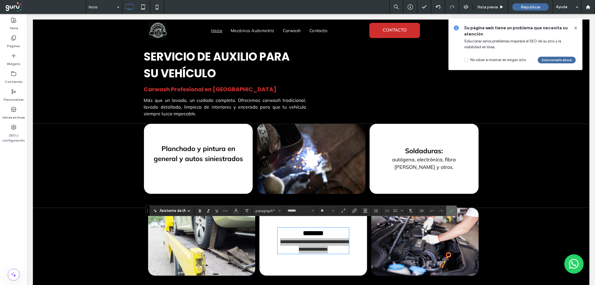
click at [451, 209] on icon "Confirmar" at bounding box center [451, 210] width 4 height 4
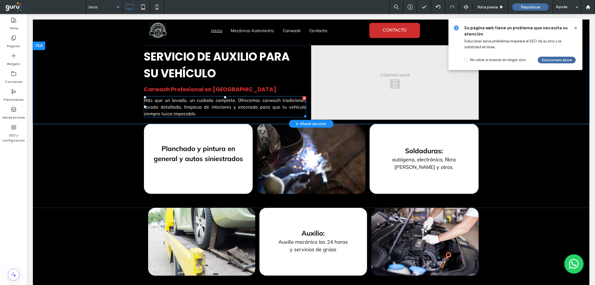
click at [224, 100] on span "Más que un lavado, un cuidado completo. Ofrecemos carwash tradicional, lavado d…" at bounding box center [225, 106] width 162 height 19
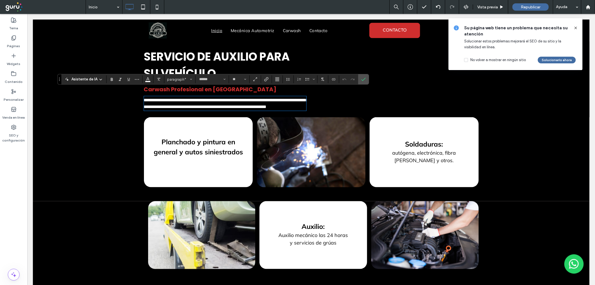
click at [224, 100] on span "**********" at bounding box center [226, 103] width 164 height 11
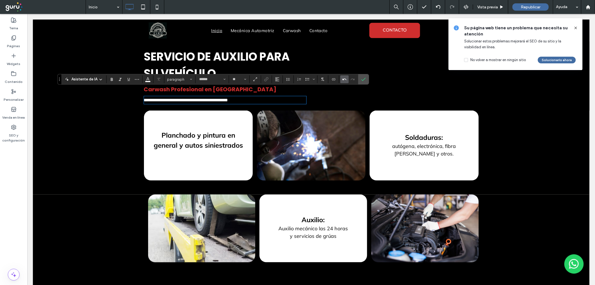
click at [346, 76] on label "Deshacer" at bounding box center [344, 79] width 8 height 8
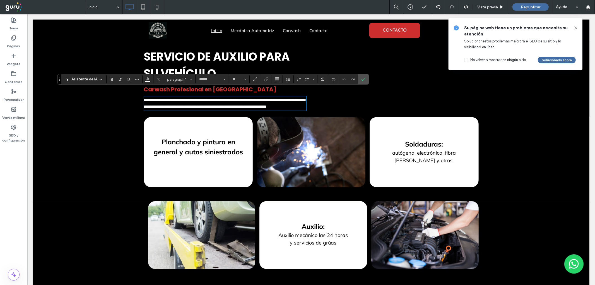
click at [208, 99] on span "**********" at bounding box center [226, 103] width 164 height 11
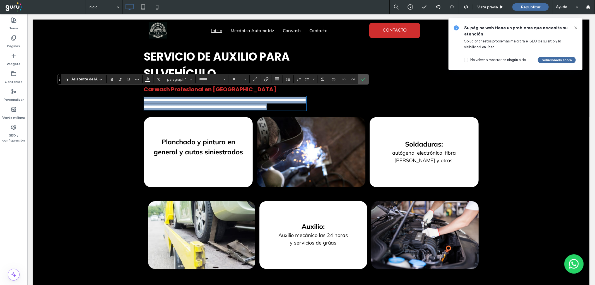
type input "**"
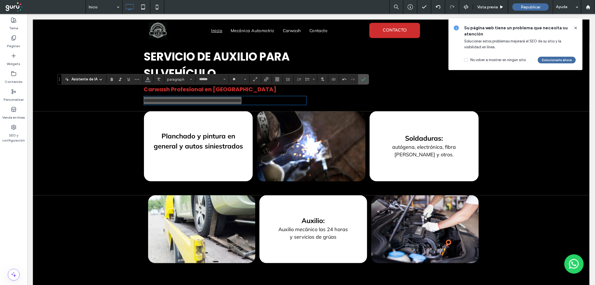
click at [152, 80] on section at bounding box center [147, 79] width 11 height 8
click at [146, 79] on use "Color" at bounding box center [147, 78] width 3 height 3
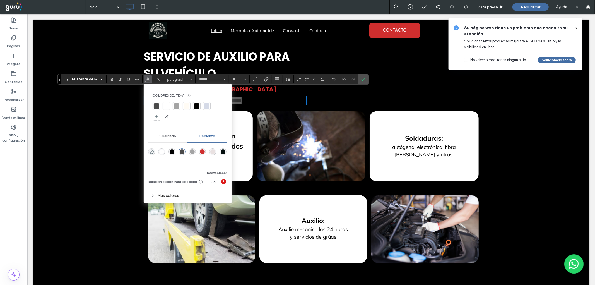
click at [166, 106] on div at bounding box center [167, 106] width 6 height 6
drag, startPoint x: 366, startPoint y: 78, endPoint x: 333, endPoint y: 68, distance: 34.3
click at [366, 78] on label "Confirmar" at bounding box center [363, 79] width 8 height 10
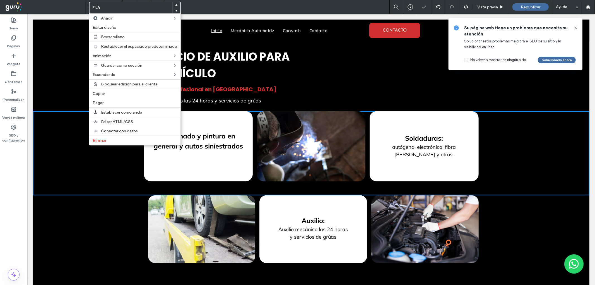
click at [177, 159] on div "Planchado y pintura en general y autos siniestrados Click To Paste" at bounding box center [198, 146] width 109 height 70
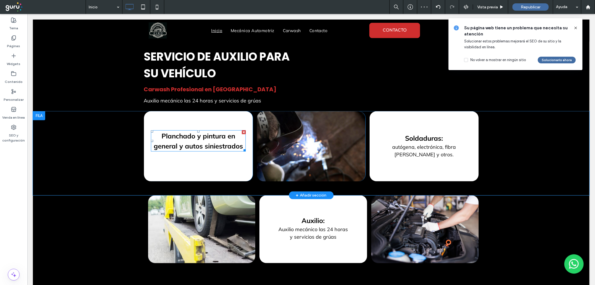
click at [199, 135] on span "Planchado y pintura en general y autos siniestrados" at bounding box center [197, 140] width 89 height 18
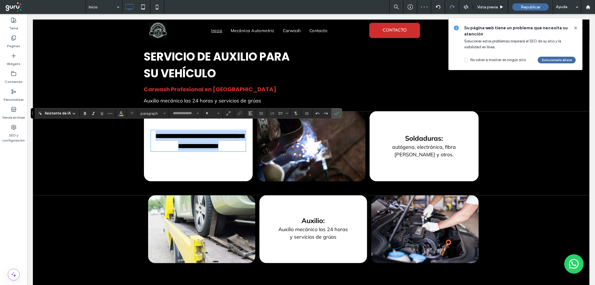
type input "******"
type input "**"
click at [199, 135] on strong "**********" at bounding box center [199, 140] width 88 height 17
copy strong "**********"
click at [334, 113] on label "Confirmar" at bounding box center [336, 113] width 8 height 10
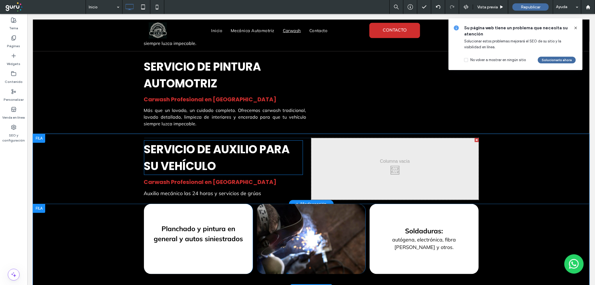
scroll to position [547, 0]
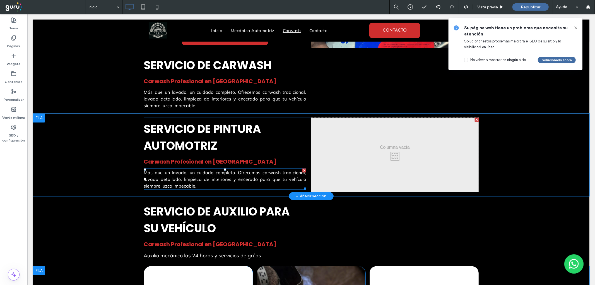
click at [188, 171] on span "Más que un lavado, un cuidado completo. Ofrecemos carwash tradicional, lavado d…" at bounding box center [225, 178] width 162 height 19
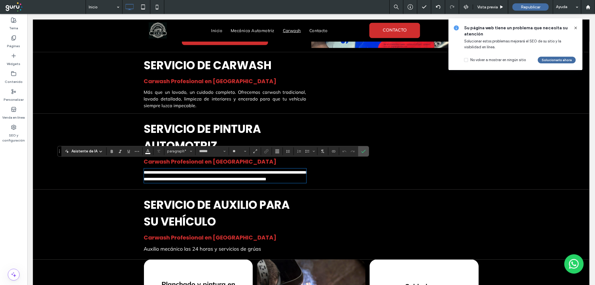
paste div
type input "**"
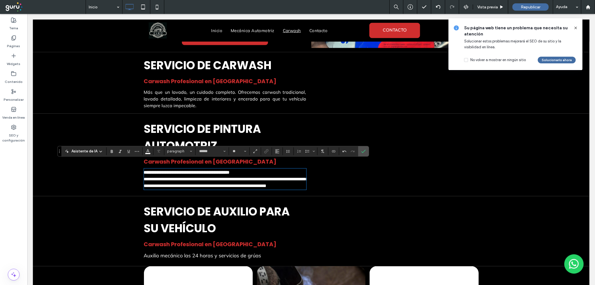
type input "**"
click at [360, 151] on label "Confirmar" at bounding box center [363, 151] width 8 height 10
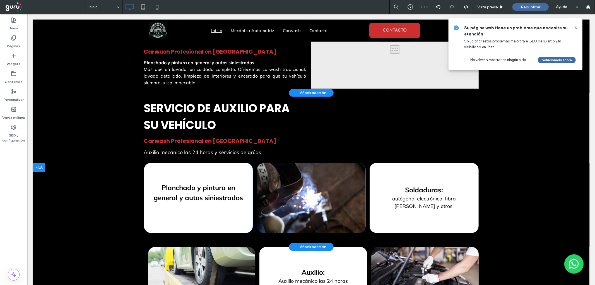
scroll to position [661, 0]
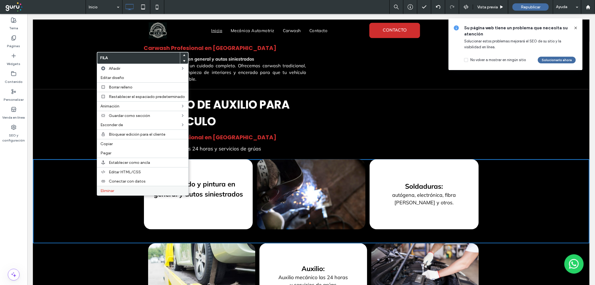
click at [107, 191] on span "Eliminar" at bounding box center [107, 190] width 14 height 5
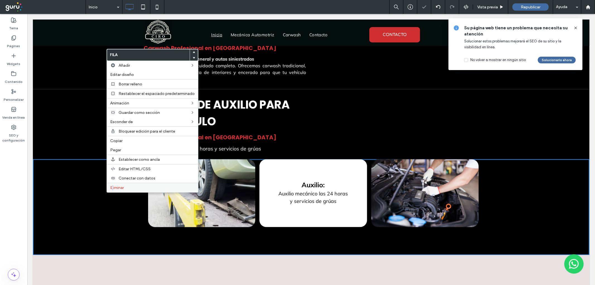
click at [113, 186] on span "Eliminar" at bounding box center [117, 187] width 14 height 5
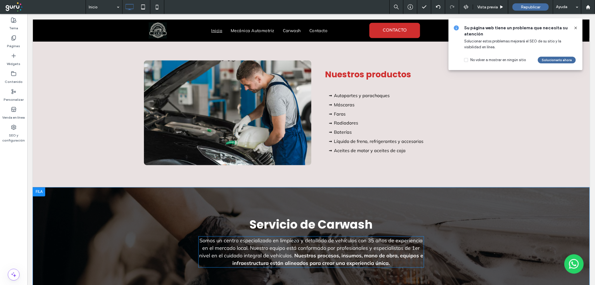
scroll to position [785, 0]
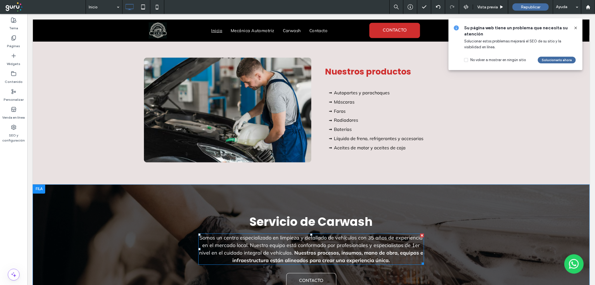
click at [296, 249] on span "Nuestros procesos, insumos, mano de obra, equipos e infraestructura están aline…" at bounding box center [327, 256] width 191 height 14
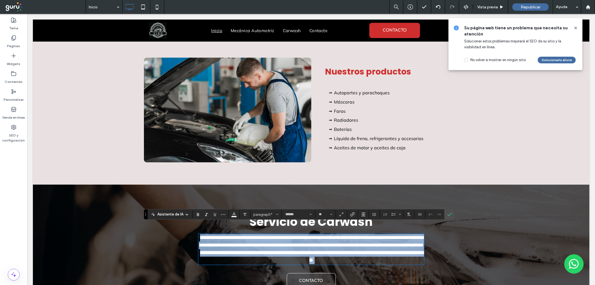
copy p "**********"
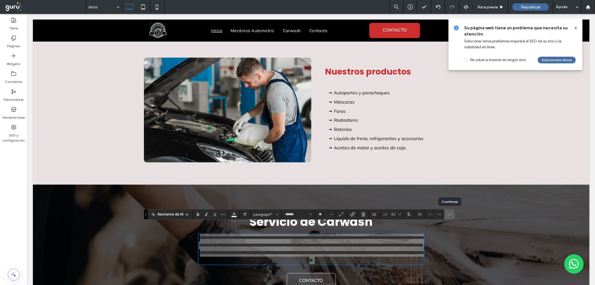
click at [446, 213] on label "Confirmar" at bounding box center [449, 214] width 8 height 10
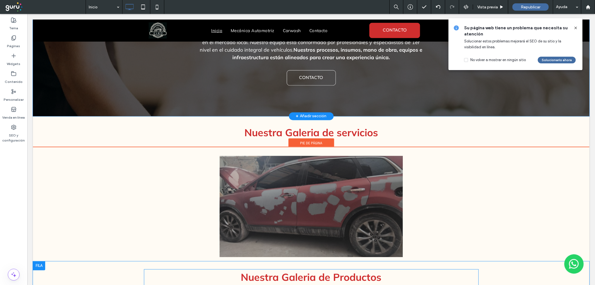
scroll to position [1002, 0]
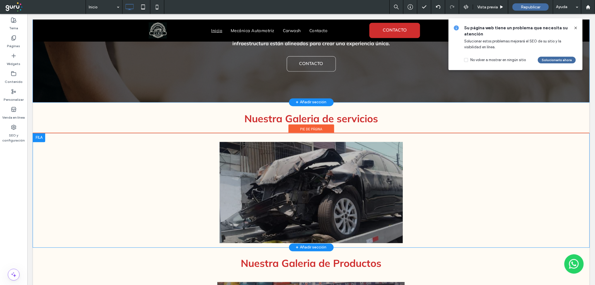
click at [37, 133] on div at bounding box center [39, 137] width 12 height 9
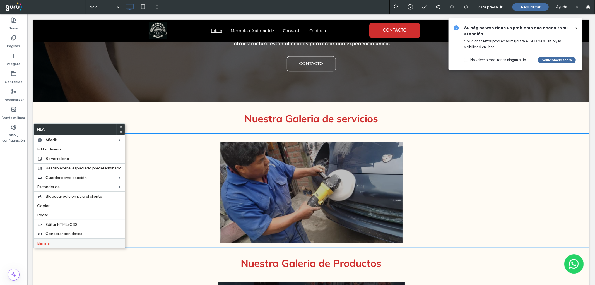
click at [50, 244] on span "Eliminar" at bounding box center [44, 243] width 14 height 5
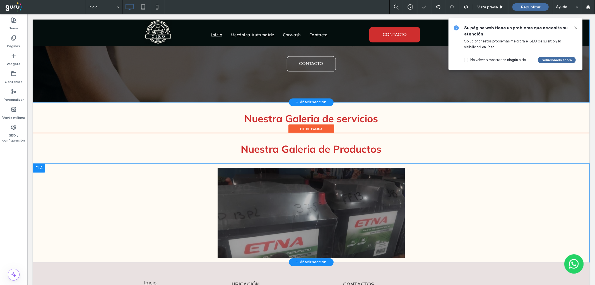
click at [36, 163] on div at bounding box center [39, 167] width 12 height 9
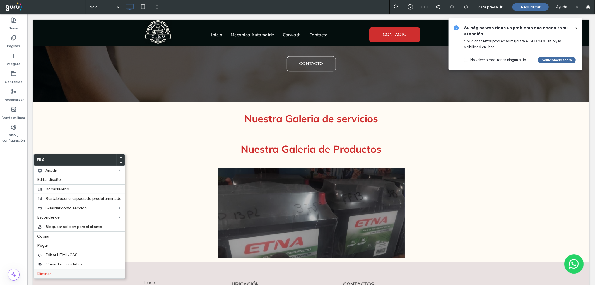
click at [59, 270] on div "Eliminar" at bounding box center [79, 273] width 91 height 9
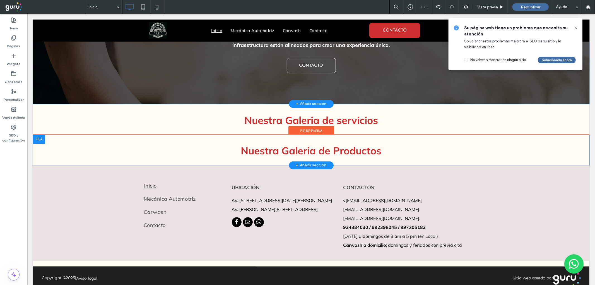
click at [39, 134] on div at bounding box center [39, 138] width 12 height 9
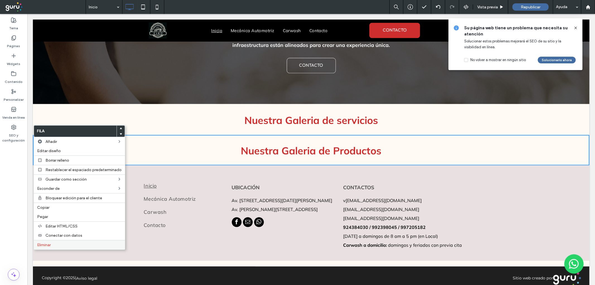
click at [66, 243] on label "Eliminar" at bounding box center [79, 244] width 84 height 5
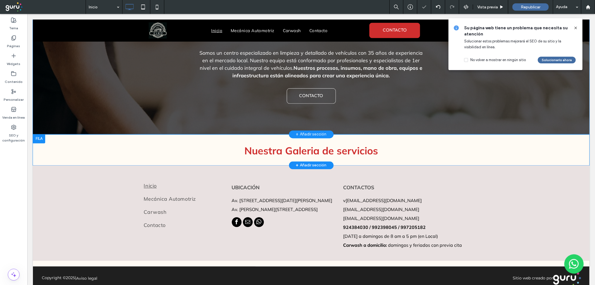
click at [36, 134] on div at bounding box center [39, 138] width 12 height 9
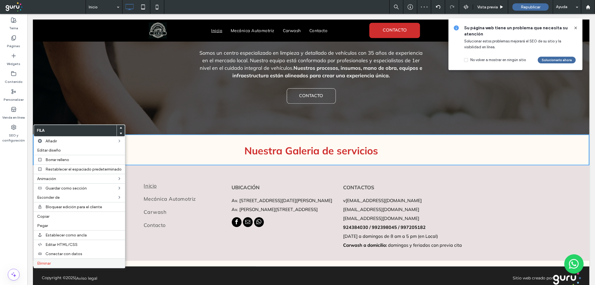
click at [52, 261] on label "Eliminar" at bounding box center [79, 263] width 84 height 5
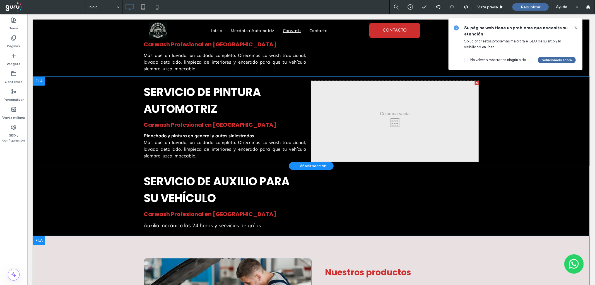
scroll to position [567, 0]
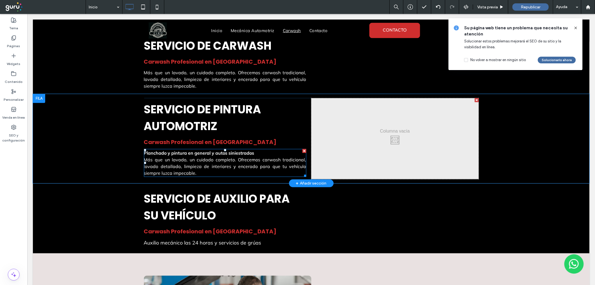
click at [216, 156] on span "Más que un lavado, un cuidado completo. Ofrecemos carwash tradicional, lavado d…" at bounding box center [225, 165] width 162 height 19
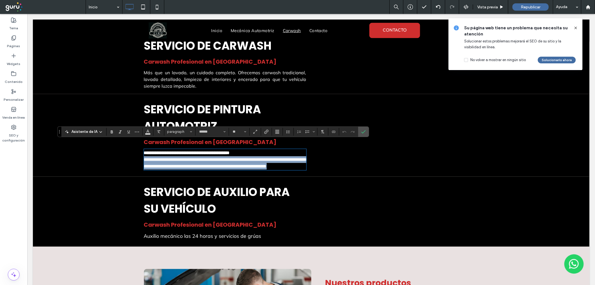
drag, startPoint x: 255, startPoint y: 145, endPoint x: 265, endPoint y: 166, distance: 23.4
click at [265, 166] on div "**********" at bounding box center [225, 159] width 162 height 20
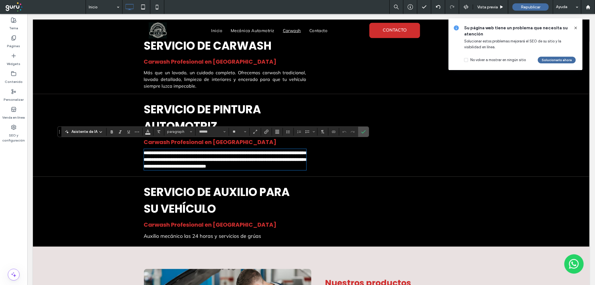
scroll to position [0, 0]
type input "**"
click at [268, 150] on strong "**********" at bounding box center [226, 159] width 164 height 18
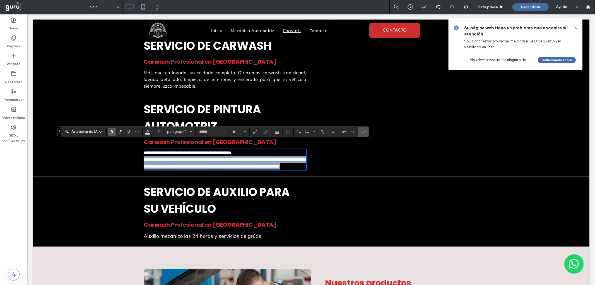
click at [236, 162] on p "**********" at bounding box center [225, 162] width 162 height 13
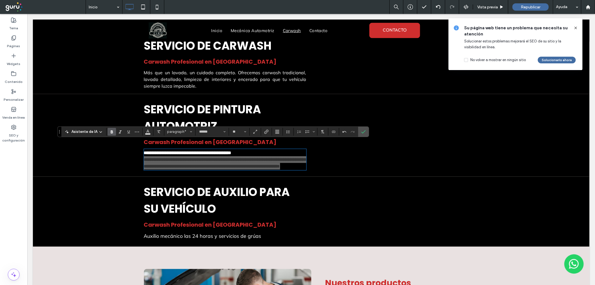
click at [112, 129] on span "Negrilla" at bounding box center [112, 131] width 4 height 7
click at [365, 130] on icon "Confirmar" at bounding box center [363, 131] width 4 height 4
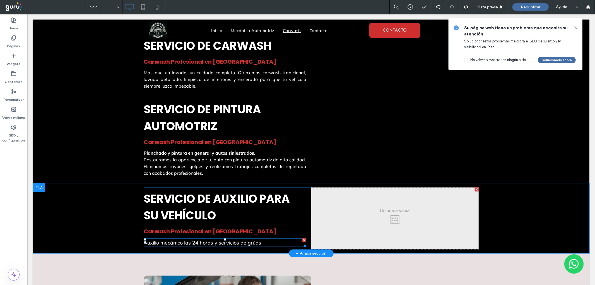
click at [166, 239] on span "Auxilio mecánico las 24 horas y servicios de grúas" at bounding box center [202, 242] width 117 height 6
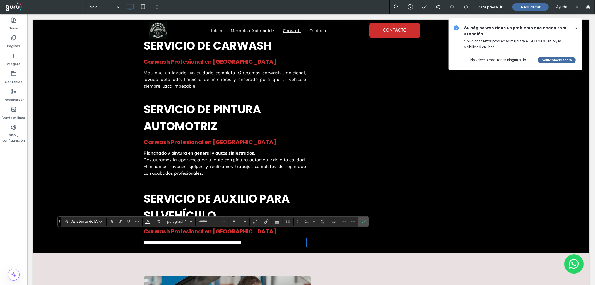
click at [166, 240] on span "**********" at bounding box center [193, 242] width 98 height 5
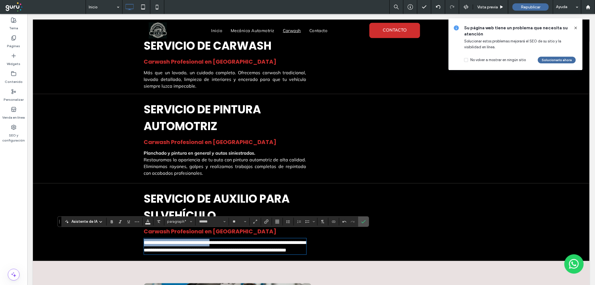
drag, startPoint x: 228, startPoint y: 235, endPoint x: 133, endPoint y: 229, distance: 95.0
click at [133, 229] on div "**********" at bounding box center [311, 222] width 556 height 78
click at [362, 221] on icon "Confirmar" at bounding box center [363, 221] width 4 height 4
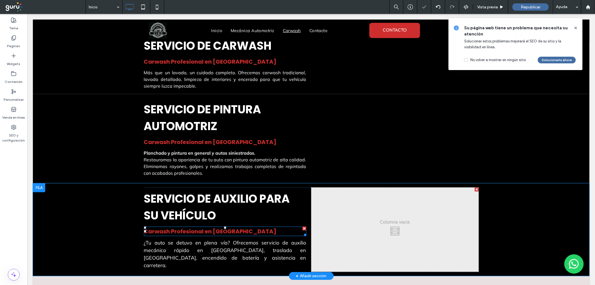
click at [207, 227] on span "Carwash Profesional en [GEOGRAPHIC_DATA]" at bounding box center [210, 231] width 133 height 8
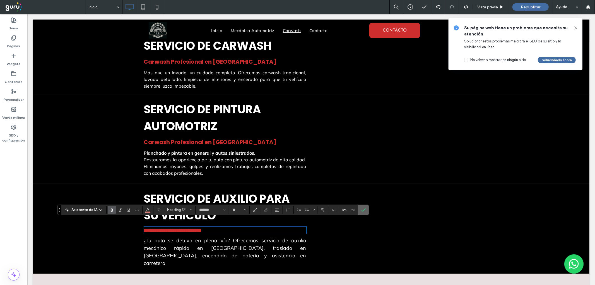
click at [359, 209] on label "Confirmar" at bounding box center [363, 210] width 8 height 10
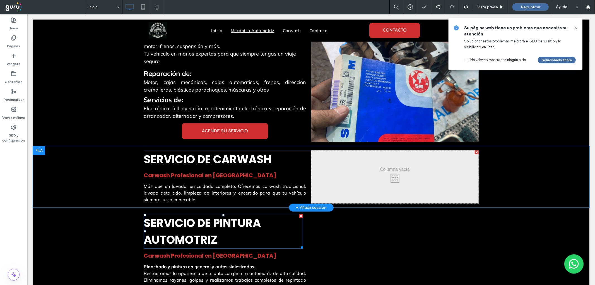
scroll to position [453, 0]
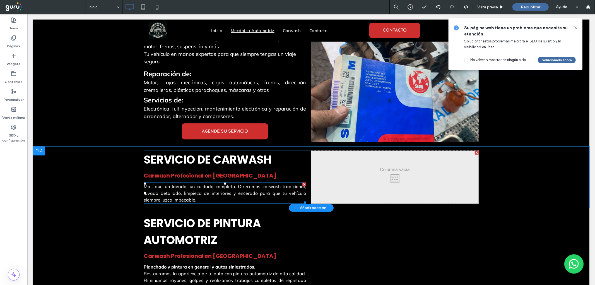
click at [161, 183] on span "Más que un lavado, un cuidado completo. Ofrecemos carwash tradicional, lavado d…" at bounding box center [225, 192] width 162 height 19
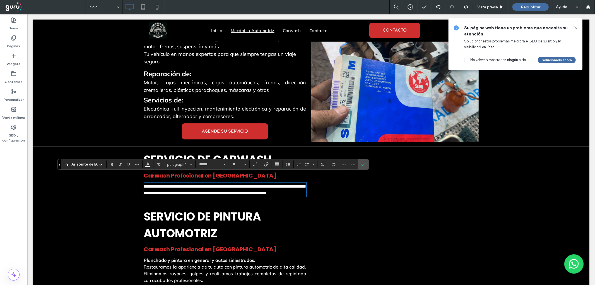
type input "**"
click at [362, 163] on icon "Confirmar" at bounding box center [363, 164] width 4 height 4
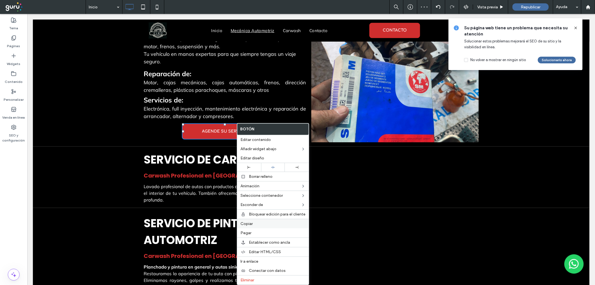
click at [247, 224] on span "Copiar" at bounding box center [246, 223] width 12 height 5
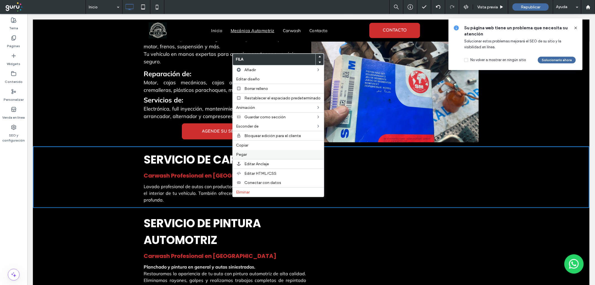
click at [246, 153] on span "Pegar" at bounding box center [241, 154] width 11 height 5
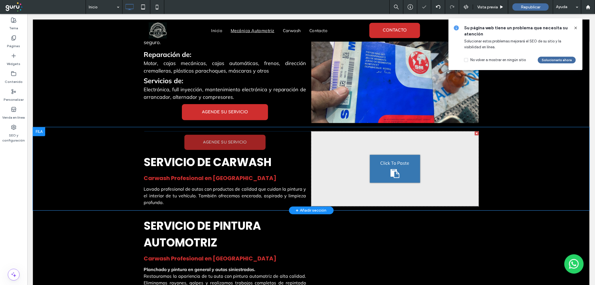
scroll to position [484, 0]
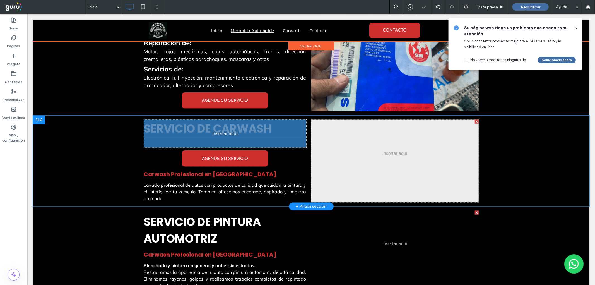
drag, startPoint x: 213, startPoint y: 143, endPoint x: 213, endPoint y: 123, distance: 19.5
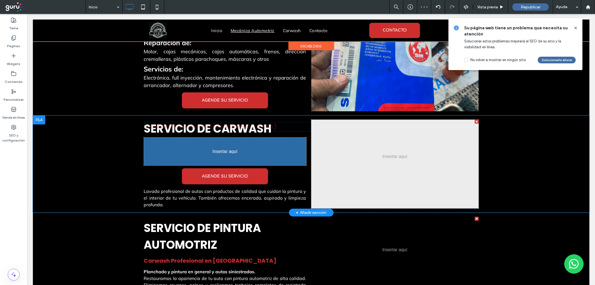
drag, startPoint x: 209, startPoint y: 154, endPoint x: 209, endPoint y: 138, distance: 16.2
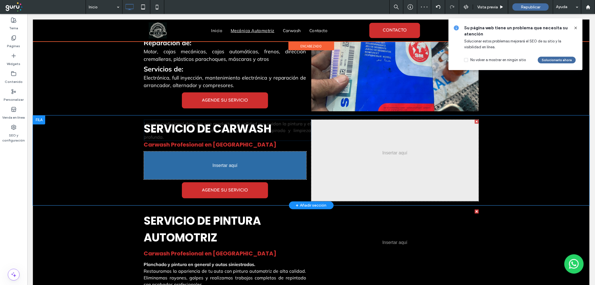
drag, startPoint x: 204, startPoint y: 169, endPoint x: 206, endPoint y: 150, distance: 18.8
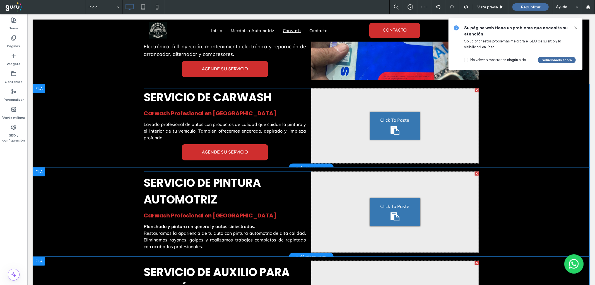
scroll to position [526, 0]
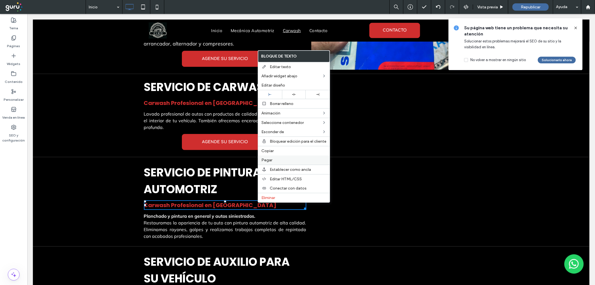
click at [271, 159] on span "Pegar" at bounding box center [266, 160] width 11 height 5
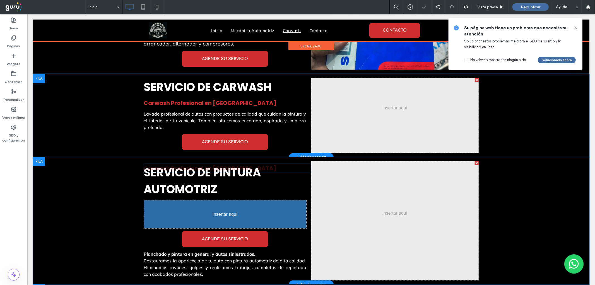
drag, startPoint x: 214, startPoint y: 215, endPoint x: 243, endPoint y: 224, distance: 30.0
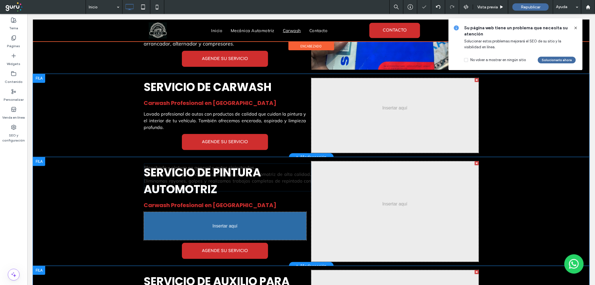
drag, startPoint x: 215, startPoint y: 235, endPoint x: 215, endPoint y: 213, distance: 21.5
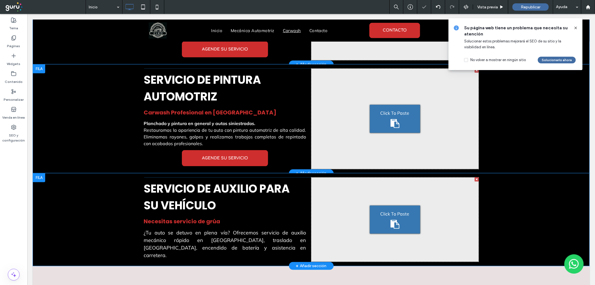
scroll to position [618, 0]
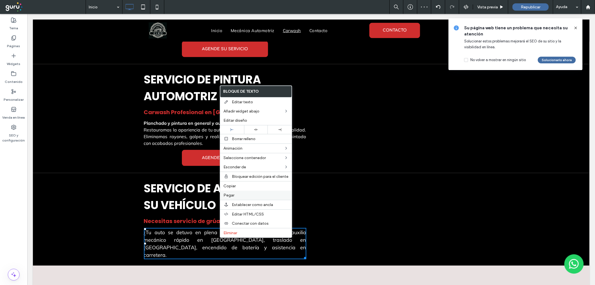
click at [234, 194] on label "Pegar" at bounding box center [255, 195] width 65 height 5
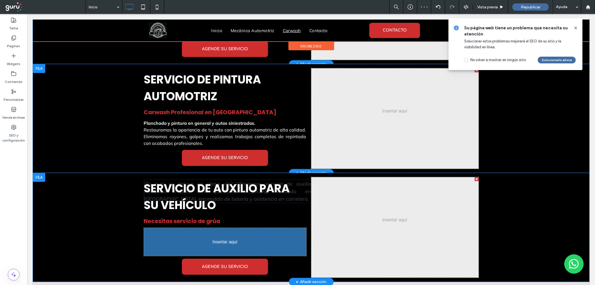
drag, startPoint x: 200, startPoint y: 246, endPoint x: 200, endPoint y: 231, distance: 15.4
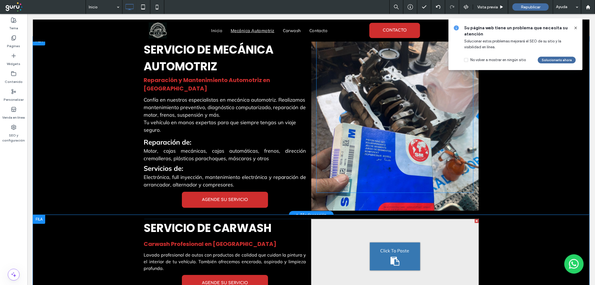
scroll to position [381, 0]
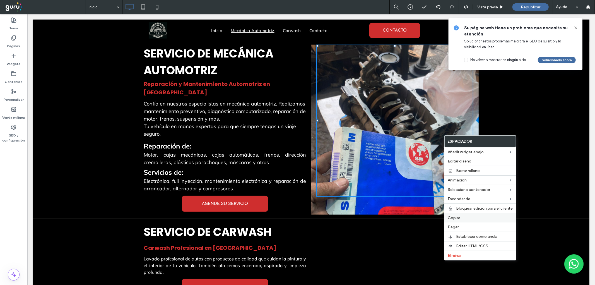
click at [455, 216] on span "Copiar" at bounding box center [454, 217] width 12 height 5
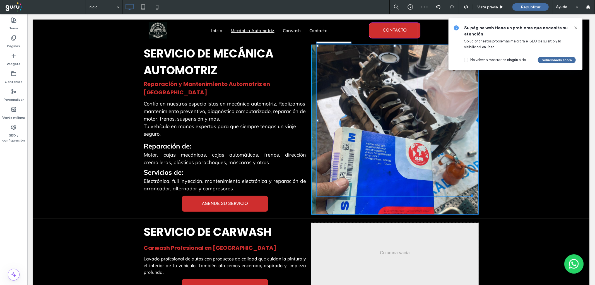
drag, startPoint x: 468, startPoint y: 194, endPoint x: 413, endPoint y: 198, distance: 54.8
click at [469, 196] on div at bounding box center [471, 194] width 4 height 4
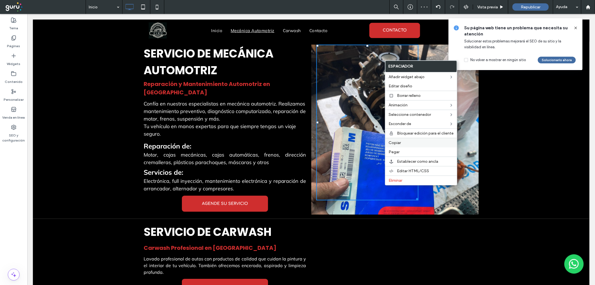
click at [395, 143] on span "Copiar" at bounding box center [394, 142] width 12 height 5
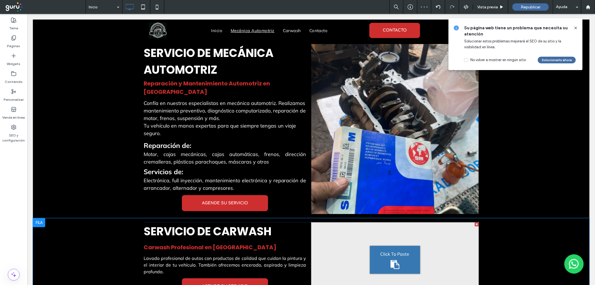
scroll to position [391, 0]
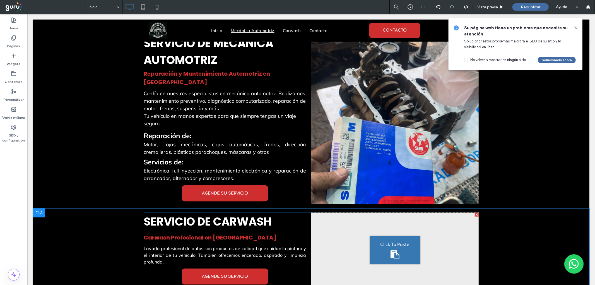
click at [382, 240] on span "Click To Paste" at bounding box center [394, 243] width 29 height 7
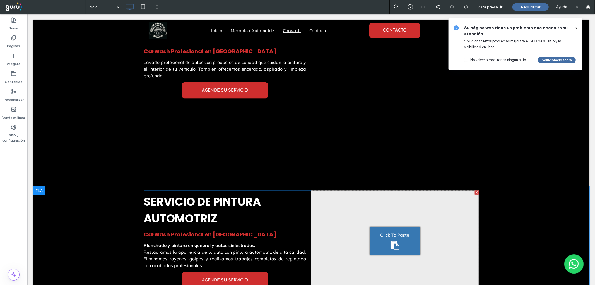
click at [388, 231] on span "Click To Paste" at bounding box center [394, 234] width 29 height 7
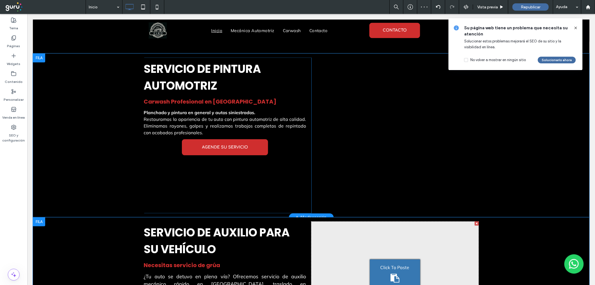
scroll to position [712, 0]
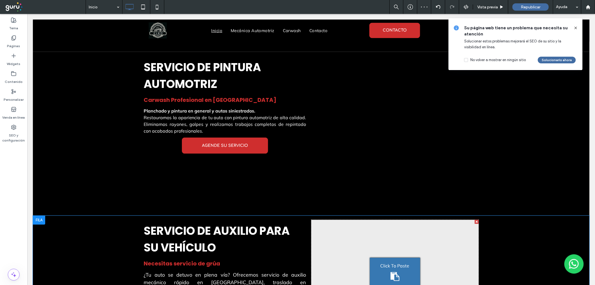
click at [387, 262] on span "Click To Paste" at bounding box center [394, 265] width 29 height 7
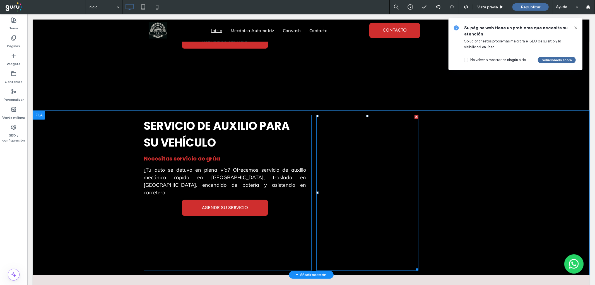
scroll to position [815, 0]
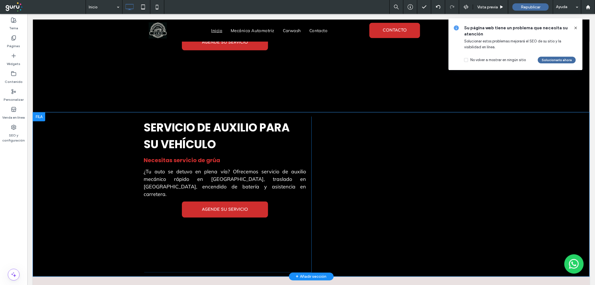
click at [438, 136] on div "Click To Paste Click To Paste" at bounding box center [394, 194] width 167 height 156
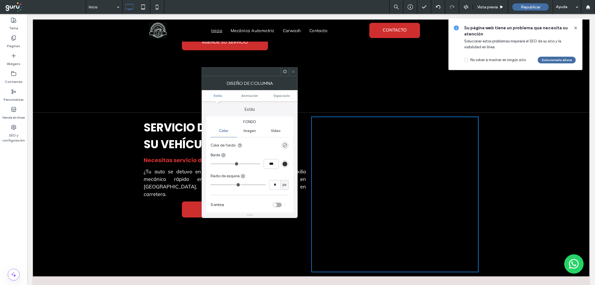
click at [256, 130] on span "Imagen" at bounding box center [249, 131] width 12 height 4
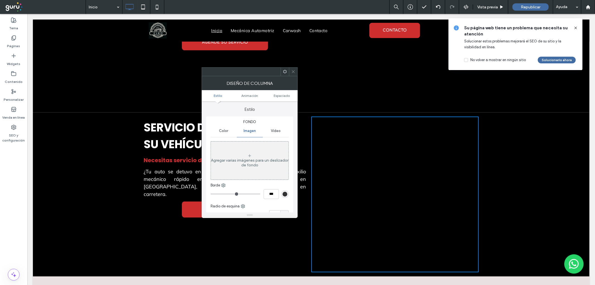
click at [241, 146] on div "Agregar varias imágenes para un deslizador de fondo" at bounding box center [250, 160] width 78 height 37
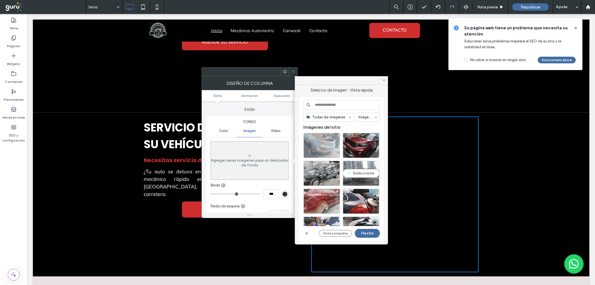
click at [359, 179] on div at bounding box center [361, 182] width 36 height 7
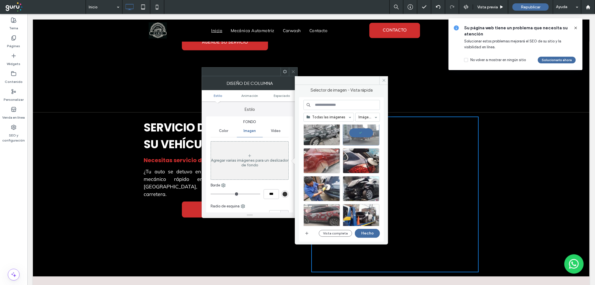
scroll to position [52, 0]
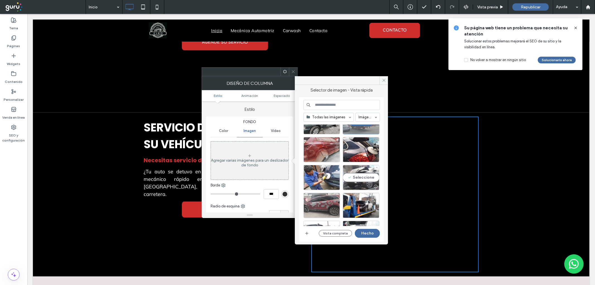
click at [367, 177] on div "Seleccione" at bounding box center [361, 177] width 37 height 25
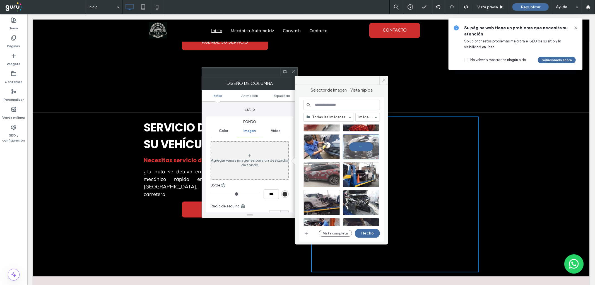
scroll to position [83, 0]
click at [358, 180] on div at bounding box center [361, 183] width 36 height 7
click at [319, 203] on div "Seleccione" at bounding box center [321, 202] width 37 height 25
drag, startPoint x: 372, startPoint y: 233, endPoint x: 342, endPoint y: 218, distance: 33.3
click at [372, 233] on button "Hecho" at bounding box center [367, 233] width 25 height 9
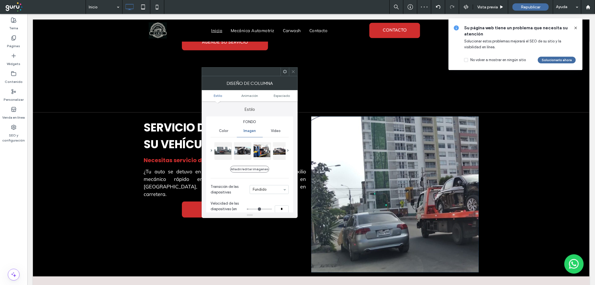
click at [293, 70] on icon at bounding box center [293, 71] width 4 height 4
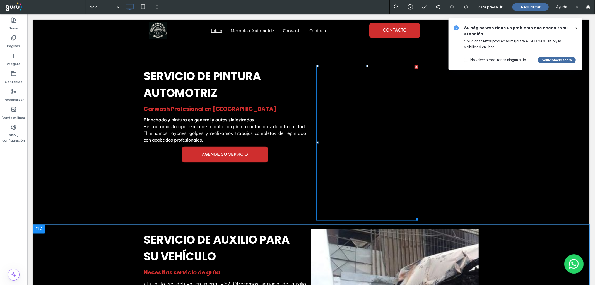
scroll to position [701, 0]
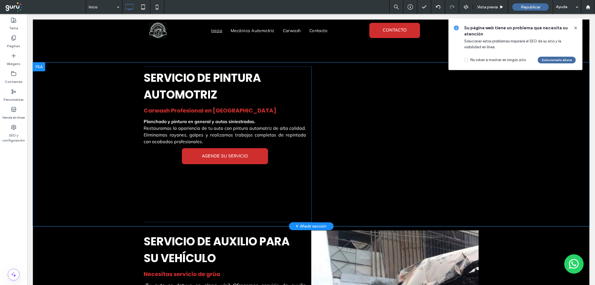
click at [445, 147] on div "Click To Paste Click To Paste" at bounding box center [394, 144] width 167 height 156
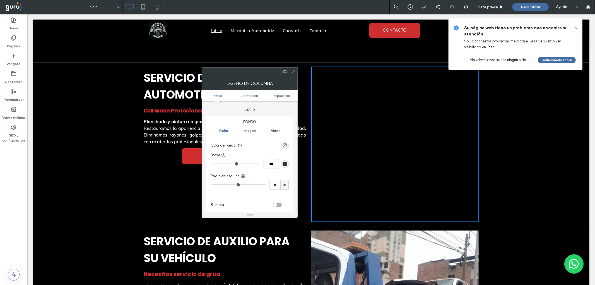
click at [252, 130] on span "Imagen" at bounding box center [249, 131] width 12 height 4
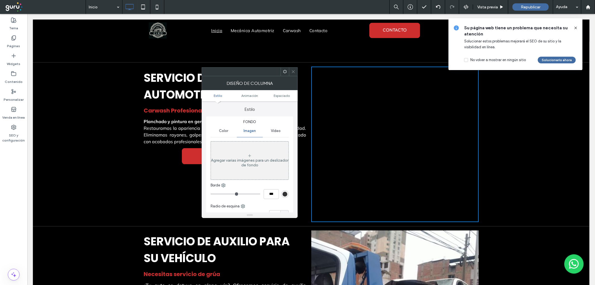
click at [250, 149] on div "Agregar varias imágenes para un deslizador de fondo" at bounding box center [250, 160] width 78 height 37
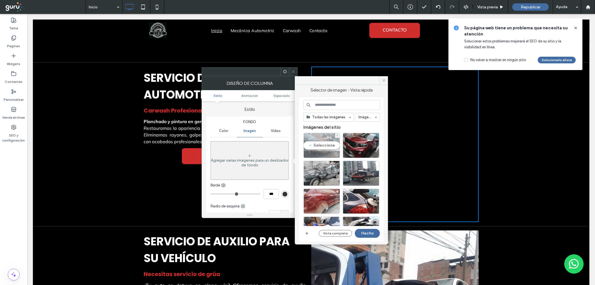
click at [327, 146] on div "Seleccione" at bounding box center [321, 145] width 37 height 25
click at [321, 165] on div "Seleccione" at bounding box center [321, 173] width 37 height 25
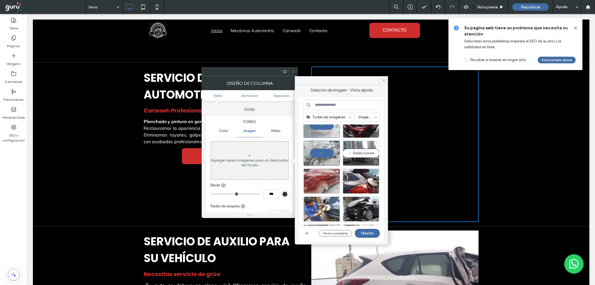
scroll to position [21, 0]
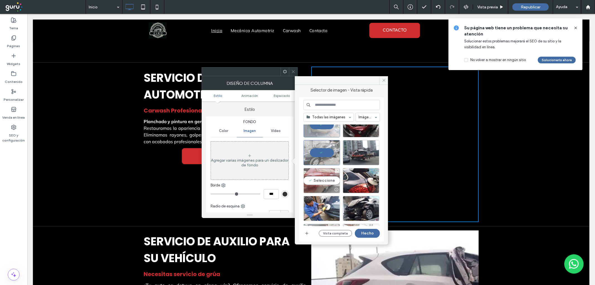
click at [325, 176] on div "Seleccione" at bounding box center [321, 180] width 37 height 25
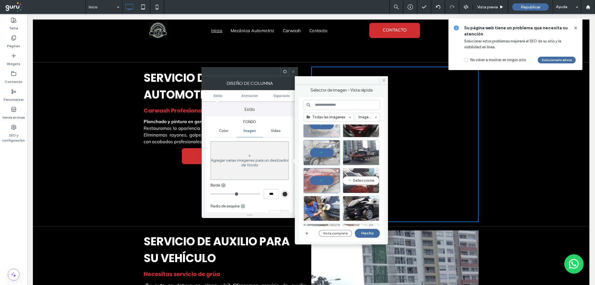
click at [358, 185] on div "Seleccione" at bounding box center [361, 180] width 37 height 25
click at [362, 230] on button "Hecho" at bounding box center [367, 233] width 25 height 9
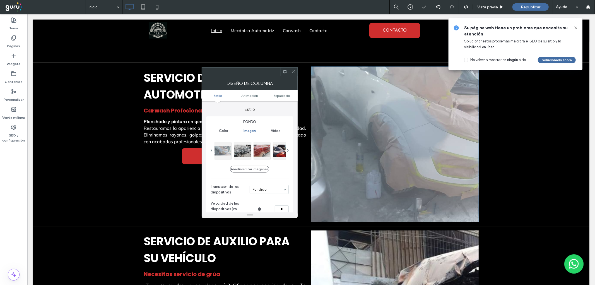
click at [289, 72] on div at bounding box center [293, 71] width 8 height 8
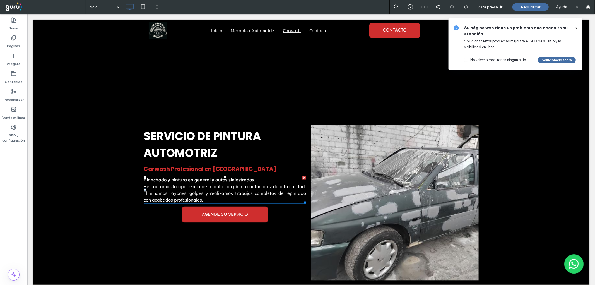
scroll to position [639, 0]
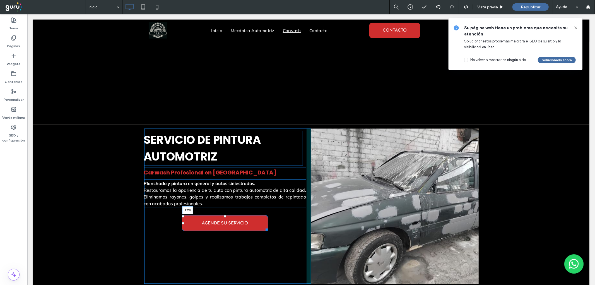
drag, startPoint x: 223, startPoint y: 202, endPoint x: 223, endPoint y: 208, distance: 6.4
click at [224, 215] on div at bounding box center [225, 216] width 2 height 2
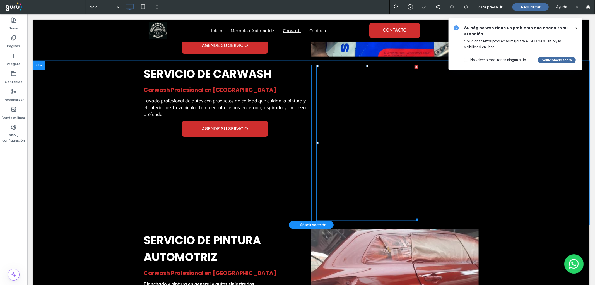
scroll to position [526, 0]
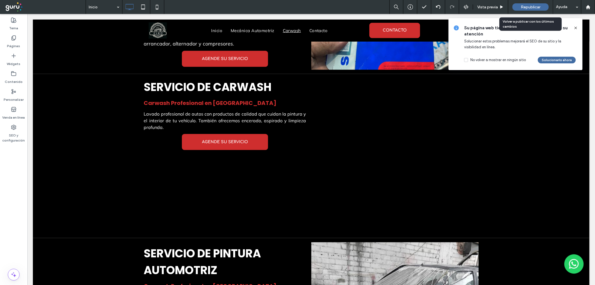
click at [528, 9] on div "Republicar" at bounding box center [530, 6] width 36 height 7
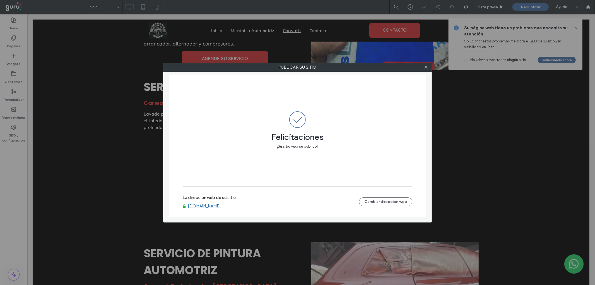
click at [210, 205] on link "[DOMAIN_NAME]" at bounding box center [204, 205] width 33 height 5
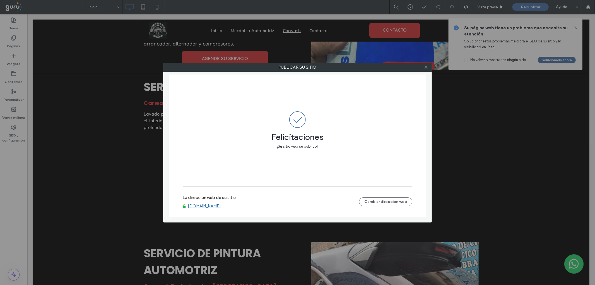
click at [424, 66] on icon at bounding box center [426, 67] width 4 height 4
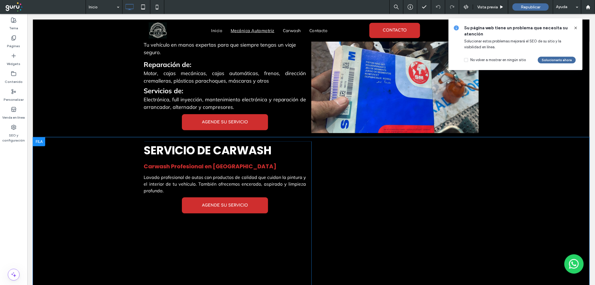
scroll to position [495, 0]
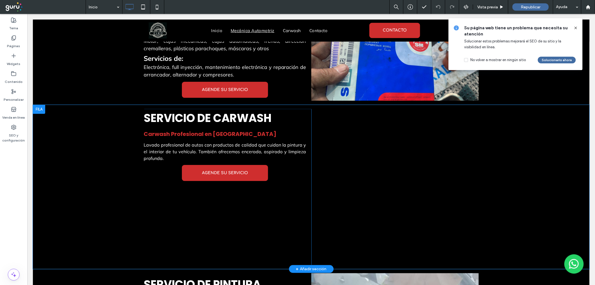
click at [40, 105] on div at bounding box center [39, 109] width 12 height 9
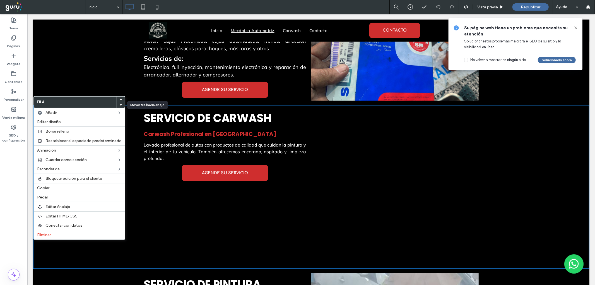
click at [118, 106] on div at bounding box center [121, 105] width 8 height 6
click at [118, 104] on div at bounding box center [121, 105] width 8 height 6
click at [120, 104] on icon at bounding box center [121, 105] width 2 height 2
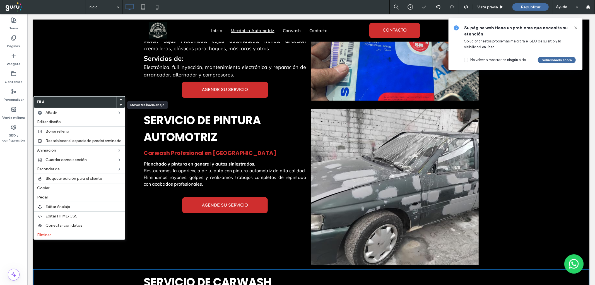
click at [120, 104] on icon at bounding box center [121, 105] width 2 height 2
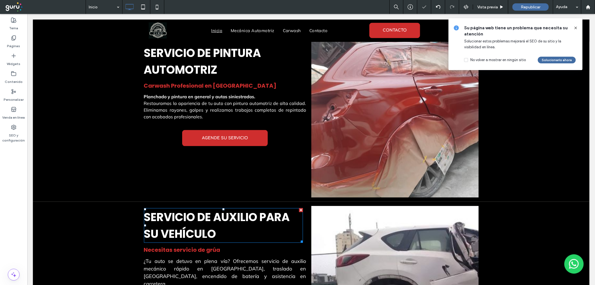
scroll to position [587, 0]
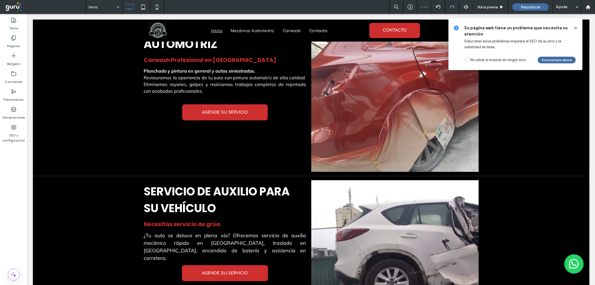
click at [40, 176] on div at bounding box center [39, 180] width 12 height 9
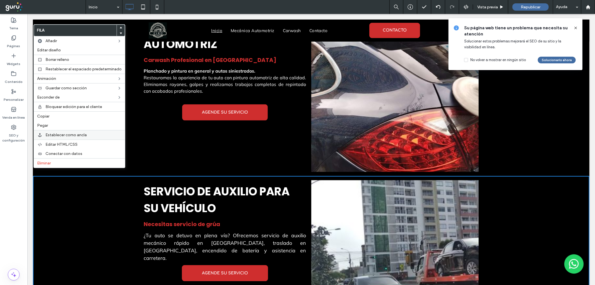
click at [63, 133] on span "Establecer como ancla" at bounding box center [65, 134] width 41 height 5
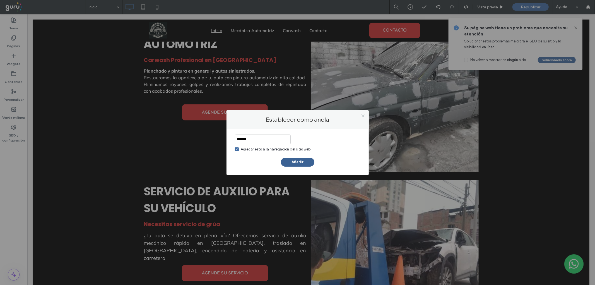
type input "*******"
click at [296, 160] on button "Añadir" at bounding box center [297, 162] width 33 height 9
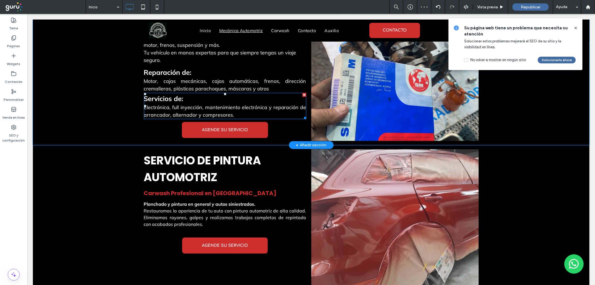
scroll to position [453, 0]
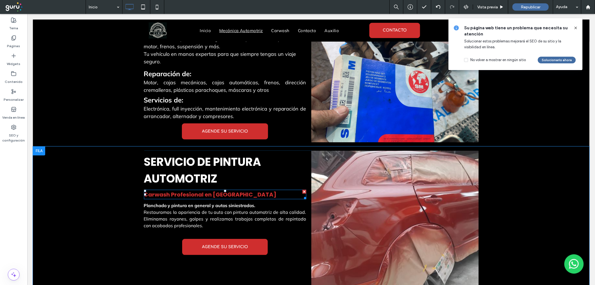
click at [155, 190] on span "Carwash Profesional en [GEOGRAPHIC_DATA]" at bounding box center [210, 194] width 133 height 8
type input "*******"
type input "**"
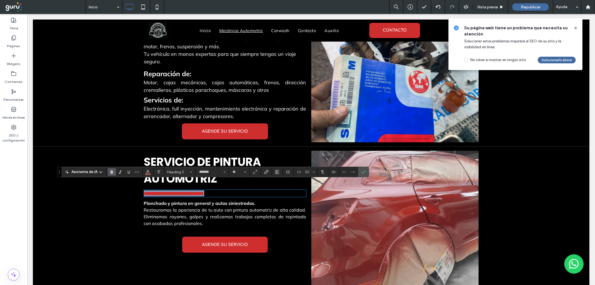
click at [155, 190] on span "**********" at bounding box center [174, 193] width 60 height 6
type input "******"
type input "**"
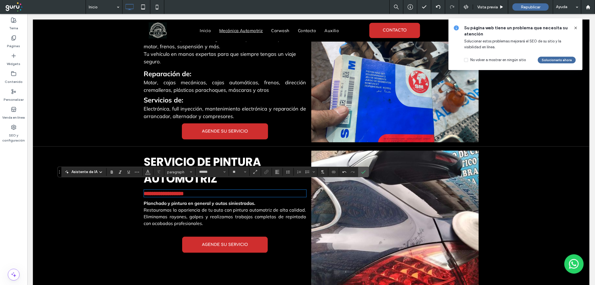
type input "*******"
type input "**"
click at [144, 190] on span "**********" at bounding box center [164, 193] width 40 height 6
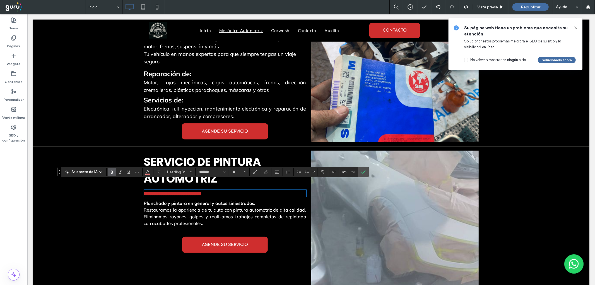
click at [224, 190] on h3 "**********" at bounding box center [225, 193] width 162 height 6
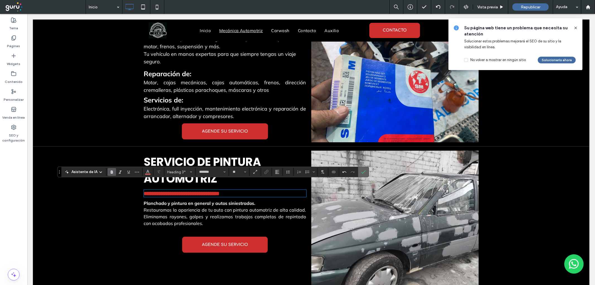
click at [364, 171] on use "Confirmar" at bounding box center [363, 171] width 4 height 3
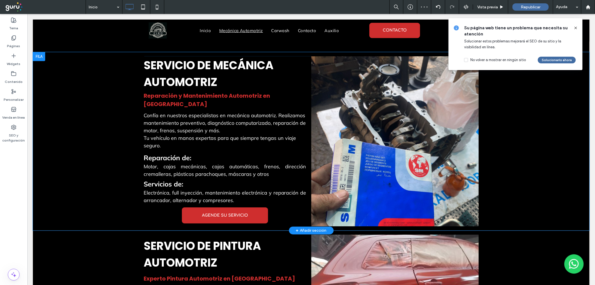
scroll to position [371, 0]
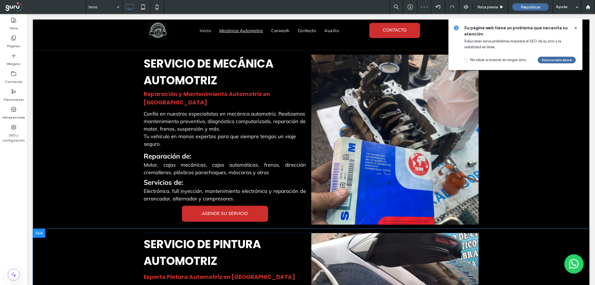
click at [41, 228] on div at bounding box center [39, 232] width 12 height 9
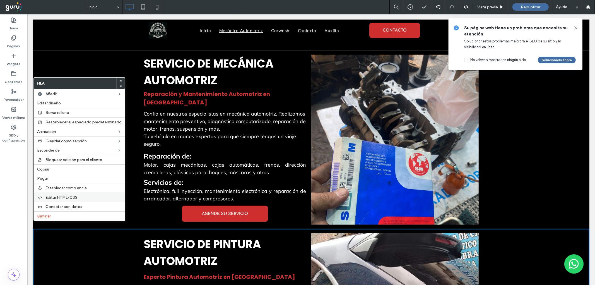
click at [64, 197] on span "Editar HTML/CSS" at bounding box center [61, 197] width 32 height 5
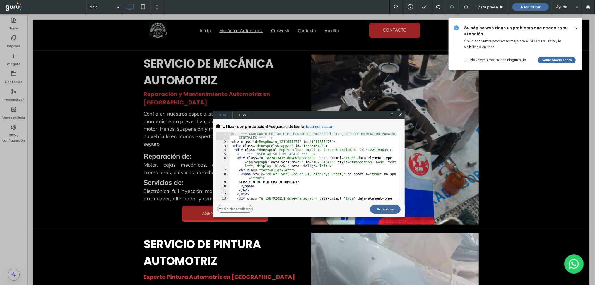
drag, startPoint x: 399, startPoint y: 112, endPoint x: 367, endPoint y: 101, distance: 34.7
click at [399, 112] on icon at bounding box center [400, 114] width 4 height 4
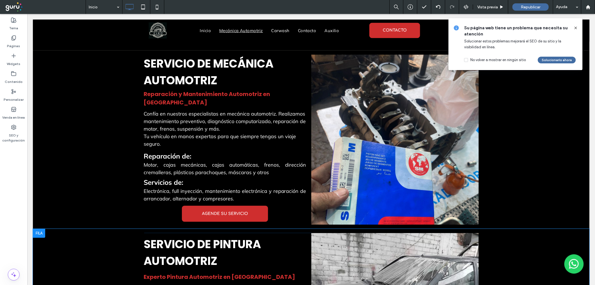
click at [40, 228] on div at bounding box center [39, 232] width 12 height 9
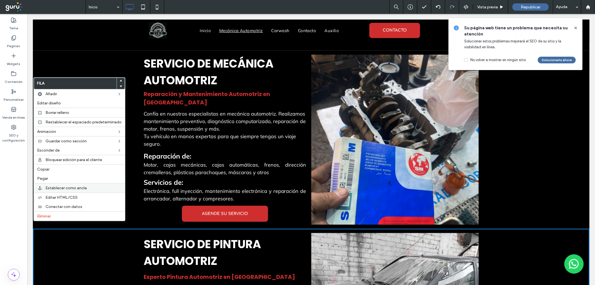
click at [74, 185] on span "Establecer como ancla" at bounding box center [65, 187] width 41 height 5
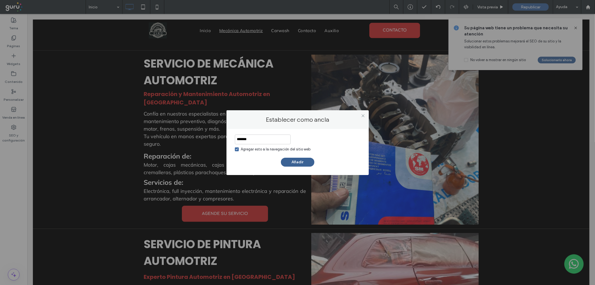
type input "*******"
click at [292, 161] on button "Añadir" at bounding box center [297, 162] width 33 height 9
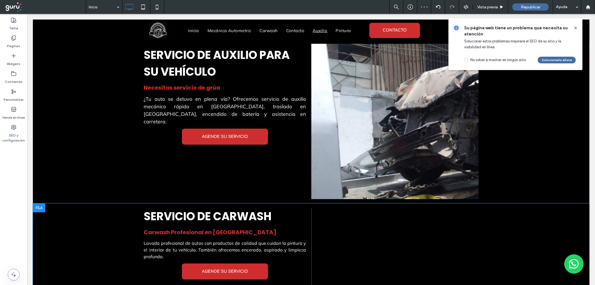
scroll to position [732, 0]
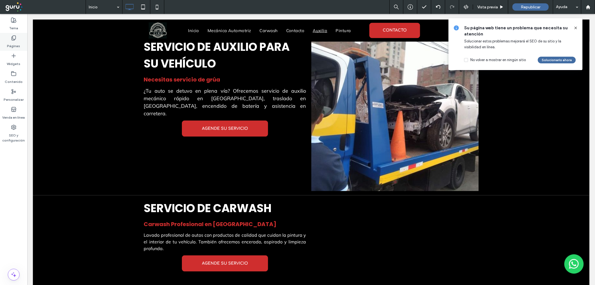
click at [15, 43] on label "Páginas" at bounding box center [13, 45] width 13 height 8
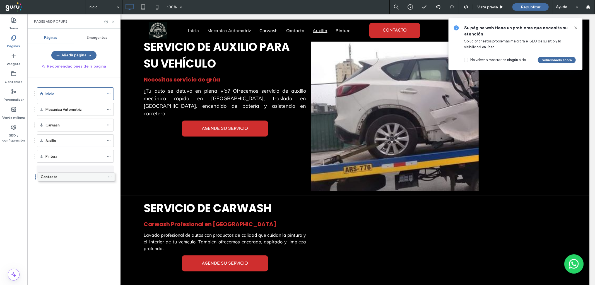
drag, startPoint x: 54, startPoint y: 142, endPoint x: 55, endPoint y: 180, distance: 37.9
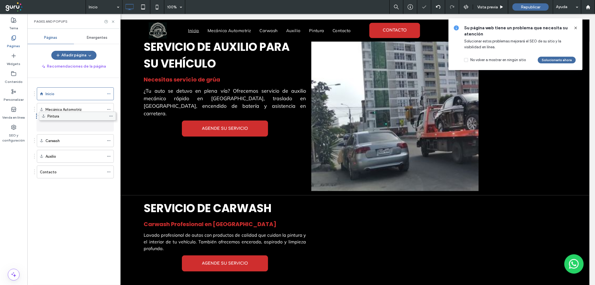
drag, startPoint x: 52, startPoint y: 157, endPoint x: 54, endPoint y: 118, distance: 38.5
drag, startPoint x: 113, startPoint y: 21, endPoint x: 90, endPoint y: 11, distance: 25.1
click at [113, 21] on icon at bounding box center [113, 22] width 4 height 4
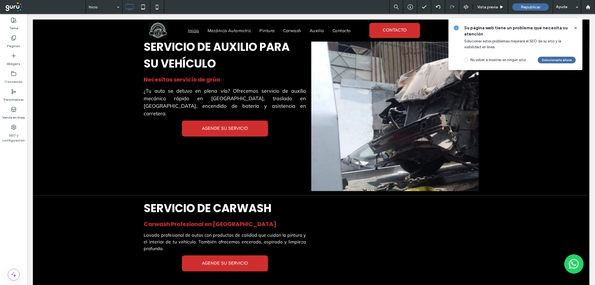
click at [576, 26] on icon at bounding box center [575, 28] width 4 height 4
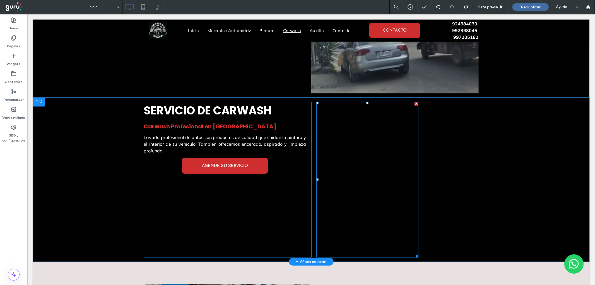
scroll to position [846, 0]
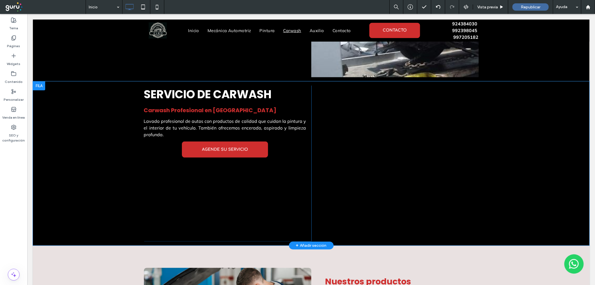
click at [457, 144] on div "Click To Paste" at bounding box center [394, 163] width 167 height 156
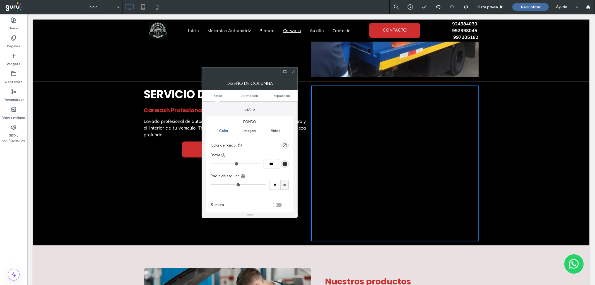
click at [247, 132] on span "Imagen" at bounding box center [249, 131] width 12 height 4
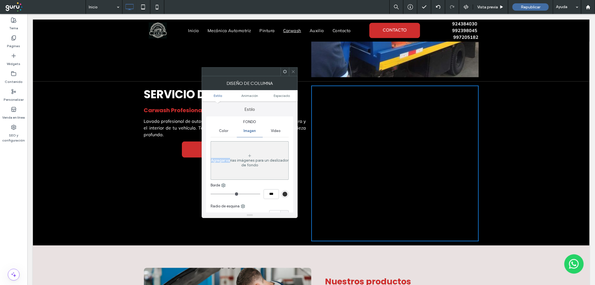
click at [240, 150] on div "Agregar varias imágenes para un deslizador de fondo" at bounding box center [250, 160] width 78 height 37
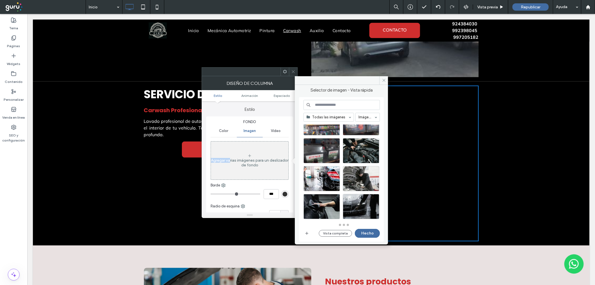
scroll to position [247, 0]
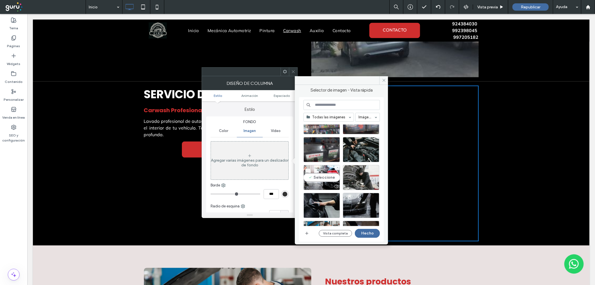
click at [325, 183] on div at bounding box center [322, 186] width 36 height 7
click at [375, 232] on button "Hecho" at bounding box center [367, 233] width 25 height 9
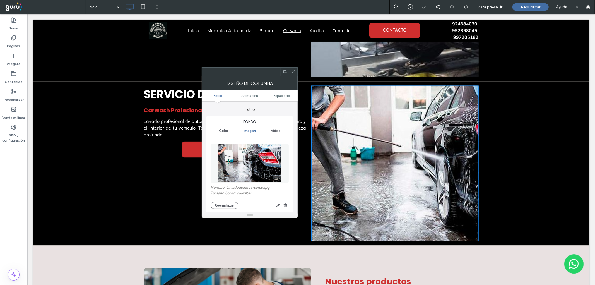
click at [292, 71] on icon at bounding box center [293, 71] width 4 height 4
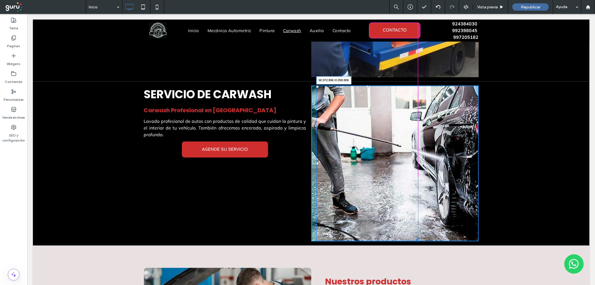
drag, startPoint x: 413, startPoint y: 229, endPoint x: 441, endPoint y: 187, distance: 50.3
click at [414, 237] on div at bounding box center [416, 239] width 4 height 4
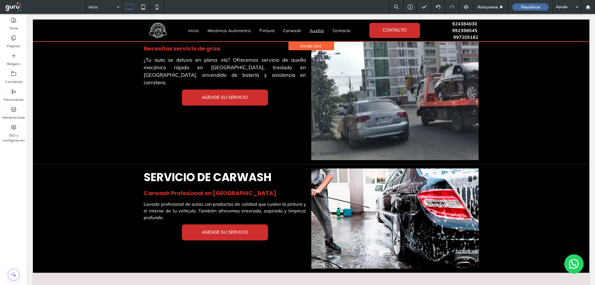
scroll to position [753, 0]
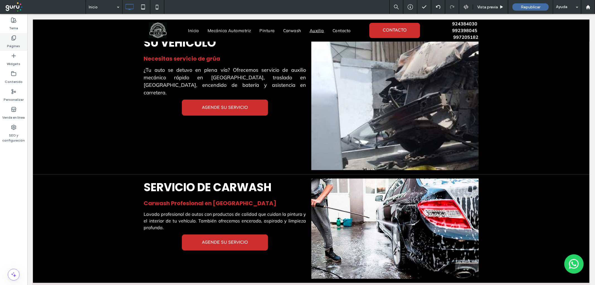
click at [8, 39] on div "Páginas" at bounding box center [13, 42] width 27 height 18
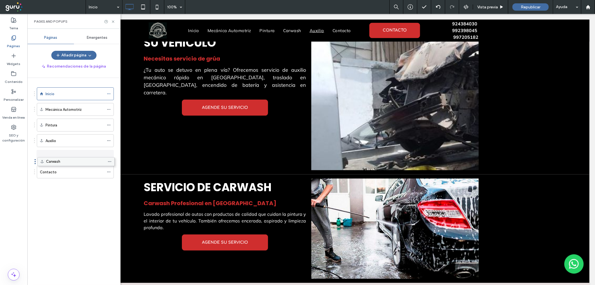
drag, startPoint x: 57, startPoint y: 141, endPoint x: 58, endPoint y: 163, distance: 22.6
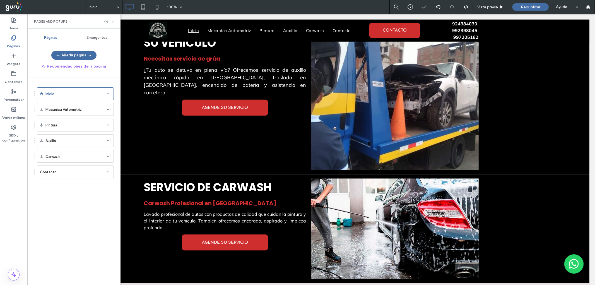
click at [112, 23] on icon at bounding box center [113, 22] width 4 height 4
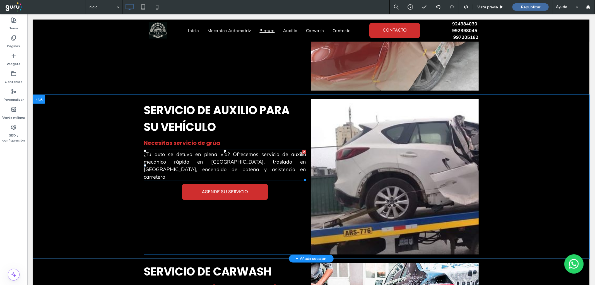
scroll to position [670, 0]
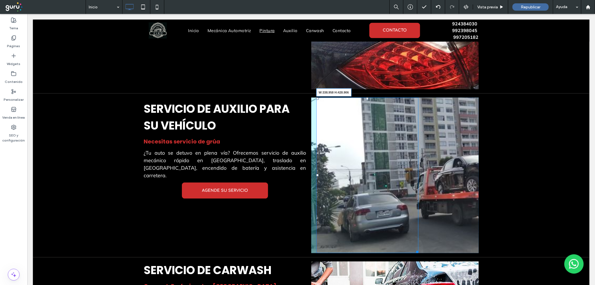
drag, startPoint x: 413, startPoint y: 242, endPoint x: 405, endPoint y: 205, distance: 37.1
click at [414, 248] on div at bounding box center [416, 250] width 4 height 4
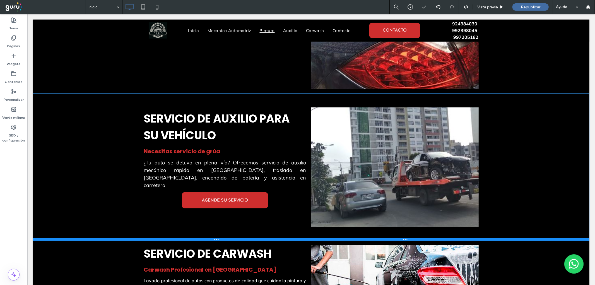
drag, startPoint x: 412, startPoint y: 212, endPoint x: 421, endPoint y: 220, distance: 12.9
click at [416, 238] on div at bounding box center [311, 239] width 556 height 3
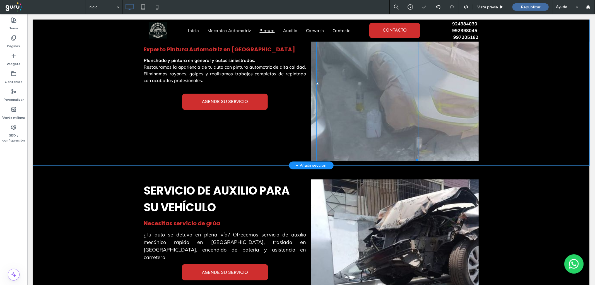
scroll to position [598, 0]
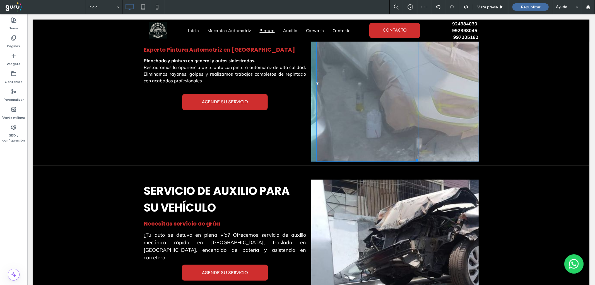
drag, startPoint x: 414, startPoint y: 148, endPoint x: 393, endPoint y: 116, distance: 38.0
click at [414, 157] on div at bounding box center [416, 159] width 4 height 4
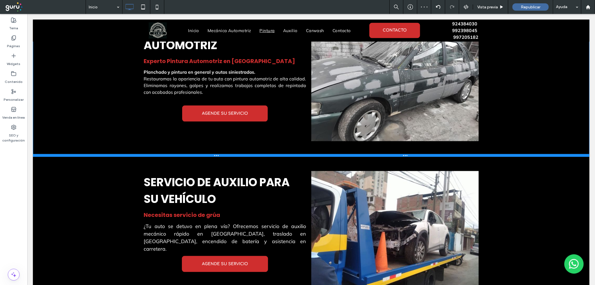
drag, startPoint x: 397, startPoint y: 124, endPoint x: 398, endPoint y: 152, distance: 28.5
click at [398, 154] on div at bounding box center [311, 155] width 556 height 3
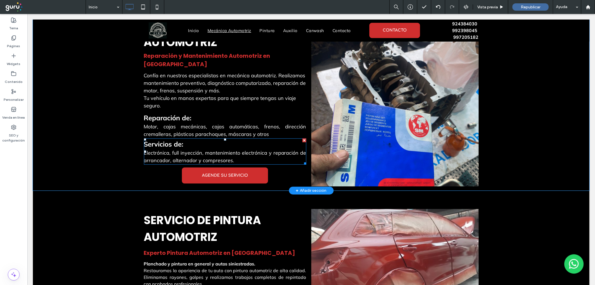
scroll to position [412, 0]
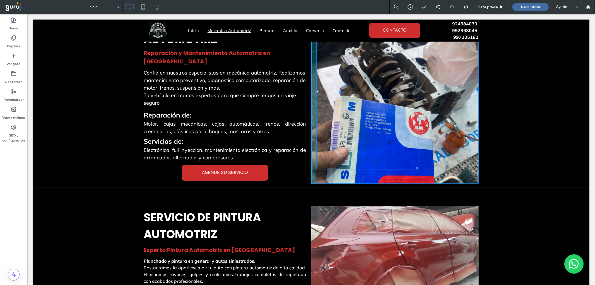
drag, startPoint x: 415, startPoint y: 164, endPoint x: 405, endPoint y: 158, distance: 12.2
click at [414, 165] on div at bounding box center [416, 167] width 4 height 4
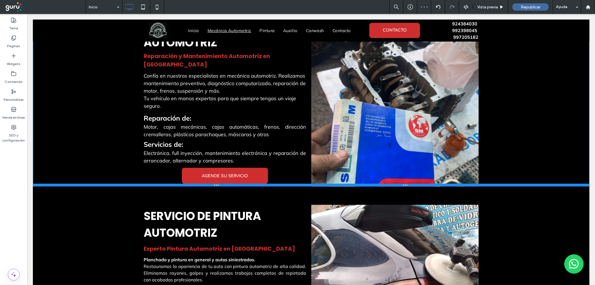
drag, startPoint x: 393, startPoint y: 177, endPoint x: 394, endPoint y: 184, distance: 6.7
click at [394, 184] on div at bounding box center [311, 184] width 556 height 3
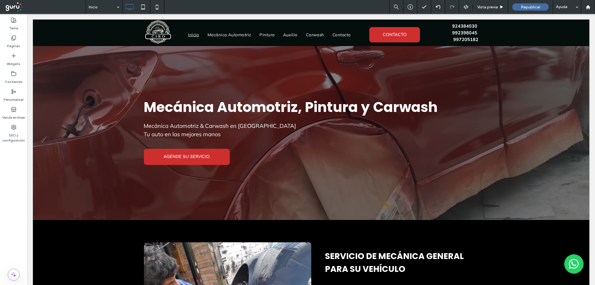
scroll to position [0, 0]
drag, startPoint x: 515, startPoint y: 11, endPoint x: 521, endPoint y: 13, distance: 5.9
click at [521, 13] on div "Republicar" at bounding box center [530, 7] width 45 height 14
click at [517, 8] on div "Republicar" at bounding box center [530, 6] width 36 height 7
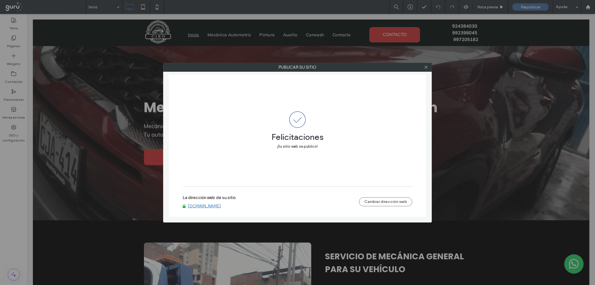
click at [209, 205] on link "[DOMAIN_NAME]" at bounding box center [204, 205] width 33 height 5
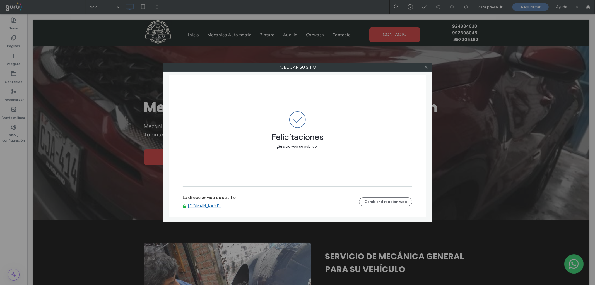
click at [425, 70] on span at bounding box center [426, 67] width 4 height 8
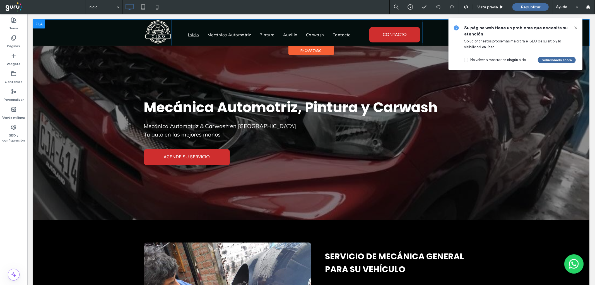
click at [431, 32] on p "924384030 ﻿ 992398045 ﻿ 997205182" at bounding box center [450, 32] width 56 height 20
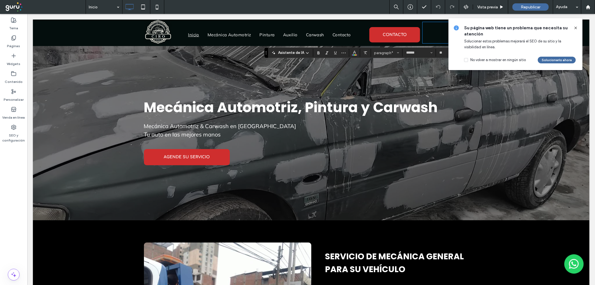
click at [577, 28] on icon at bounding box center [575, 28] width 4 height 4
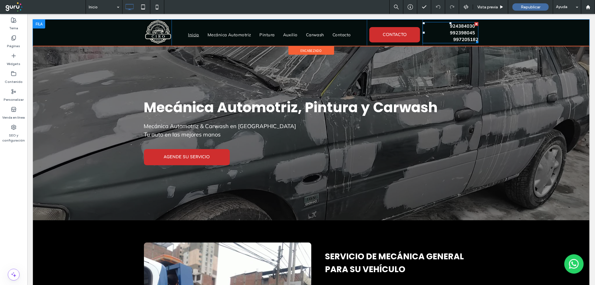
click at [457, 23] on strong "924384030" at bounding box center [461, 26] width 25 height 6
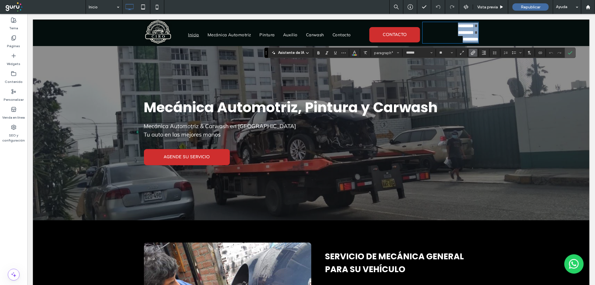
click at [445, 23] on p "********* ﻿ ********* ﻿ *********" at bounding box center [450, 32] width 56 height 20
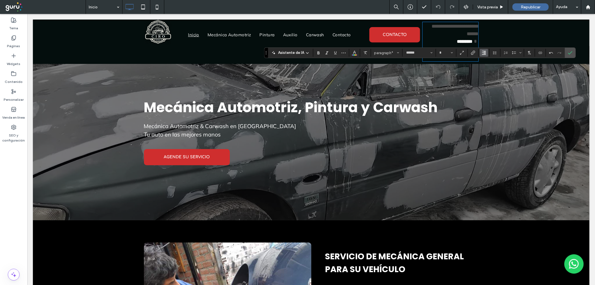
click at [484, 52] on icon "Alineación" at bounding box center [484, 52] width 4 height 4
click at [486, 68] on icon "ui.textEditor.alignment.center" at bounding box center [488, 70] width 4 height 4
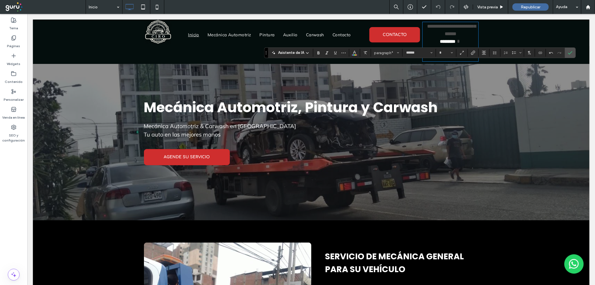
click at [461, 39] on span at bounding box center [458, 40] width 6 height 5
type input "**"
drag, startPoint x: 467, startPoint y: 34, endPoint x: 420, endPoint y: 23, distance: 48.4
click at [422, 23] on p "**********" at bounding box center [450, 41] width 56 height 38
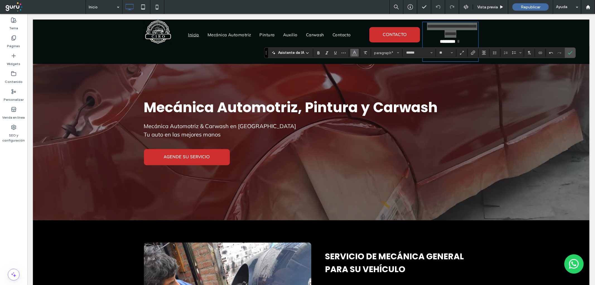
click at [351, 54] on button "Color" at bounding box center [354, 53] width 8 height 8
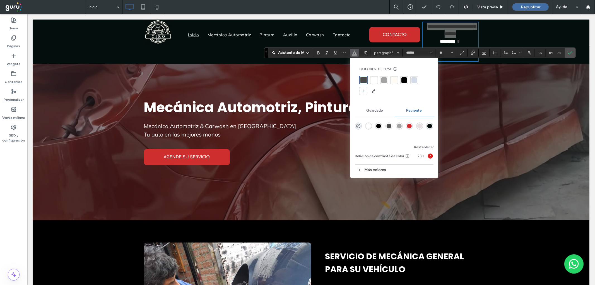
click at [370, 82] on div at bounding box center [374, 80] width 8 height 8
click at [572, 51] on label "Confirmar" at bounding box center [570, 53] width 8 height 10
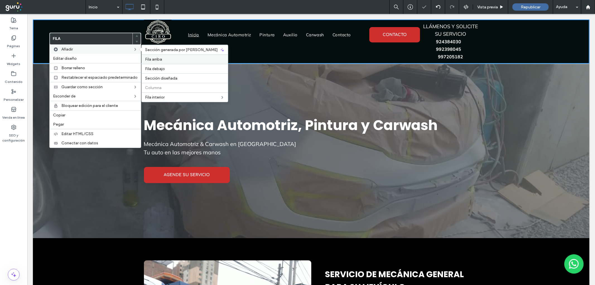
click at [148, 57] on span "Fila arriba" at bounding box center [153, 59] width 17 height 5
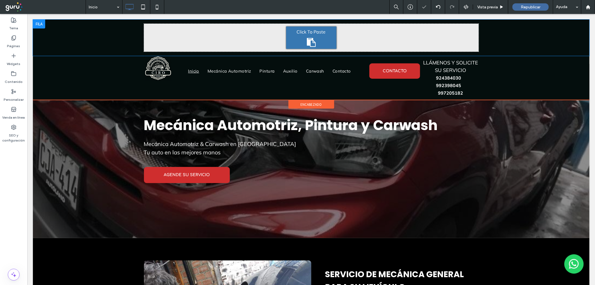
click at [88, 31] on div "Click To Paste Click To Paste" at bounding box center [311, 37] width 556 height 36
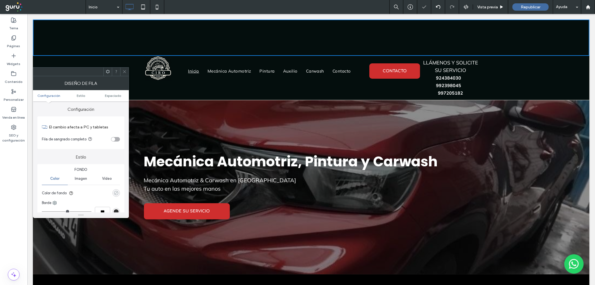
click at [116, 192] on div "rgba(0, 0, 0, 0)" at bounding box center [116, 192] width 5 height 5
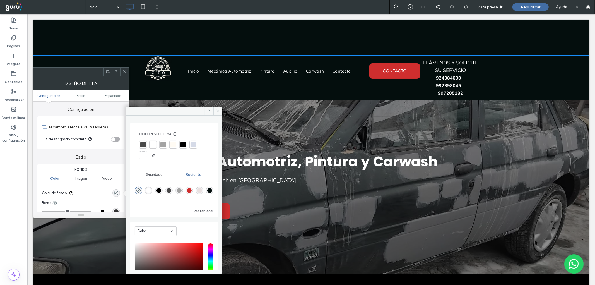
click at [187, 190] on div "rgba(207, 46, 46, 1)" at bounding box center [189, 190] width 5 height 5
type input "*******"
type input "***"
type input "****"
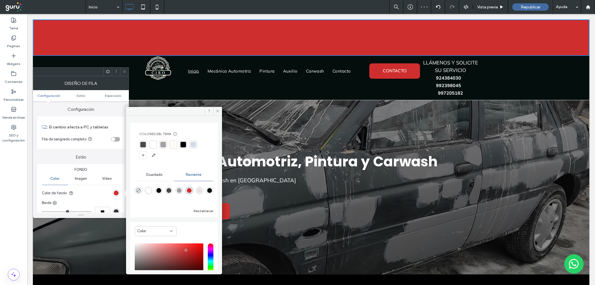
drag, startPoint x: 125, startPoint y: 73, endPoint x: 220, endPoint y: 51, distance: 97.1
click at [125, 73] on icon at bounding box center [124, 71] width 4 height 4
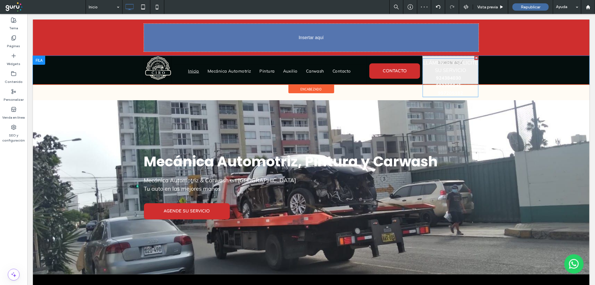
drag, startPoint x: 438, startPoint y: 65, endPoint x: 370, endPoint y: 40, distance: 73.0
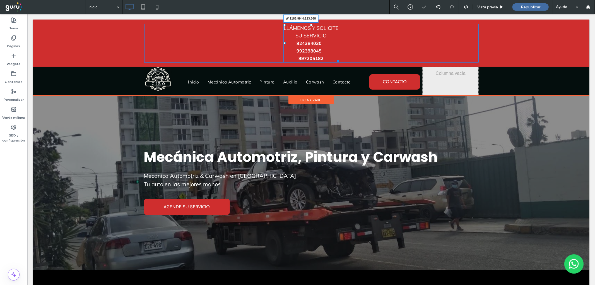
drag, startPoint x: 335, startPoint y: 61, endPoint x: 508, endPoint y: 51, distance: 173.2
click at [508, 51] on div "Click To Paste Click To Paste LLÁMENOS Y SOLICITE SU SERVICIO 924384030 ﻿ 99239…" at bounding box center [311, 42] width 556 height 47
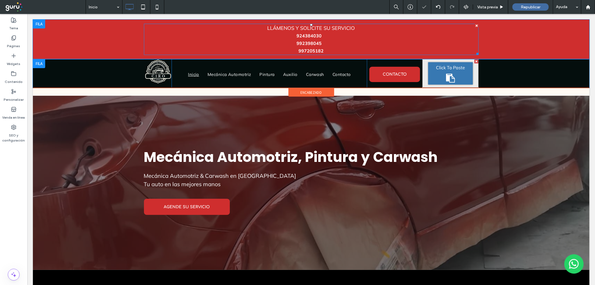
click at [380, 27] on p "LLÁMENOS Y SOLICITE SU SERVICIO 924384030 ﻿ 992398045 ﻿ 997205182" at bounding box center [311, 39] width 335 height 30
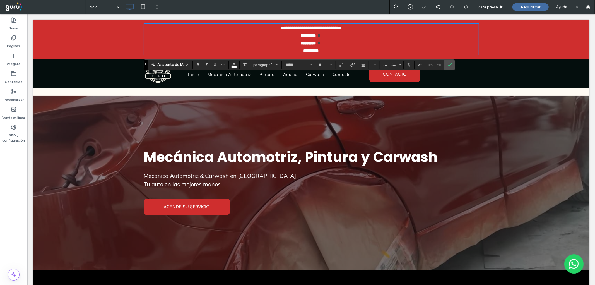
click at [366, 27] on p "**********" at bounding box center [311, 39] width 335 height 30
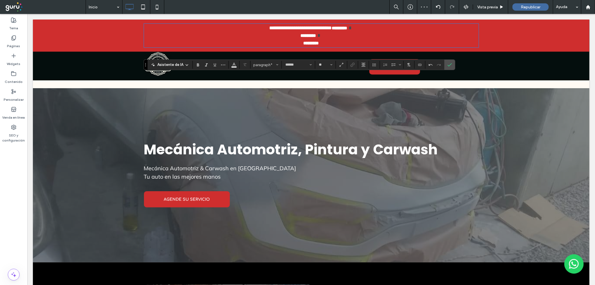
click at [353, 27] on span at bounding box center [350, 27] width 6 height 5
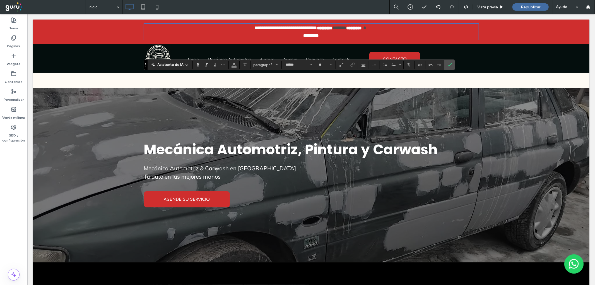
click at [389, 26] on p "**********" at bounding box center [311, 31] width 335 height 15
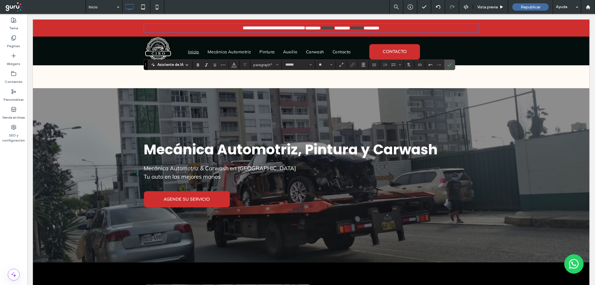
type input "*"
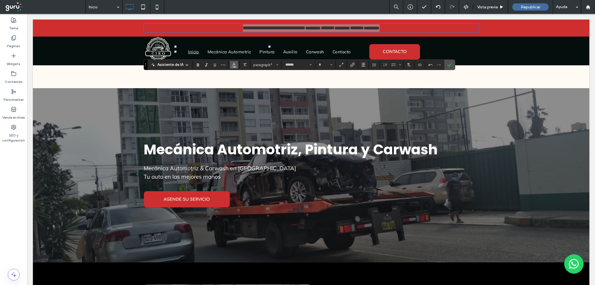
click at [232, 66] on icon "Color" at bounding box center [234, 64] width 4 height 4
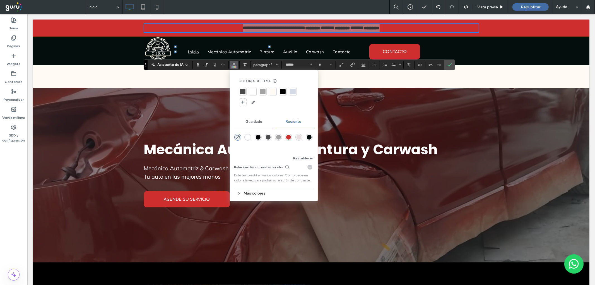
click at [249, 93] on div at bounding box center [253, 92] width 8 height 8
click at [450, 61] on span "Confirmar" at bounding box center [449, 64] width 4 height 9
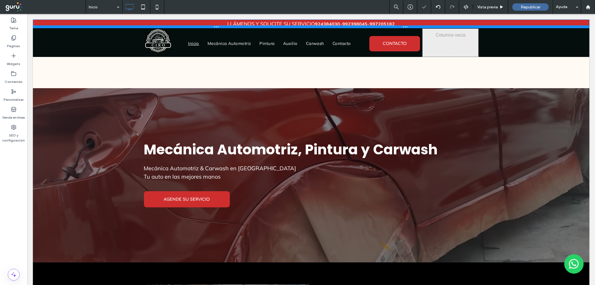
drag, startPoint x: 402, startPoint y: 35, endPoint x: 406, endPoint y: -36, distance: 71.2
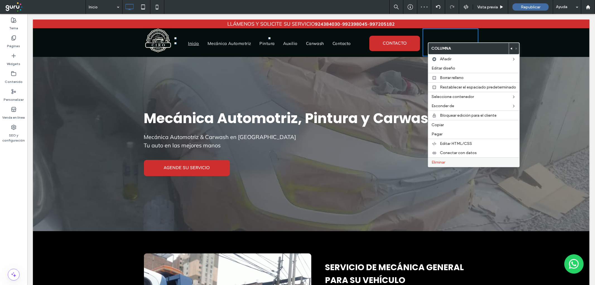
click at [440, 160] on span "Eliminar" at bounding box center [438, 162] width 14 height 5
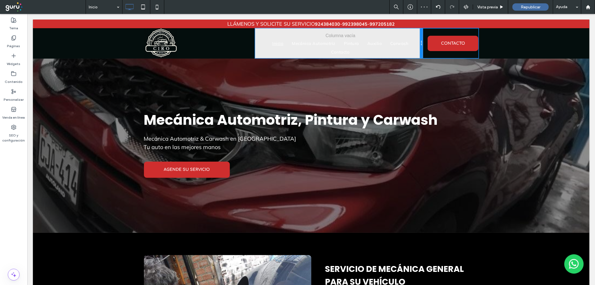
drag, startPoint x: 362, startPoint y: 45, endPoint x: 413, endPoint y: 45, distance: 50.5
click at [413, 45] on div "Inicio Mecánica Automotriz Pintura Auxilio Carwash Contacto Click To Paste" at bounding box center [338, 43] width 167 height 30
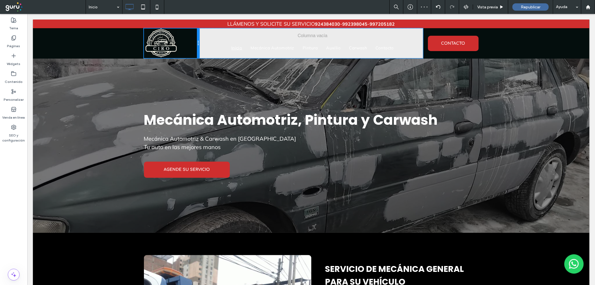
drag, startPoint x: 251, startPoint y: 45, endPoint x: 185, endPoint y: 32, distance: 68.0
click at [185, 32] on div "Click To Paste" at bounding box center [172, 43] width 56 height 30
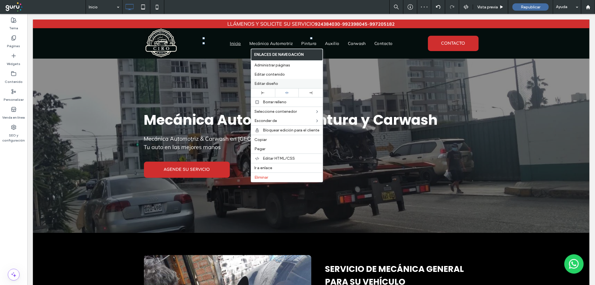
click at [267, 83] on span "Editar diseño" at bounding box center [266, 83] width 24 height 5
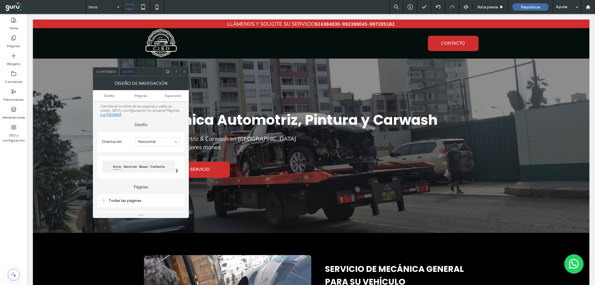
click at [133, 197] on div "Todas las páginas" at bounding box center [141, 201] width 78 height 8
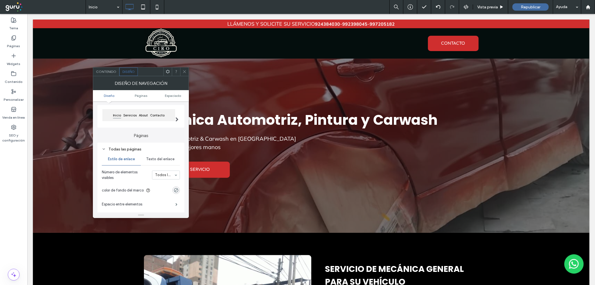
scroll to position [52, 0]
click at [155, 158] on span "Texto del enlace" at bounding box center [160, 158] width 28 height 4
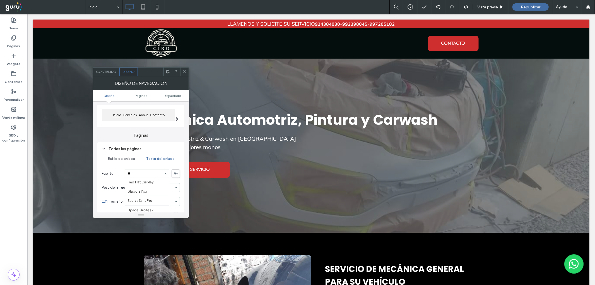
scroll to position [0, 0]
type input "***"
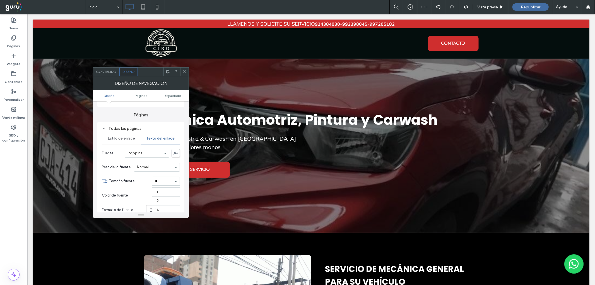
scroll to position [8, 0]
type input "**"
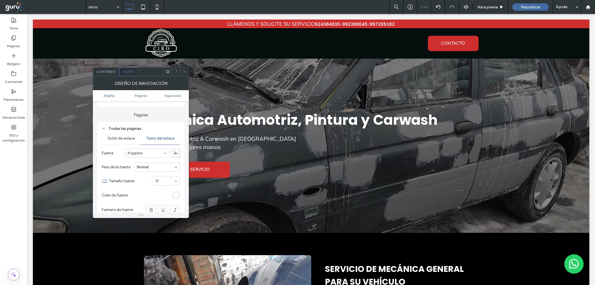
click at [183, 71] on icon at bounding box center [184, 71] width 4 height 4
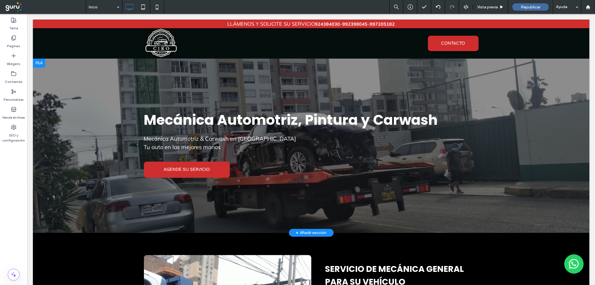
drag, startPoint x: 619, startPoint y: 14, endPoint x: 454, endPoint y: 83, distance: 178.7
click at [450, 89] on div at bounding box center [311, 145] width 556 height 174
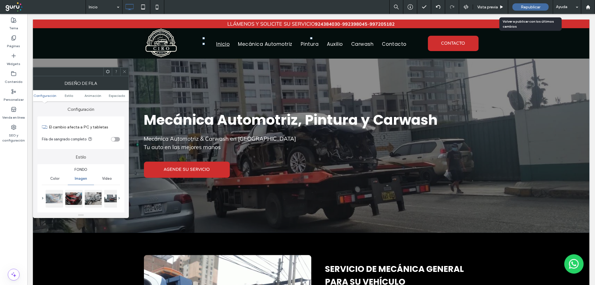
click at [521, 9] on span "Republicar" at bounding box center [531, 7] width 20 height 5
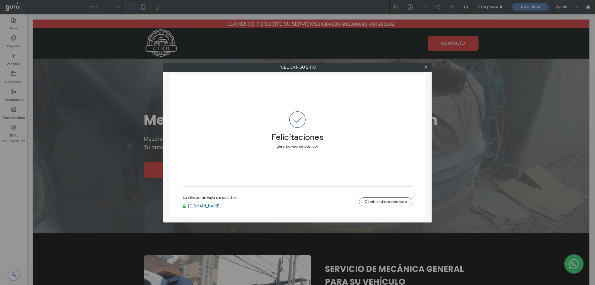
click at [218, 205] on link "[DOMAIN_NAME]" at bounding box center [204, 205] width 33 height 5
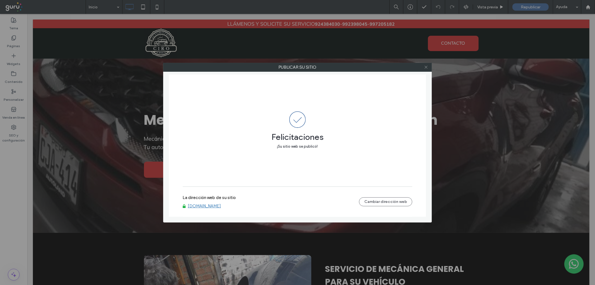
click at [425, 67] on icon at bounding box center [426, 67] width 4 height 4
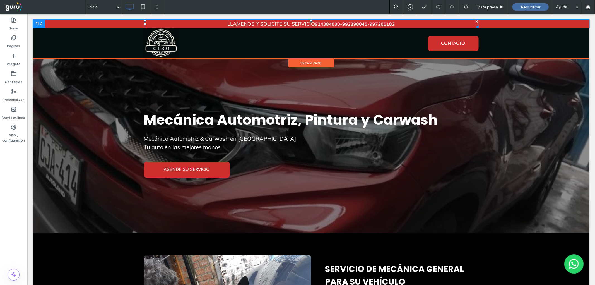
click at [322, 24] on strong "924384030" at bounding box center [327, 24] width 25 height 6
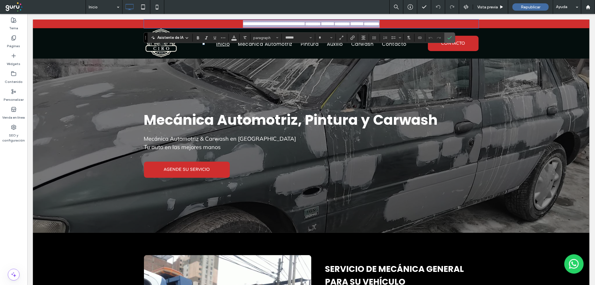
click at [321, 24] on strong "*********" at bounding box center [313, 23] width 16 height 4
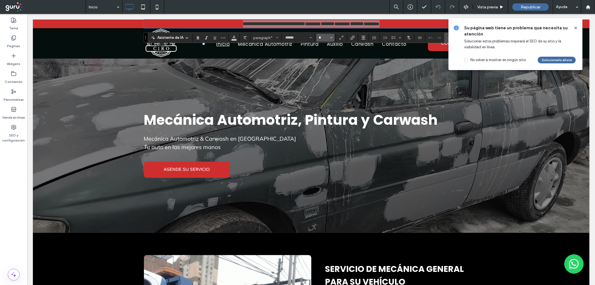
click at [324, 38] on input "*" at bounding box center [323, 37] width 11 height 4
type input "**"
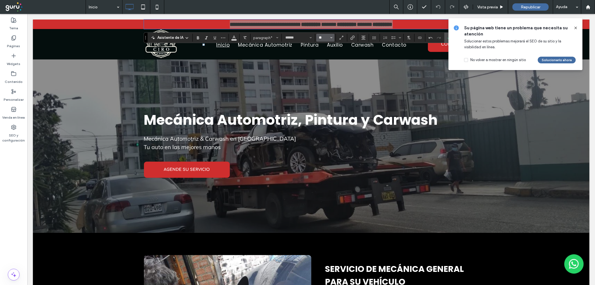
click at [318, 38] on input "**" at bounding box center [323, 37] width 11 height 4
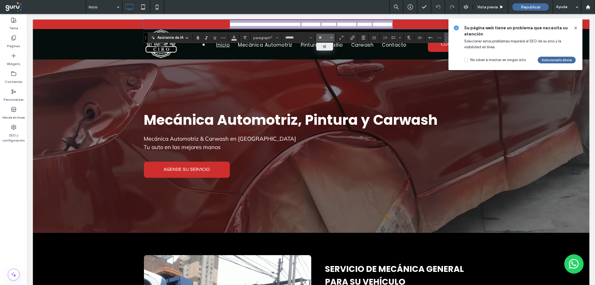
type input "**"
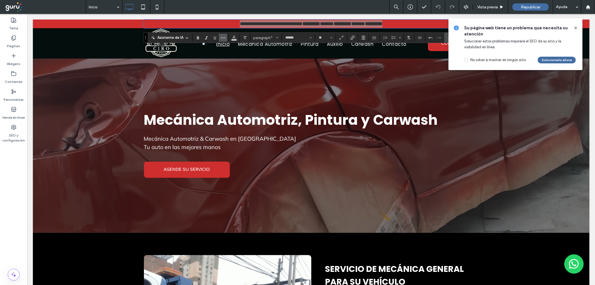
click at [224, 37] on icon "Más" at bounding box center [223, 37] width 4 height 4
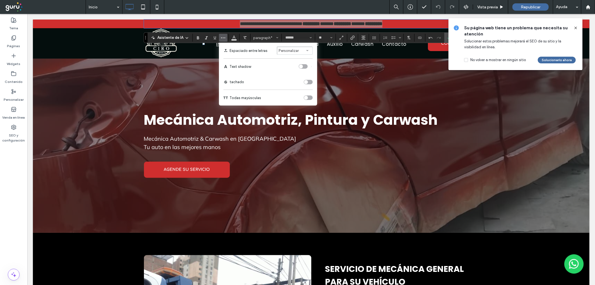
click at [303, 52] on button "Personalizar" at bounding box center [295, 50] width 36 height 8
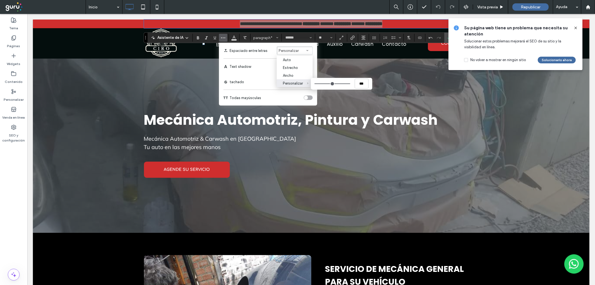
type input "****"
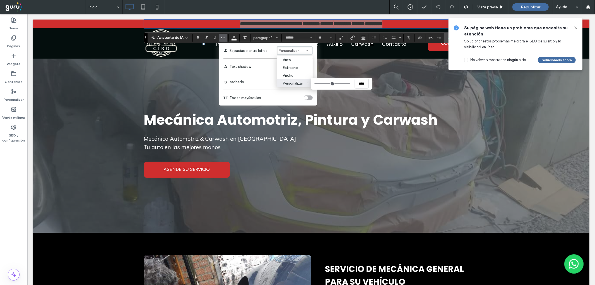
type input "****"
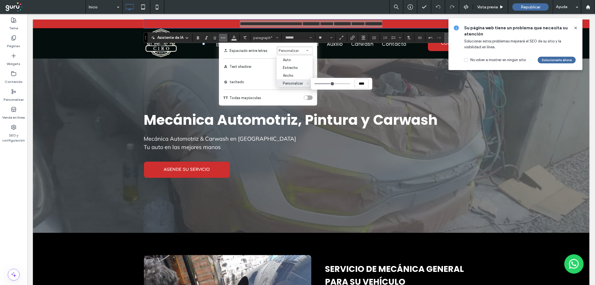
type input "****"
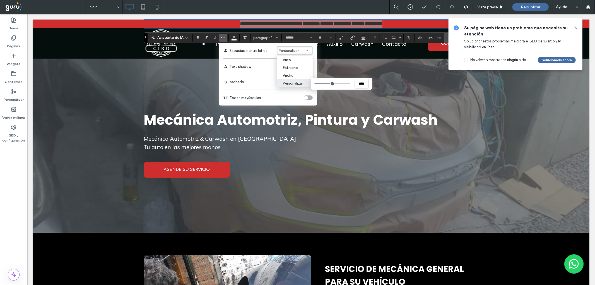
type input "****"
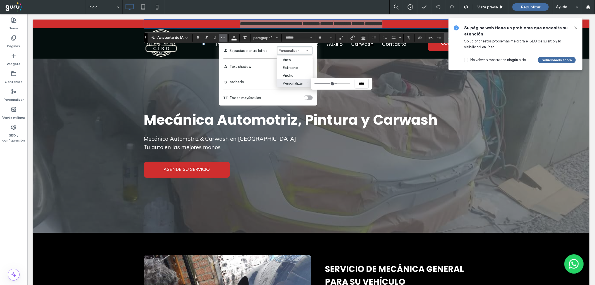
drag, startPoint x: 330, startPoint y: 84, endPoint x: 336, endPoint y: 84, distance: 5.9
type input "****"
click at [336, 84] on input "Personalizar ****" at bounding box center [332, 83] width 36 height 1
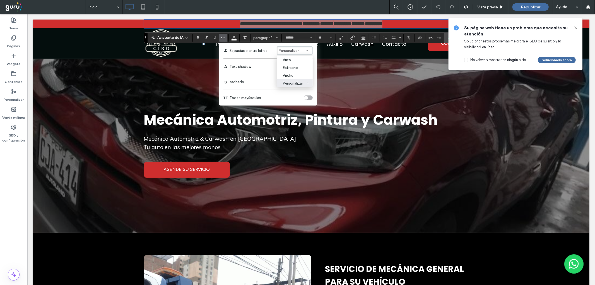
click at [575, 27] on icon at bounding box center [575, 28] width 4 height 4
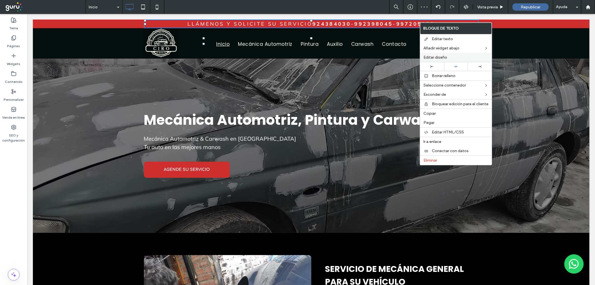
click at [431, 59] on span "Editar diseño" at bounding box center [435, 57] width 24 height 5
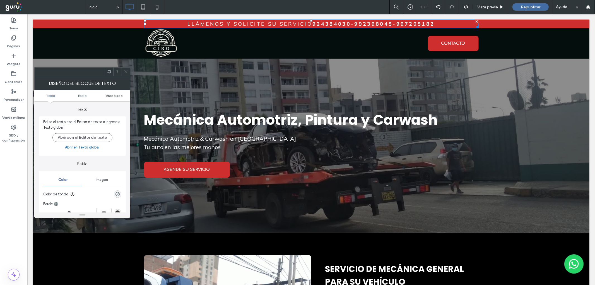
click at [112, 97] on span "Espaciado" at bounding box center [114, 95] width 16 height 4
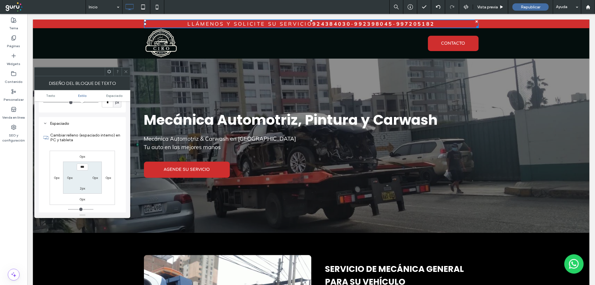
scroll to position [142, 0]
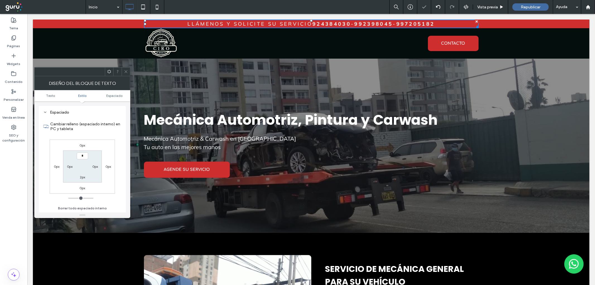
type input "***"
click at [81, 177] on label "2px" at bounding box center [82, 177] width 5 height 4
type input "*"
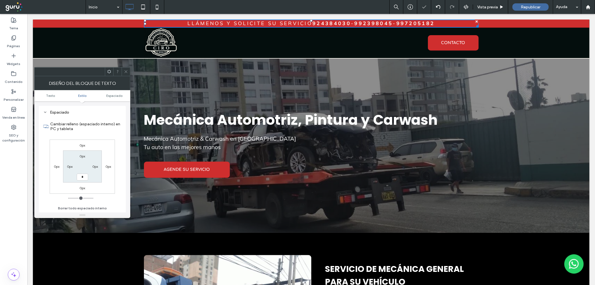
type input "*"
type input "***"
click at [102, 147] on div "0px 0px 0px 0px 0px 0px *** 0px" at bounding box center [82, 166] width 65 height 54
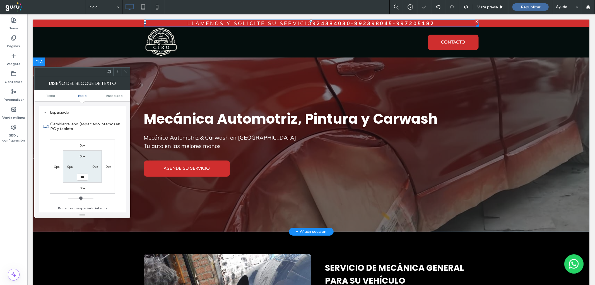
click at [128, 66] on div at bounding box center [311, 144] width 556 height 174
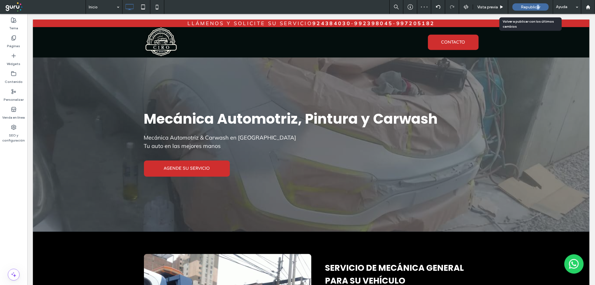
click at [537, 5] on span "Republicar" at bounding box center [531, 7] width 20 height 5
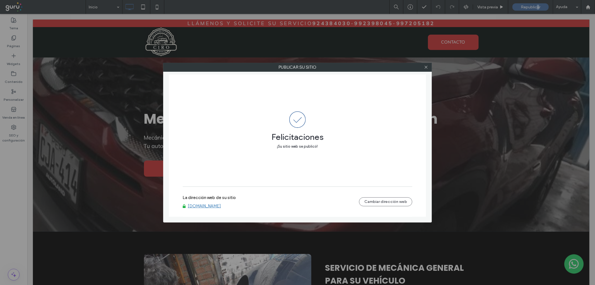
click at [210, 206] on link "[DOMAIN_NAME]" at bounding box center [204, 205] width 33 height 5
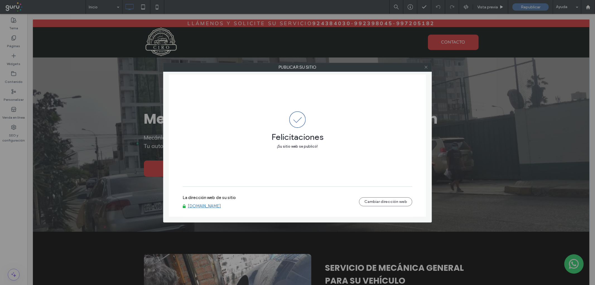
click at [425, 65] on icon at bounding box center [426, 67] width 4 height 4
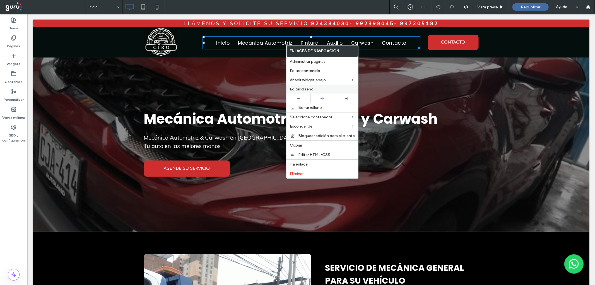
click at [308, 89] on span "Editar diseño" at bounding box center [302, 89] width 24 height 5
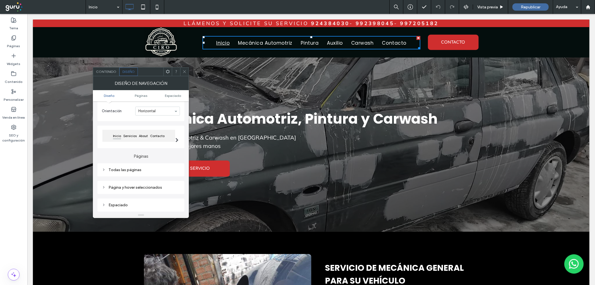
scroll to position [31, 0]
click at [141, 188] on div "Página y hover seleccionados" at bounding box center [141, 187] width 78 height 5
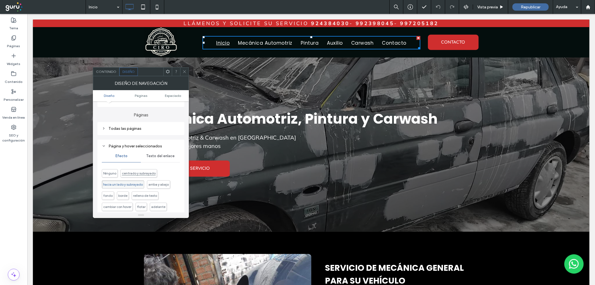
scroll to position [83, 0]
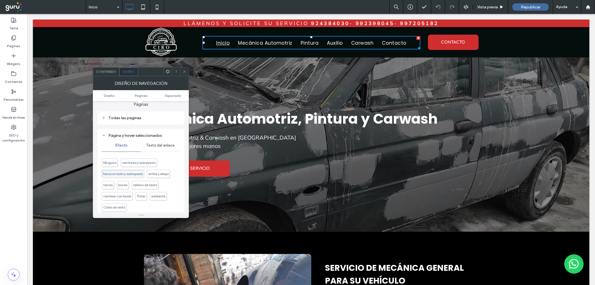
click at [163, 142] on div "Texto del enlace" at bounding box center [160, 145] width 39 height 12
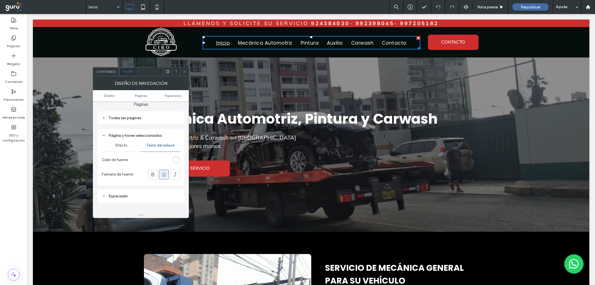
click at [113, 145] on div "Efecto" at bounding box center [121, 145] width 39 height 12
click at [115, 162] on span "Ninguno" at bounding box center [109, 162] width 13 height 4
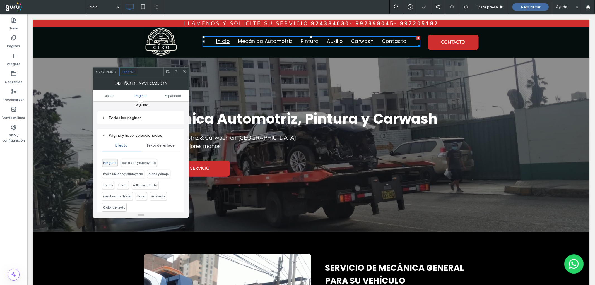
click at [161, 144] on span "Texto del enlace" at bounding box center [160, 145] width 28 height 4
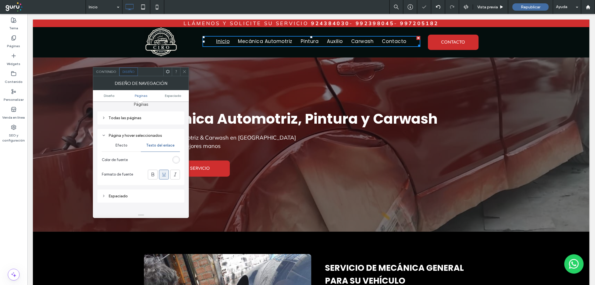
click at [178, 157] on div "rgb(255, 255, 255)" at bounding box center [176, 160] width 8 height 8
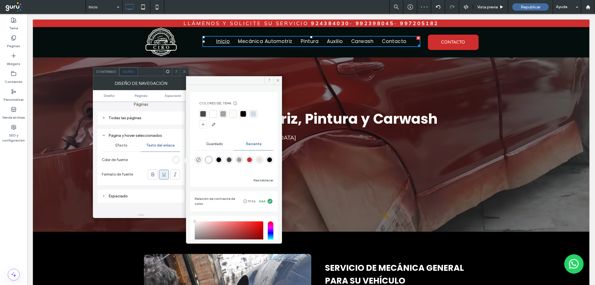
click at [247, 158] on div "rgba(207, 46, 46, 1)" at bounding box center [249, 159] width 5 height 5
type input "*******"
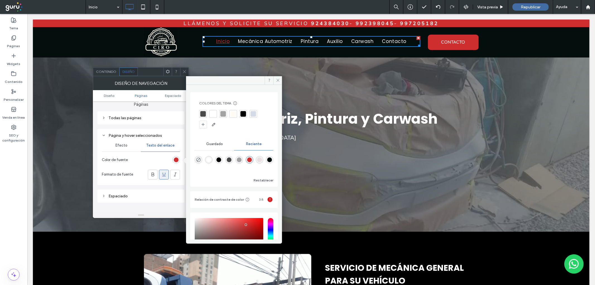
click at [185, 71] on icon at bounding box center [184, 71] width 4 height 4
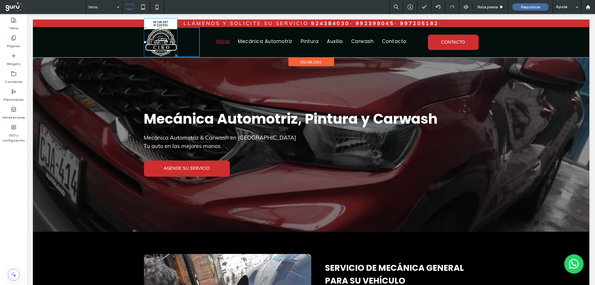
drag, startPoint x: 174, startPoint y: 54, endPoint x: 216, endPoint y: 66, distance: 43.4
click at [180, 57] on div "W:136.597 H:119.931 Click To Paste" at bounding box center [172, 42] width 56 height 30
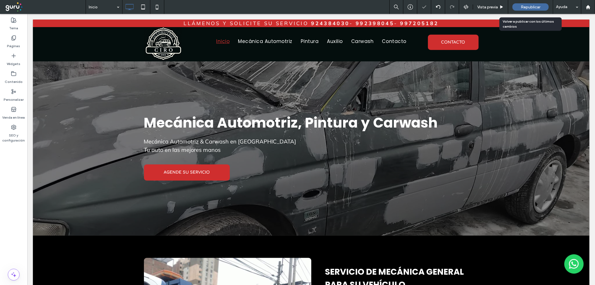
click at [528, 6] on span "Republicar" at bounding box center [531, 7] width 20 height 5
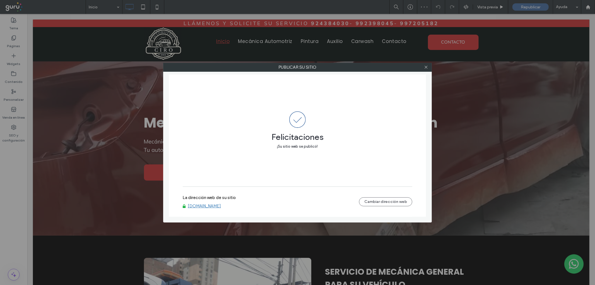
click at [194, 205] on link "[DOMAIN_NAME]" at bounding box center [204, 205] width 33 height 5
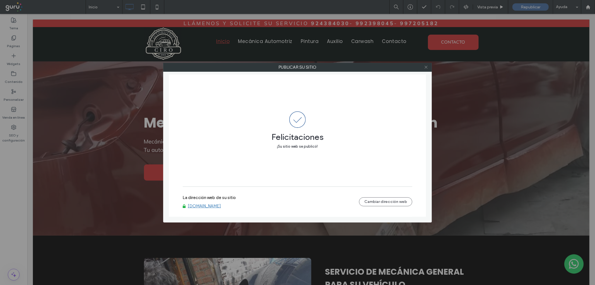
click at [426, 66] on icon at bounding box center [426, 67] width 4 height 4
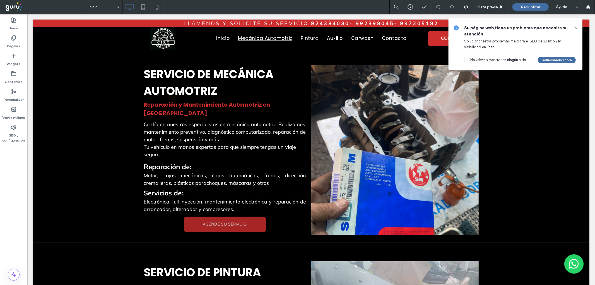
scroll to position [427, 0]
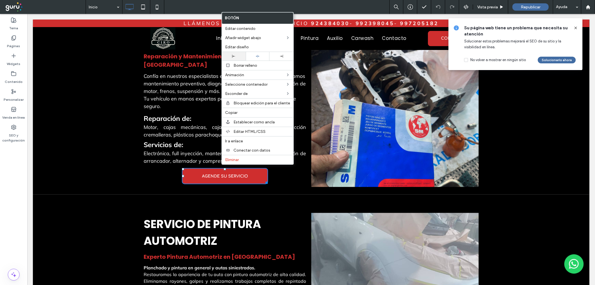
click at [233, 55] on icon at bounding box center [233, 56] width 3 height 3
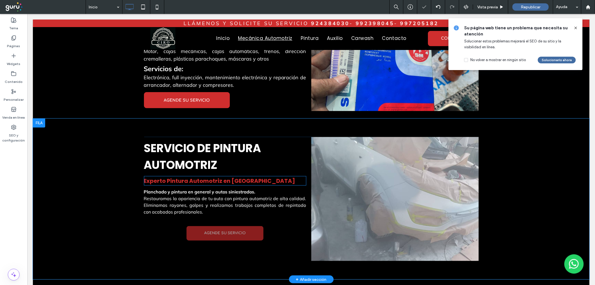
scroll to position [509, 0]
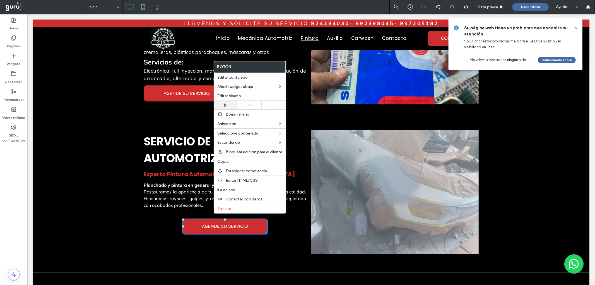
click at [223, 103] on div at bounding box center [226, 104] width 18 height 3
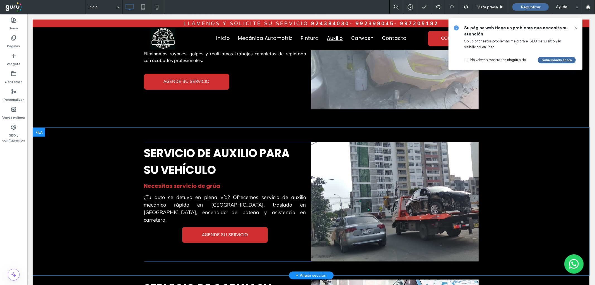
scroll to position [675, 0]
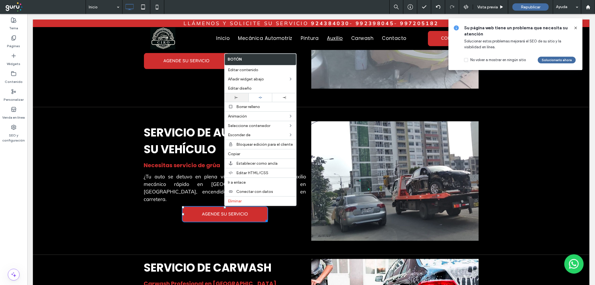
click at [237, 96] on icon at bounding box center [236, 97] width 3 height 3
click at [176, 235] on div "SERVICIO DE AUXILIO PARA SU VEHÍCULO Necesitas servicio [PERSON_NAME] ¿Tu auto …" at bounding box center [311, 180] width 556 height 147
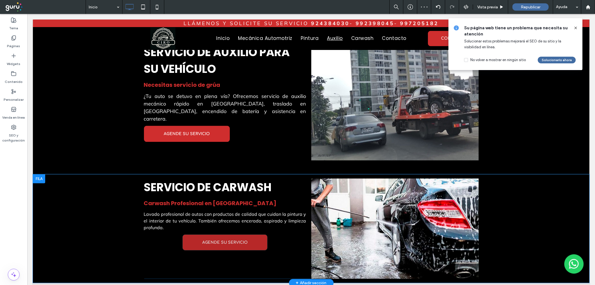
scroll to position [757, 0]
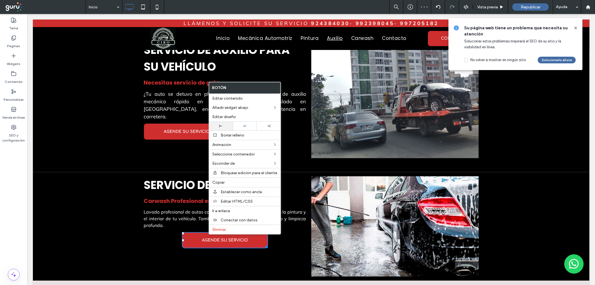
click at [225, 127] on div at bounding box center [221, 125] width 18 height 3
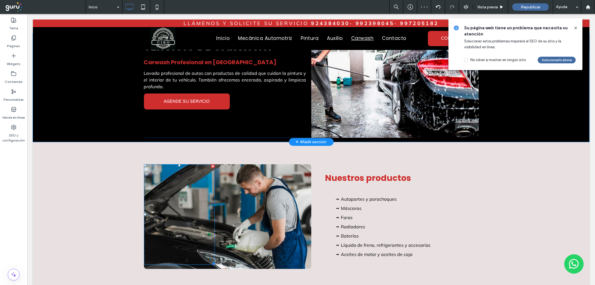
scroll to position [902, 0]
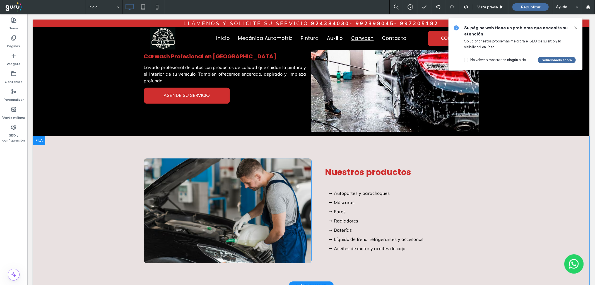
click at [290, 210] on div "Click To Paste" at bounding box center [227, 210] width 167 height 105
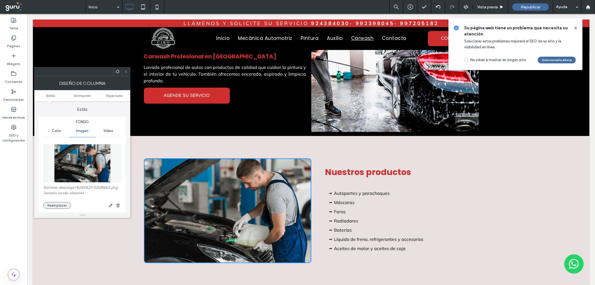
click at [55, 208] on button "Reemplazar" at bounding box center [57, 205] width 28 height 7
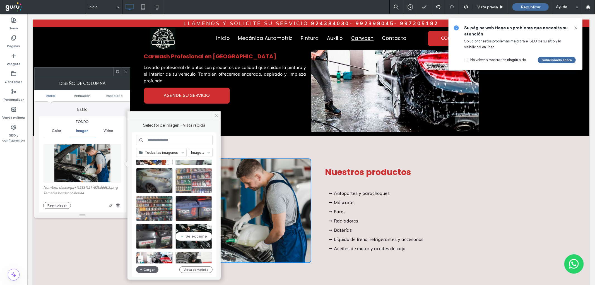
scroll to position [196, 0]
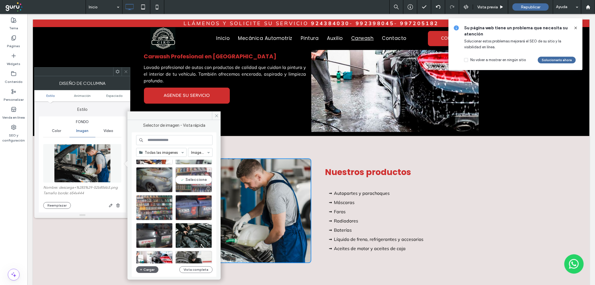
click at [197, 182] on div "Seleccione" at bounding box center [193, 179] width 37 height 25
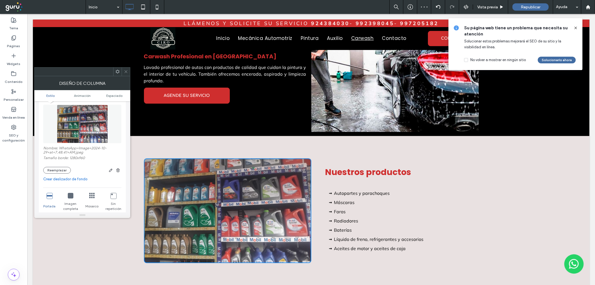
scroll to position [41, 0]
click at [70, 178] on link "Crear deslizador de fondo" at bounding box center [82, 178] width 78 height 6
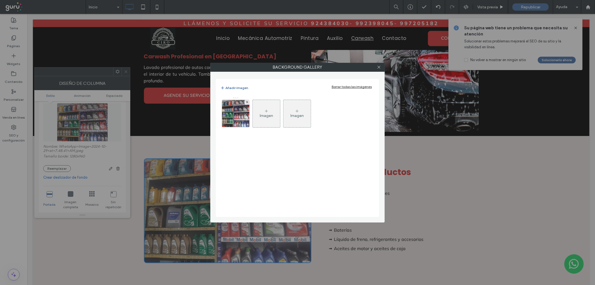
click at [255, 109] on div "Imagen" at bounding box center [266, 113] width 27 height 26
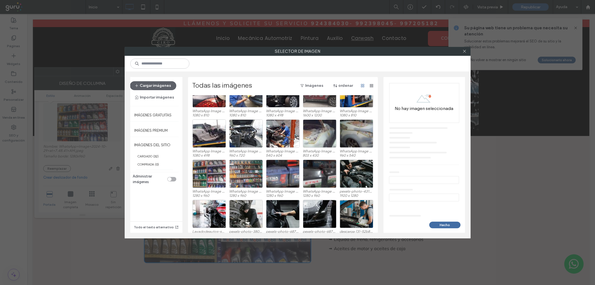
scroll to position [71, 0]
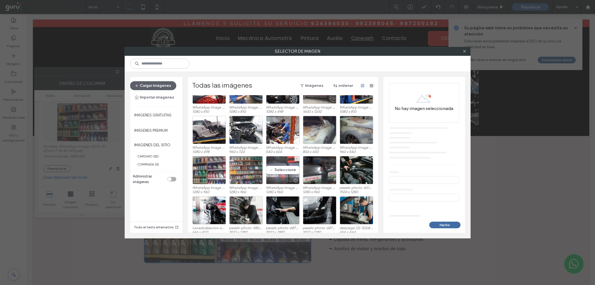
click at [275, 171] on div "Seleccione" at bounding box center [282, 170] width 33 height 28
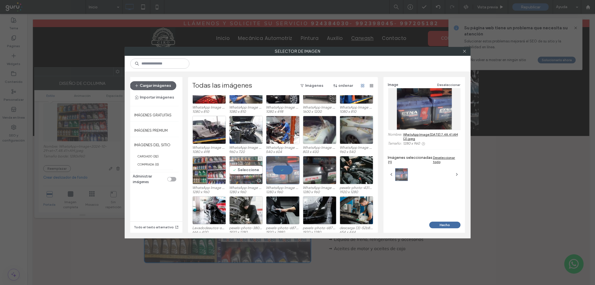
click at [234, 171] on div "Seleccione" at bounding box center [245, 170] width 33 height 28
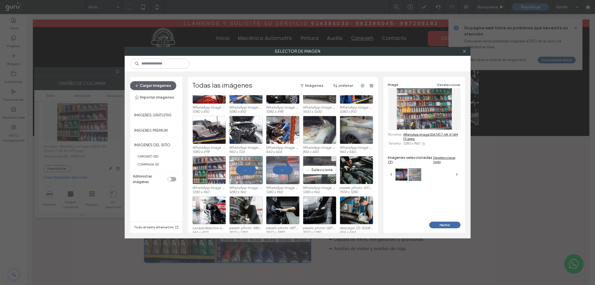
click at [328, 173] on div "Seleccione" at bounding box center [319, 170] width 33 height 28
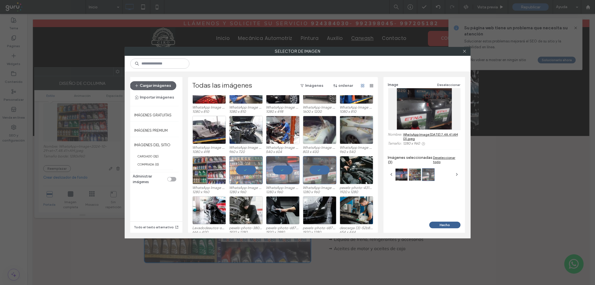
click at [435, 222] on button "Hecho" at bounding box center [444, 224] width 31 height 7
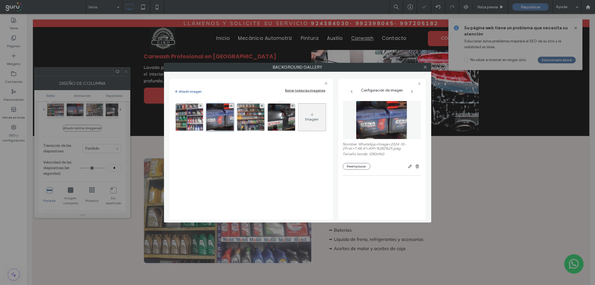
scroll to position [37, 0]
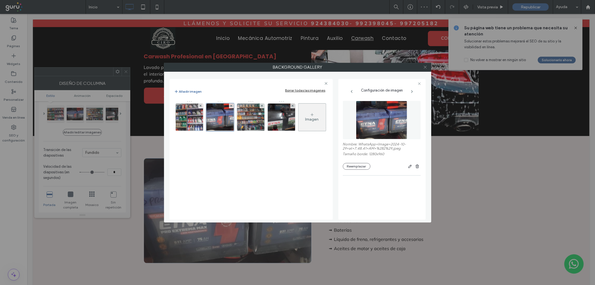
click at [425, 67] on icon at bounding box center [425, 67] width 4 height 4
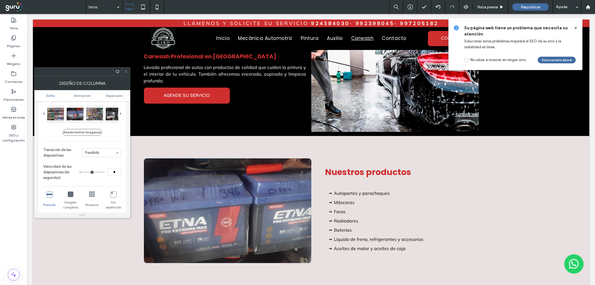
click at [125, 71] on icon at bounding box center [126, 71] width 4 height 4
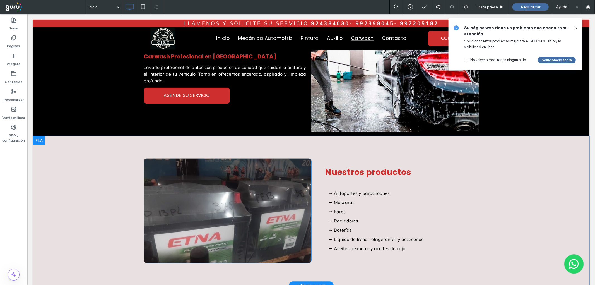
click at [222, 244] on div at bounding box center [227, 210] width 167 height 105
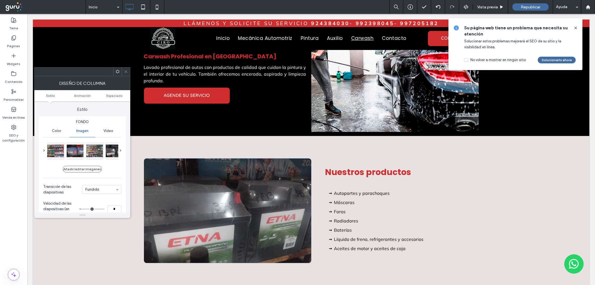
click at [129, 73] on div at bounding box center [126, 71] width 8 height 8
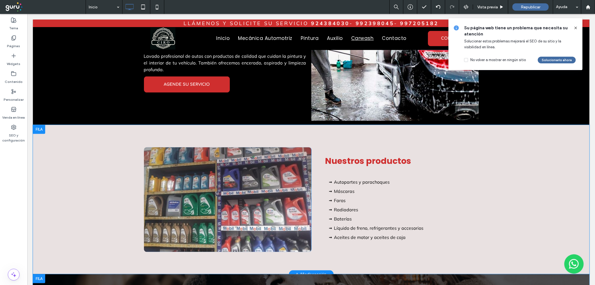
scroll to position [943, 0]
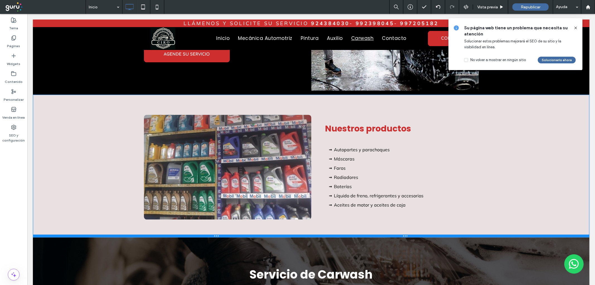
drag, startPoint x: 357, startPoint y: 232, endPoint x: 384, endPoint y: 241, distance: 28.8
click at [357, 234] on div at bounding box center [311, 235] width 556 height 3
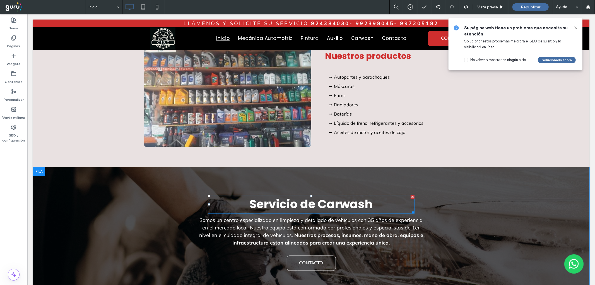
scroll to position [1015, 0]
click at [306, 196] on span "Servicio de Carwash" at bounding box center [310, 204] width 123 height 16
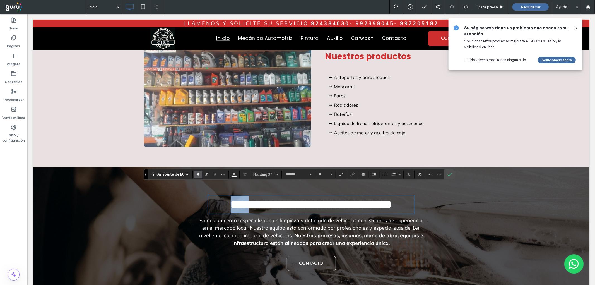
drag, startPoint x: 259, startPoint y: 194, endPoint x: 209, endPoint y: 195, distance: 49.9
click at [209, 195] on h2 "**********" at bounding box center [310, 204] width 207 height 18
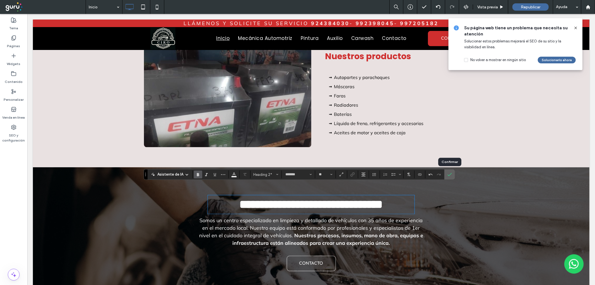
click at [451, 176] on icon "Confirmar" at bounding box center [449, 174] width 4 height 4
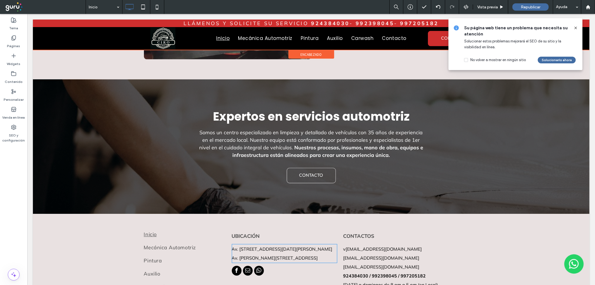
scroll to position [1104, 0]
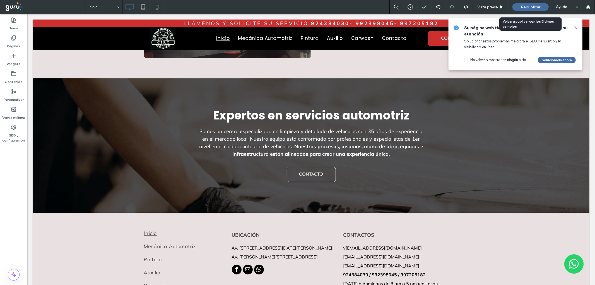
click at [524, 4] on div "Republicar" at bounding box center [530, 6] width 36 height 7
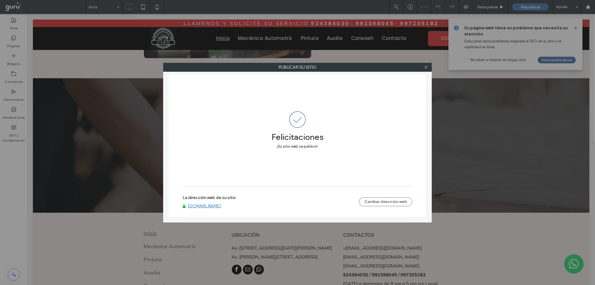
click at [204, 207] on link "[DOMAIN_NAME]" at bounding box center [204, 205] width 33 height 5
click at [425, 66] on icon at bounding box center [426, 67] width 4 height 4
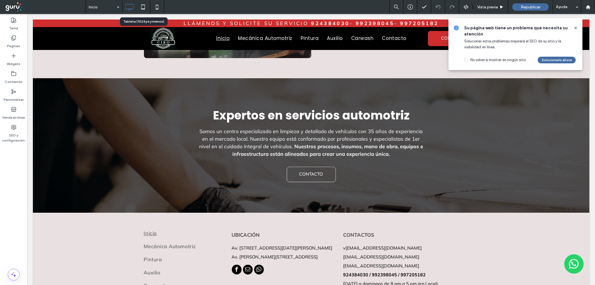
click at [146, 9] on icon at bounding box center [142, 6] width 11 height 11
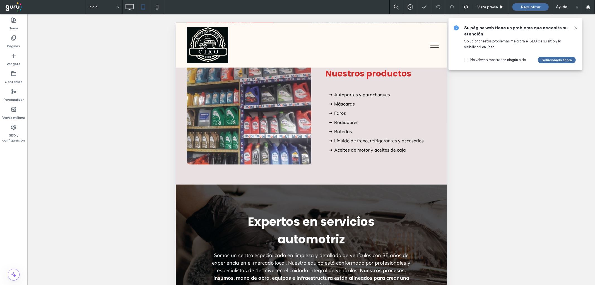
click at [577, 29] on icon at bounding box center [575, 28] width 4 height 4
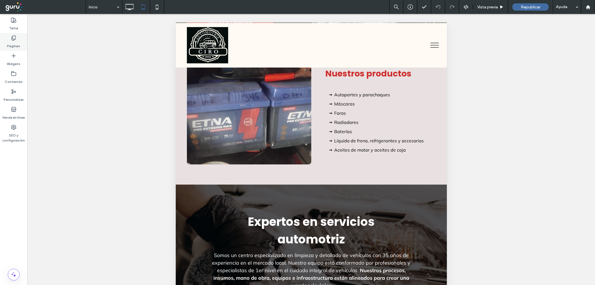
click at [22, 38] on div "Páginas" at bounding box center [13, 42] width 27 height 18
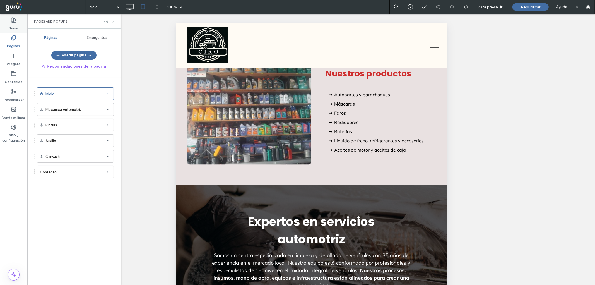
click at [13, 20] on icon at bounding box center [14, 20] width 6 height 6
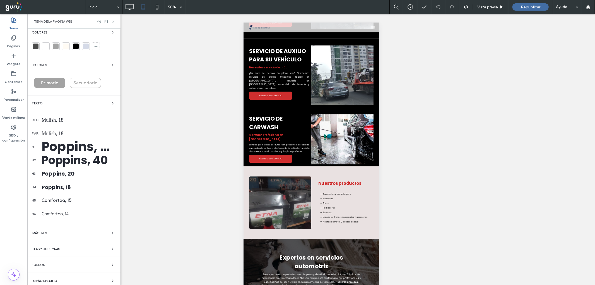
scroll to position [64, 0]
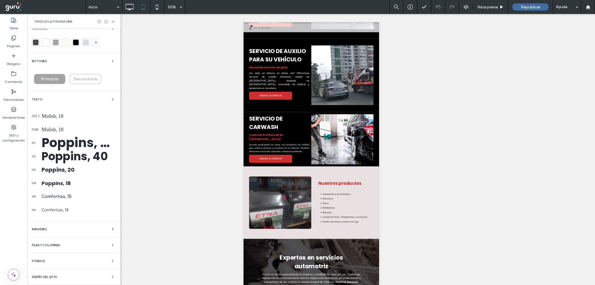
click at [57, 272] on div "Le damos la bienvenida al tema de la página web Trabaje más rápido y mantenga u…" at bounding box center [73, 125] width 93 height 320
click at [57, 276] on span "Diseño del sitio" at bounding box center [44, 276] width 25 height 3
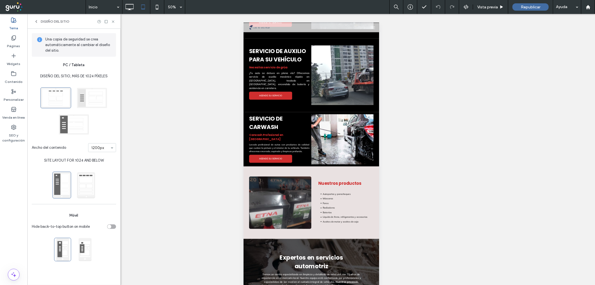
scroll to position [0, 0]
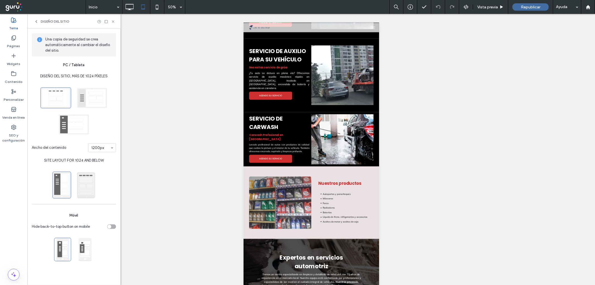
click at [85, 177] on span at bounding box center [86, 184] width 19 height 27
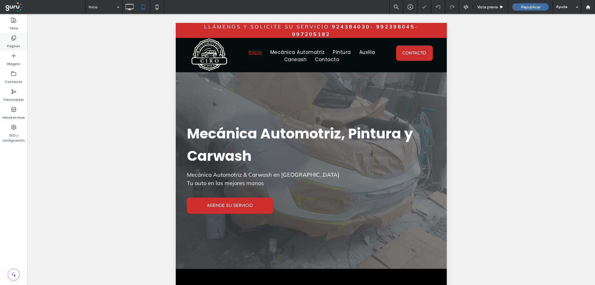
click at [12, 35] on icon at bounding box center [14, 38] width 6 height 6
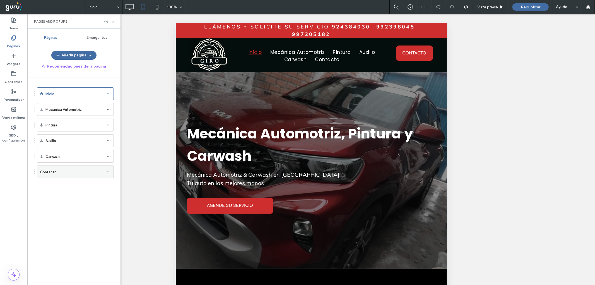
click at [58, 172] on div "Contacto" at bounding box center [72, 172] width 64 height 6
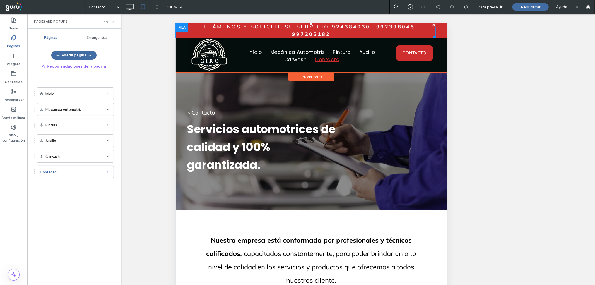
click at [262, 28] on span "LLÁMENOS Y SOLICITE SU SERVICIO" at bounding box center [266, 26] width 125 height 6
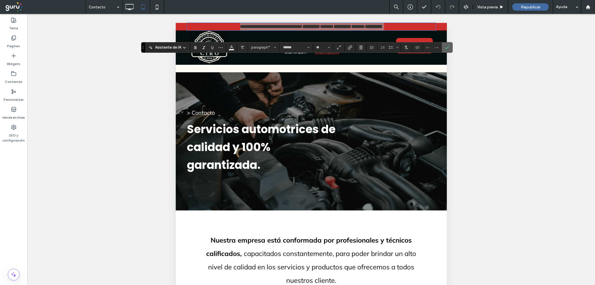
click at [449, 46] on label "Confirmar" at bounding box center [447, 47] width 8 height 10
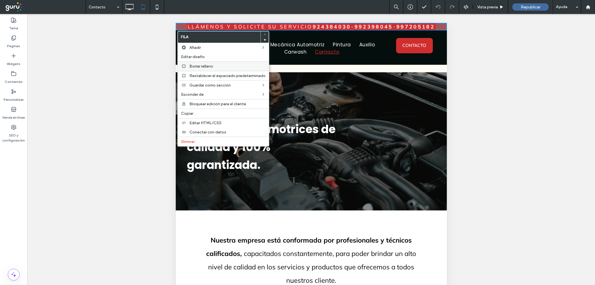
click at [188, 65] on div "Borrar relleno" at bounding box center [223, 65] width 91 height 9
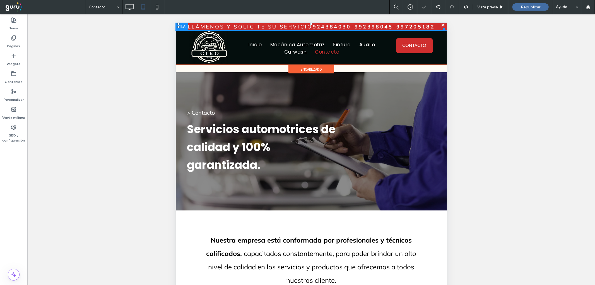
click at [396, 30] on strong "997205182" at bounding box center [415, 26] width 38 height 6
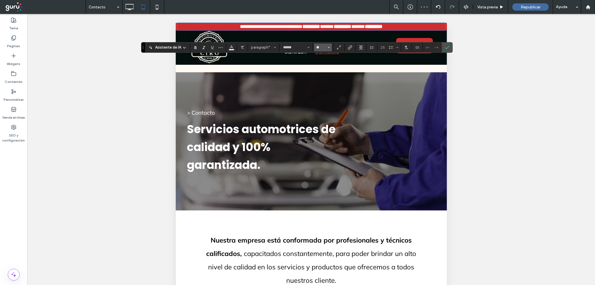
click at [316, 46] on input "**" at bounding box center [321, 47] width 11 height 4
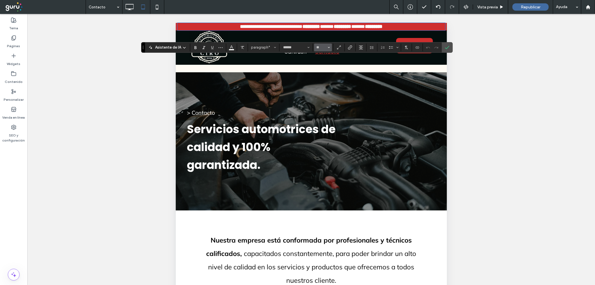
type input "**"
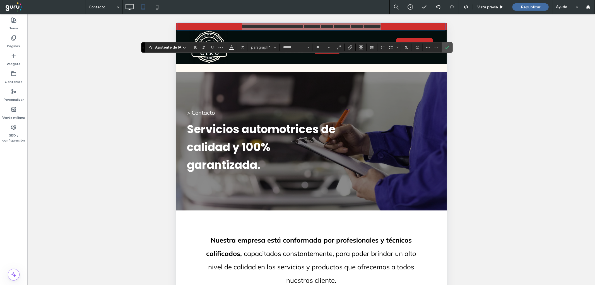
click at [448, 47] on icon "Confirmar" at bounding box center [447, 47] width 4 height 4
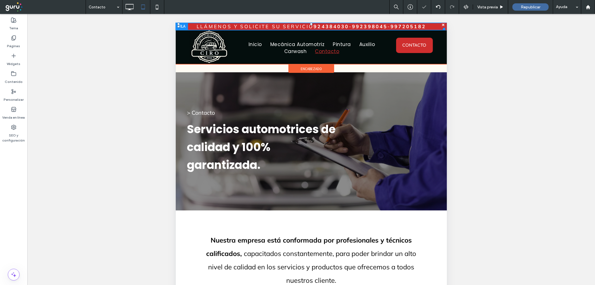
click at [349, 25] on span "-" at bounding box center [350, 26] width 3 height 6
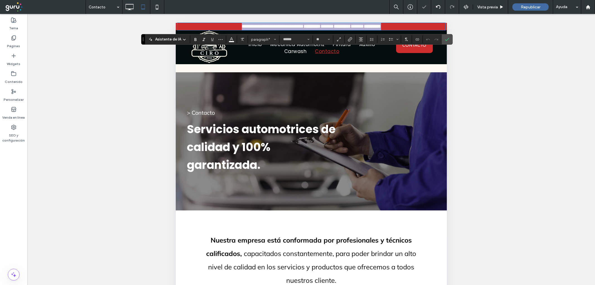
click at [333, 26] on span "*" at bounding box center [326, 26] width 13 height 5
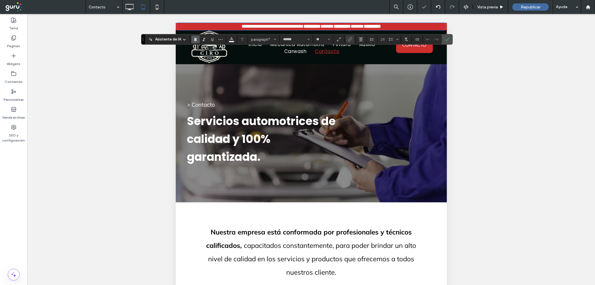
click at [333, 25] on span "*" at bounding box center [326, 26] width 13 height 5
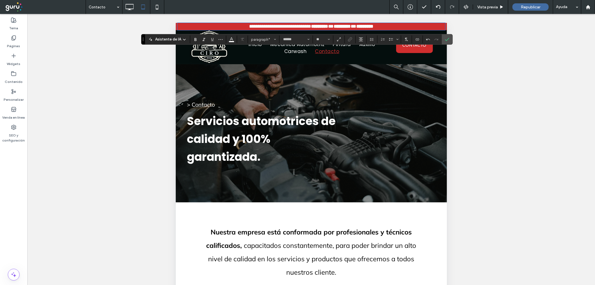
click at [448, 38] on icon "Confirmar" at bounding box center [447, 39] width 4 height 4
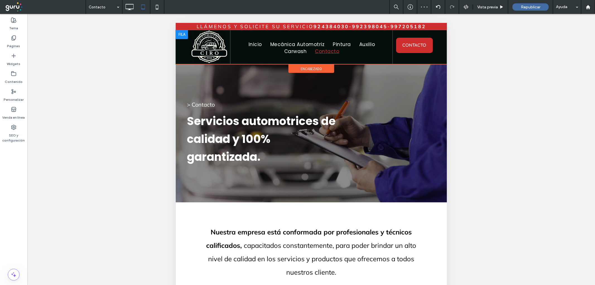
click at [185, 36] on div at bounding box center [181, 34] width 12 height 9
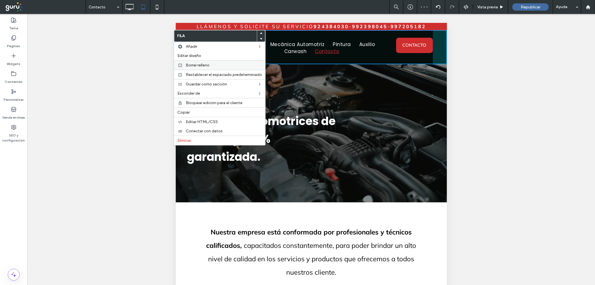
click at [193, 65] on span "Borrar relleno" at bounding box center [198, 65] width 24 height 5
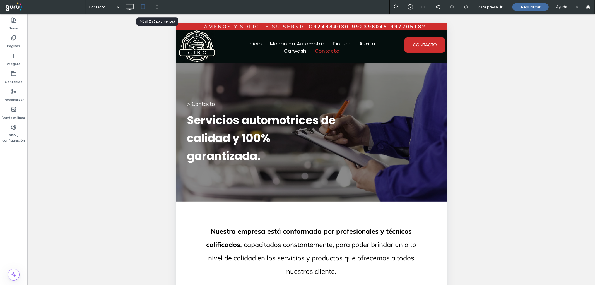
click at [157, 7] on icon at bounding box center [156, 6] width 11 height 11
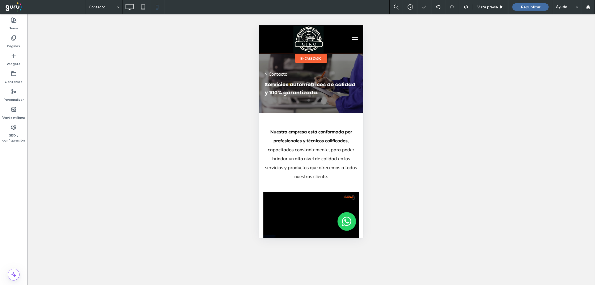
click at [297, 54] on div "encabezado" at bounding box center [311, 58] width 32 height 9
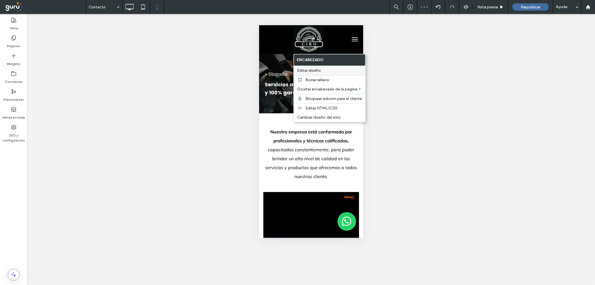
click at [305, 72] on span "Editar diseño" at bounding box center [309, 70] width 24 height 5
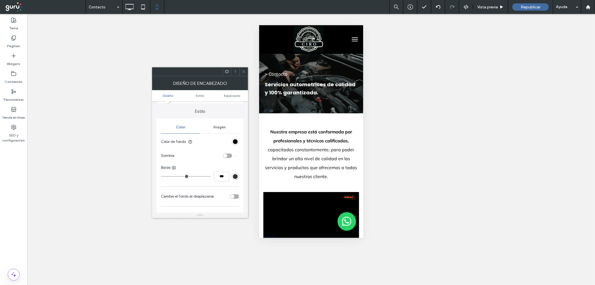
scroll to position [93, 0]
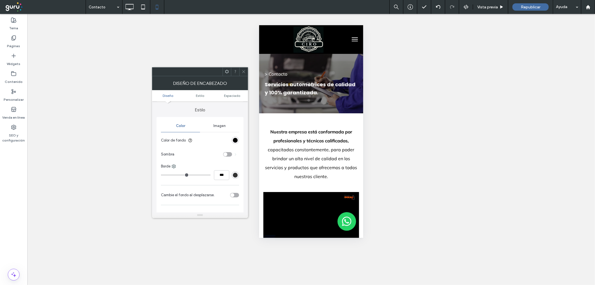
click at [233, 142] on div "rgb(0, 0, 0)" at bounding box center [235, 140] width 5 height 5
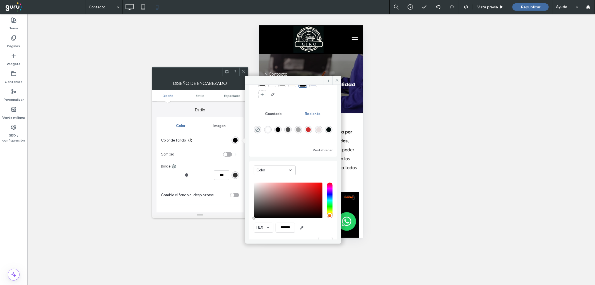
scroll to position [41, 0]
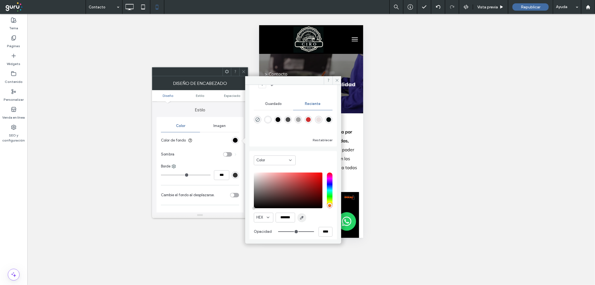
click at [300, 218] on icon "button" at bounding box center [301, 217] width 4 height 4
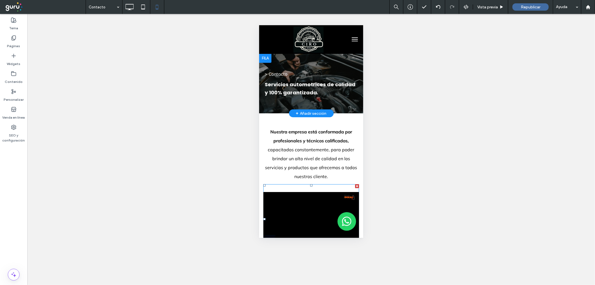
type input "*******"
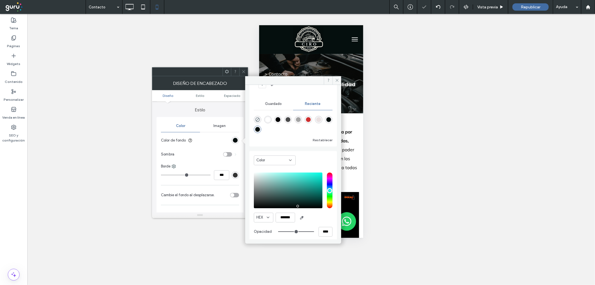
click at [241, 71] on icon at bounding box center [243, 71] width 4 height 4
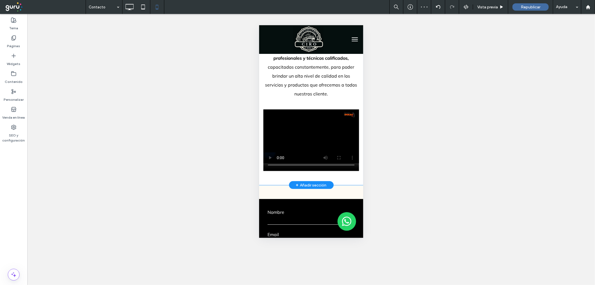
scroll to position [62, 0]
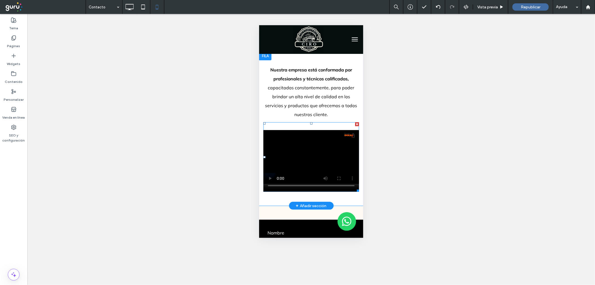
click at [269, 176] on span at bounding box center [311, 156] width 96 height 69
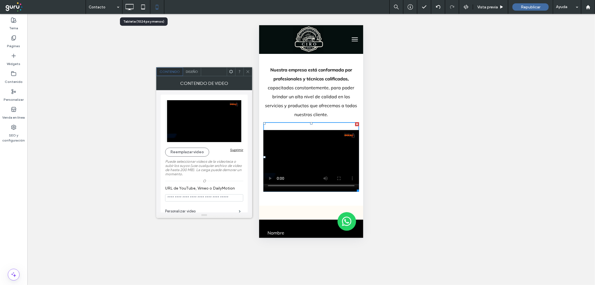
click at [144, 6] on icon at bounding box center [142, 6] width 11 height 11
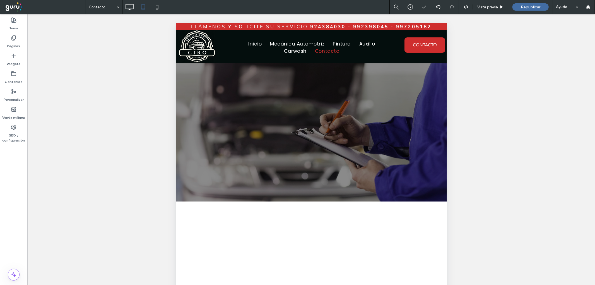
scroll to position [0, 0]
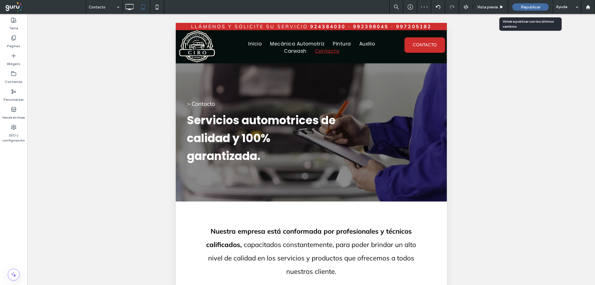
click at [528, 8] on span "Republicar" at bounding box center [531, 7] width 20 height 5
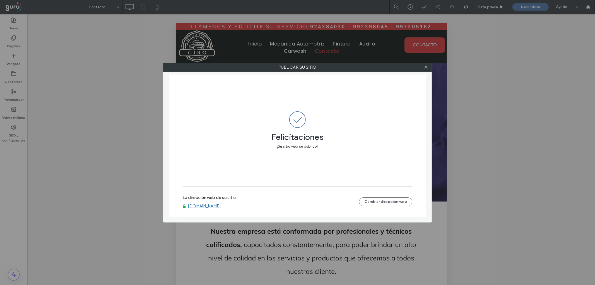
click at [215, 207] on link "[DOMAIN_NAME]" at bounding box center [204, 205] width 33 height 5
